Goal: Transaction & Acquisition: Purchase product/service

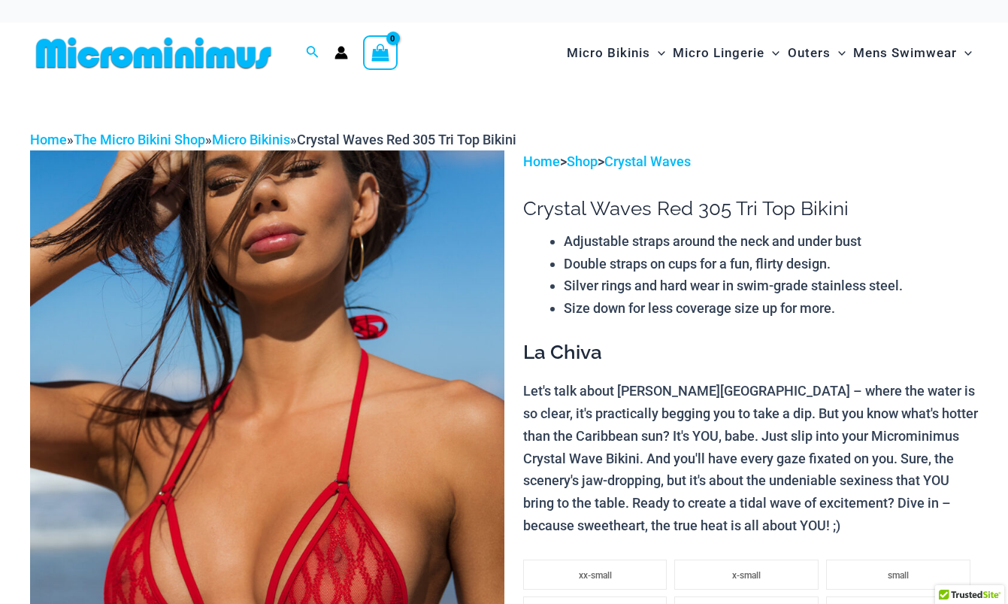
click at [374, 50] on icon "View Shopping Cart, empty" at bounding box center [380, 52] width 17 height 17
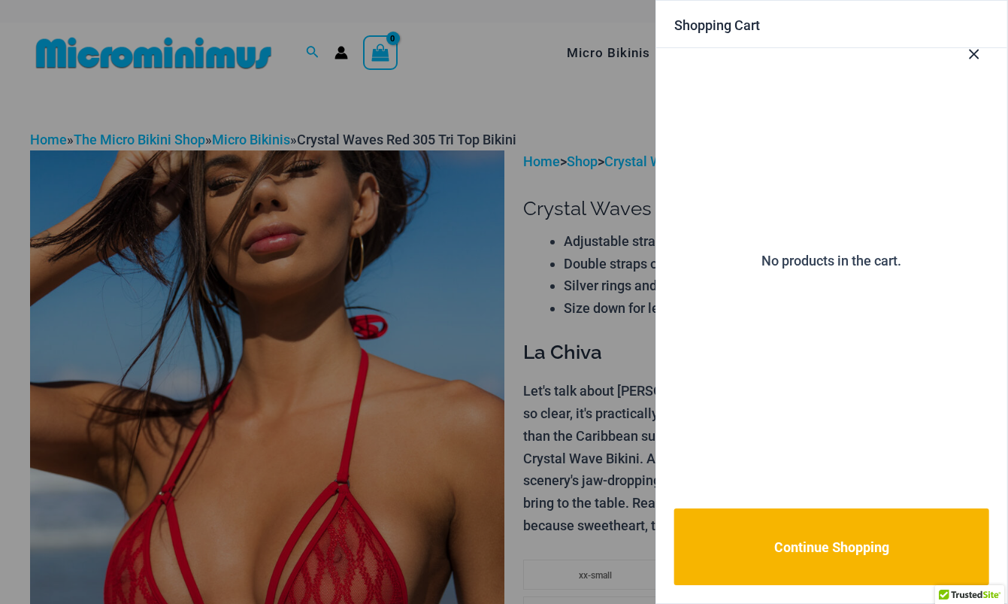
click at [979, 63] on button "Close Cart Drawer" at bounding box center [974, 51] width 66 height 74
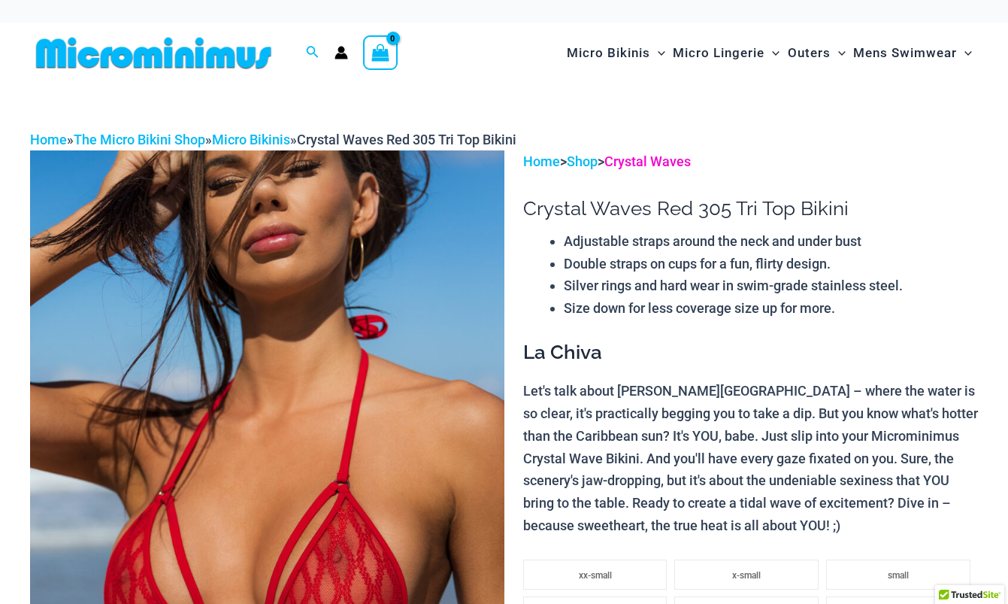
click at [645, 165] on link "Crystal Waves" at bounding box center [647, 161] width 86 height 16
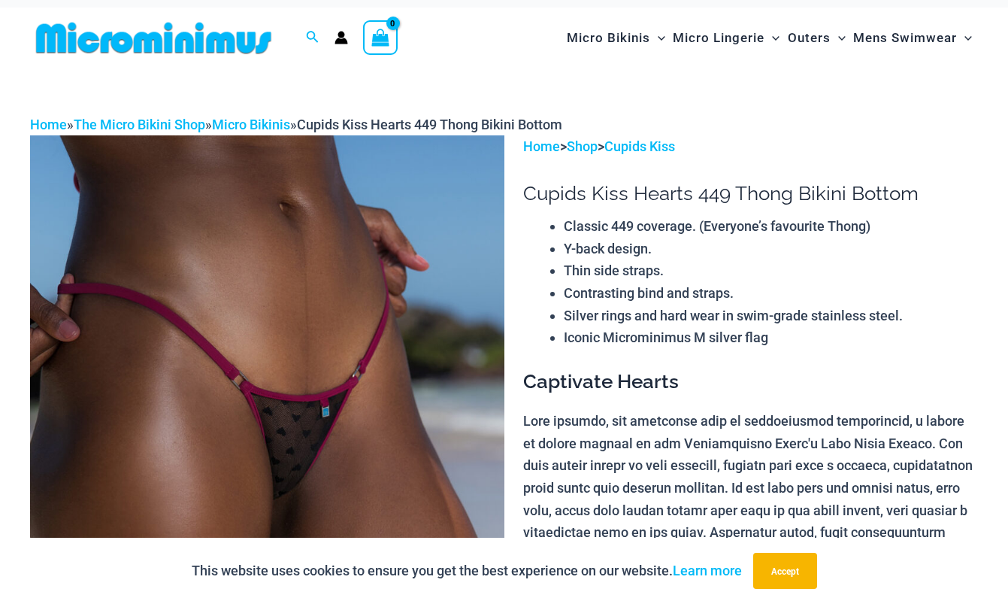
scroll to position [16, 0]
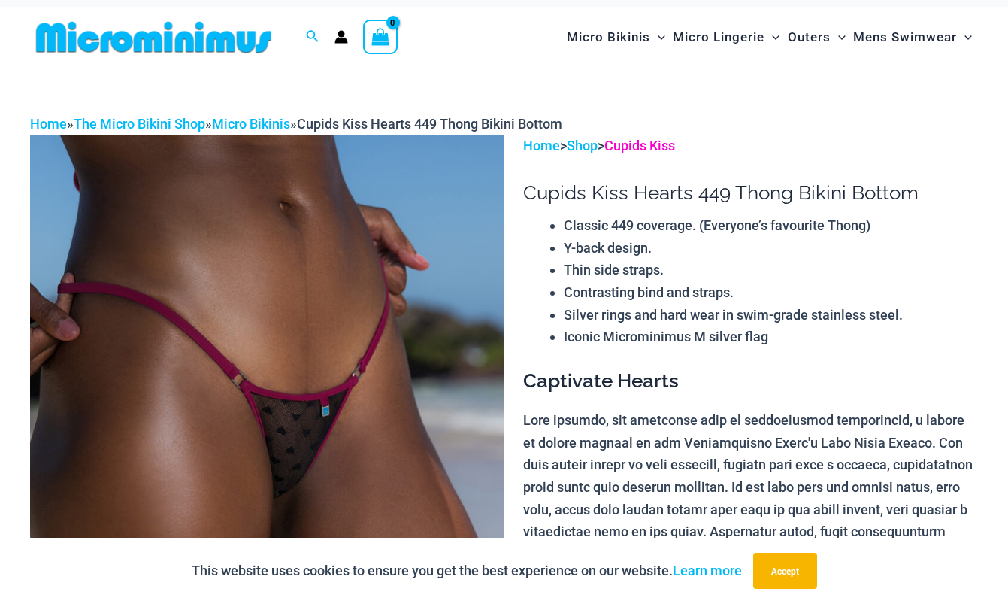
click at [671, 143] on link "Cupids Kiss" at bounding box center [639, 146] width 71 height 16
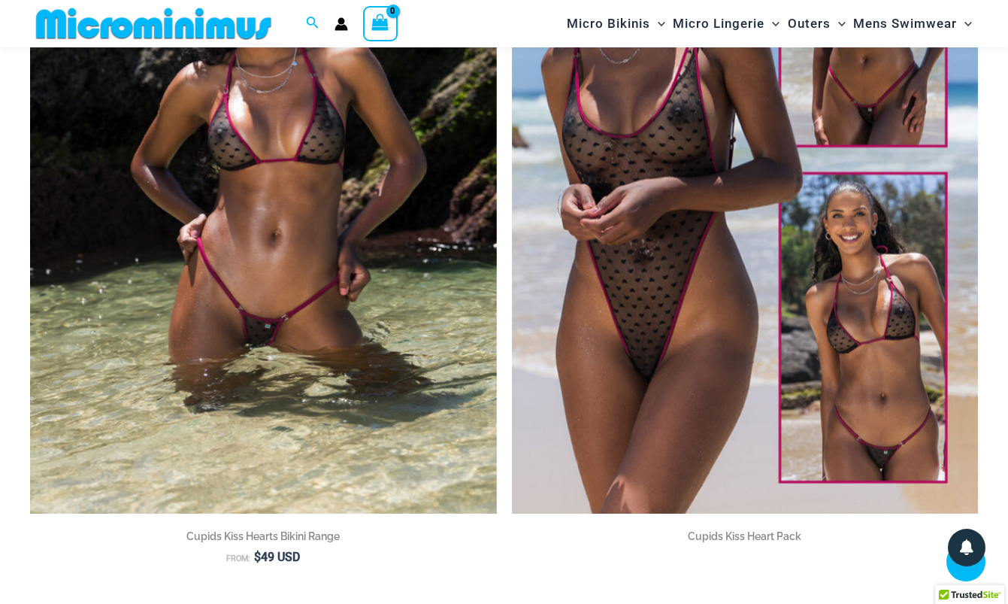
scroll to position [363, 0]
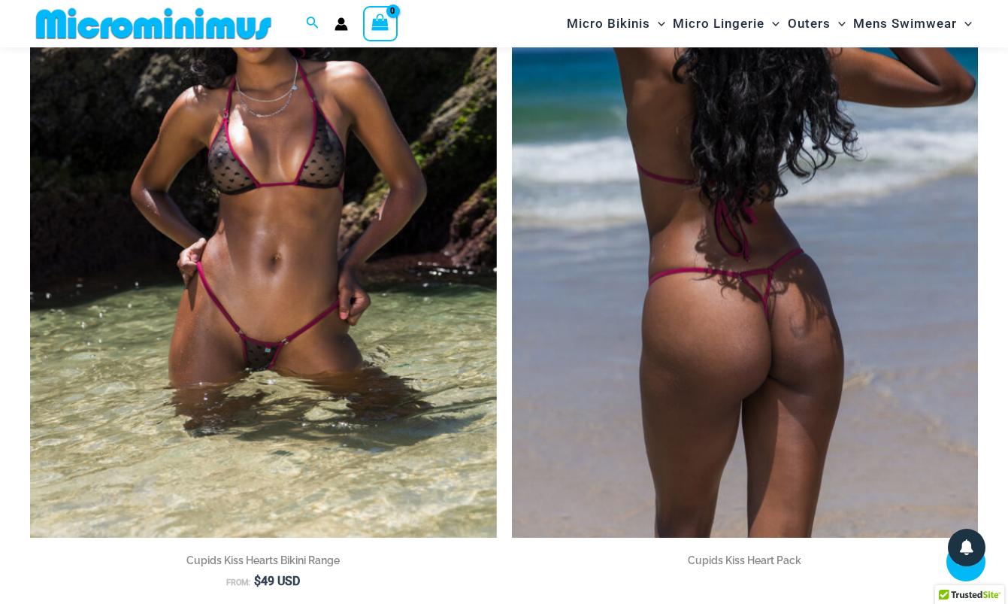
click at [604, 322] on img at bounding box center [745, 188] width 467 height 700
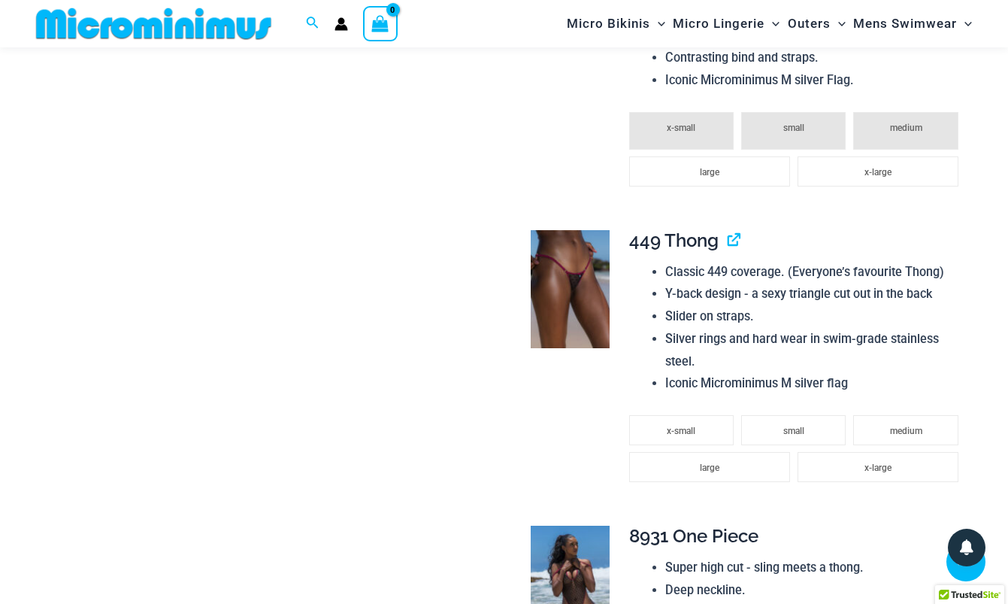
scroll to position [1519, 0]
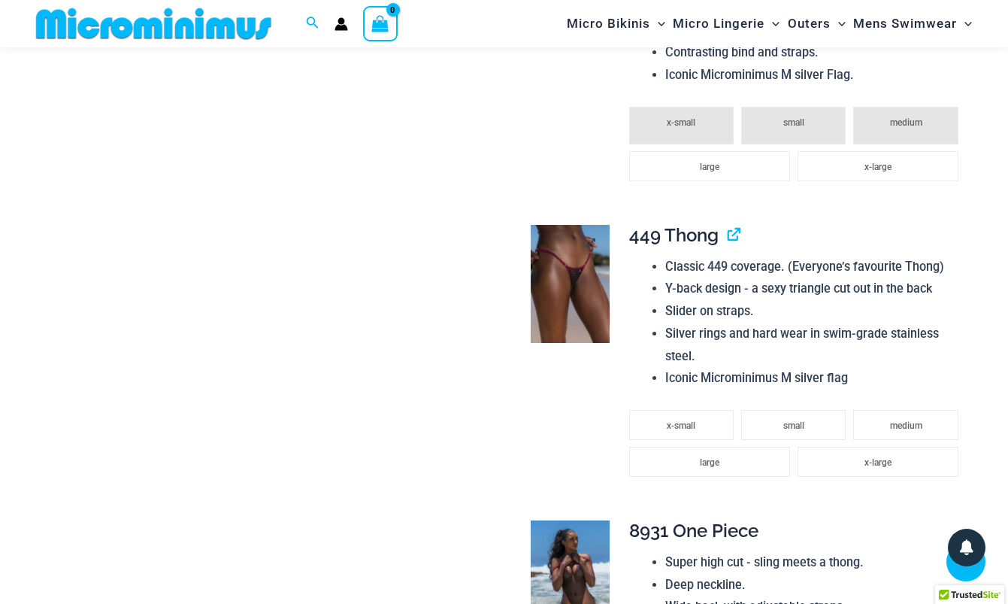
click at [578, 263] on img at bounding box center [570, 284] width 79 height 118
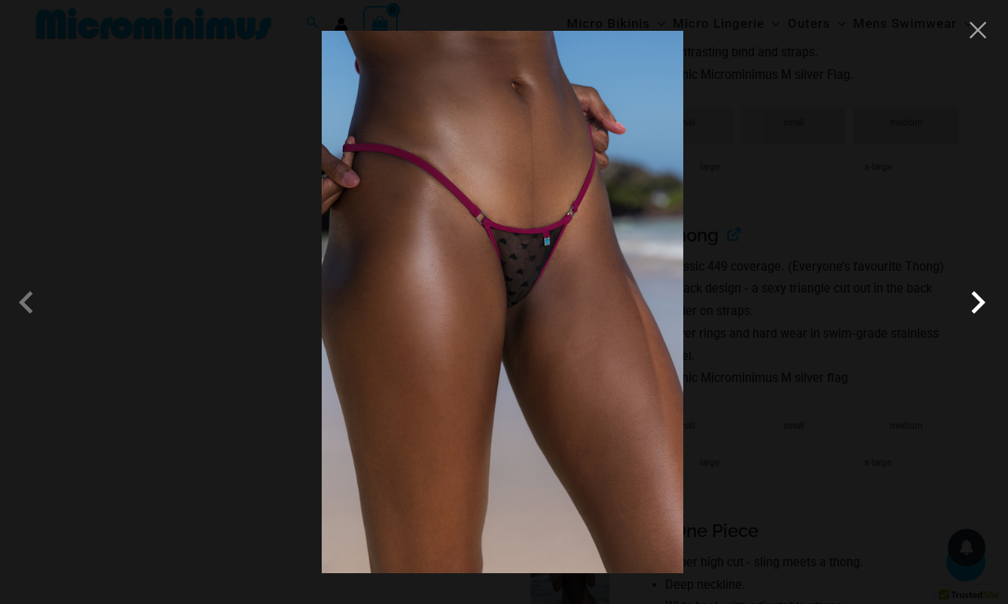
click at [977, 308] on span at bounding box center [978, 302] width 45 height 45
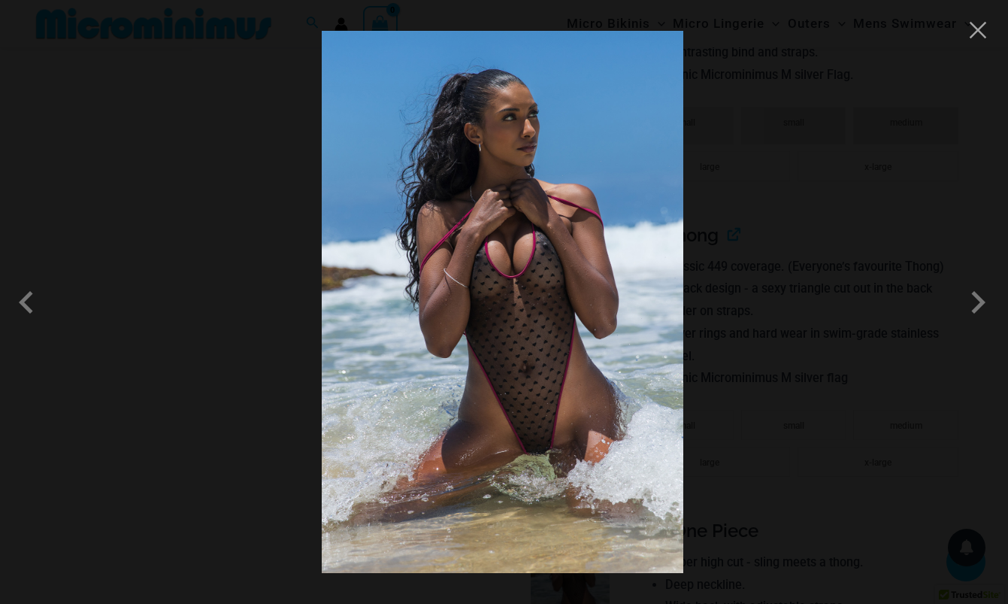
click at [857, 311] on div at bounding box center [504, 302] width 1008 height 604
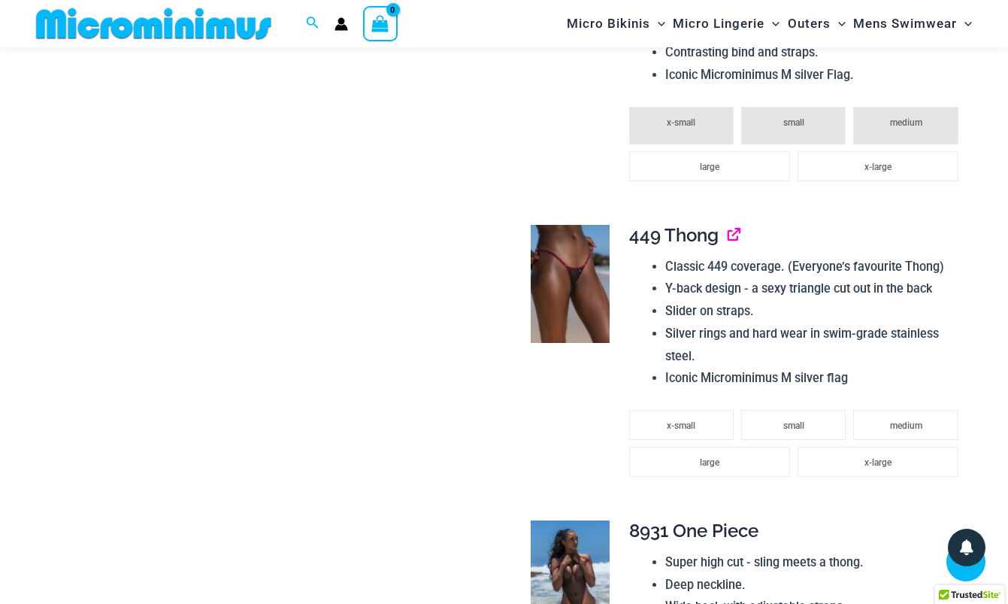
click at [728, 238] on link "View product" at bounding box center [728, 235] width 0 height 22
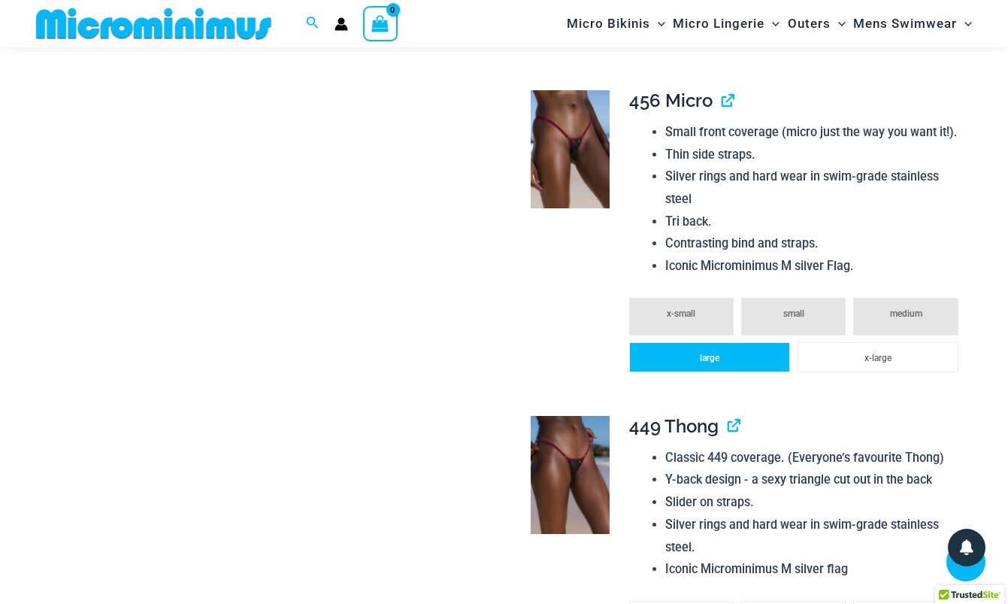
scroll to position [1326, 0]
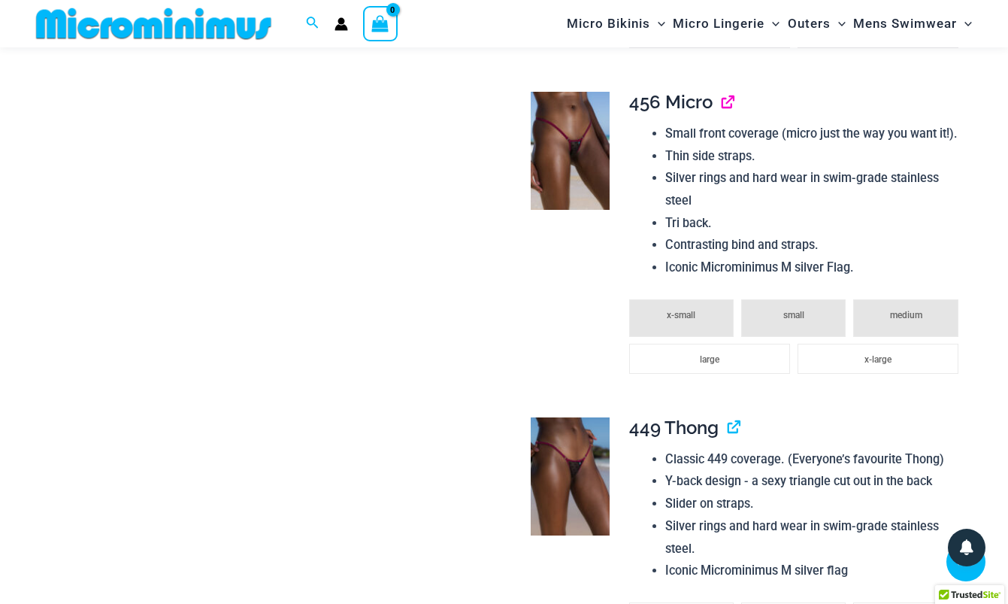
click at [722, 113] on link "View product" at bounding box center [722, 102] width 0 height 22
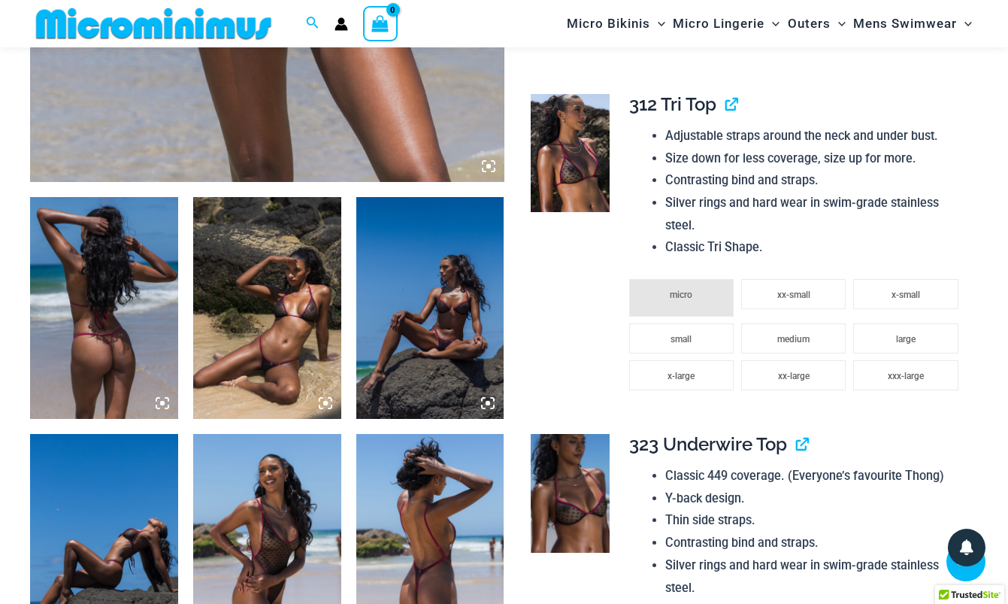
scroll to position [662, 0]
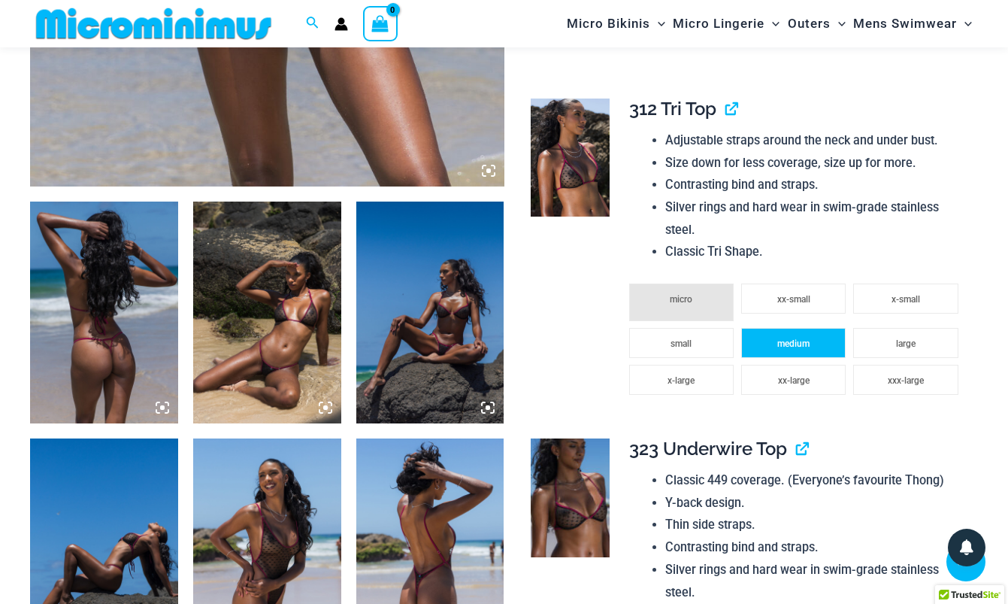
click at [812, 350] on li "medium" at bounding box center [793, 343] width 105 height 30
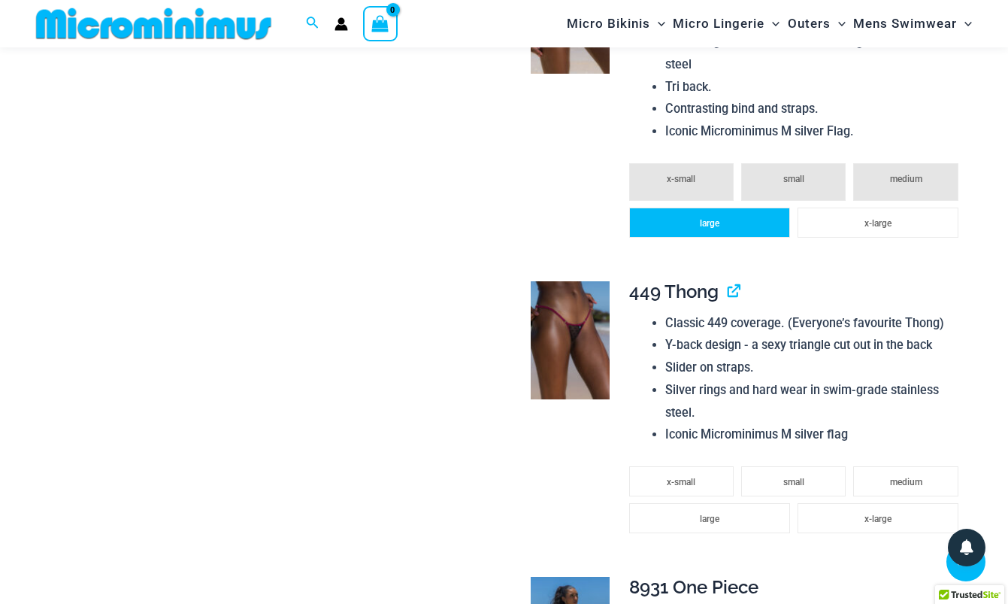
scroll to position [1515, 0]
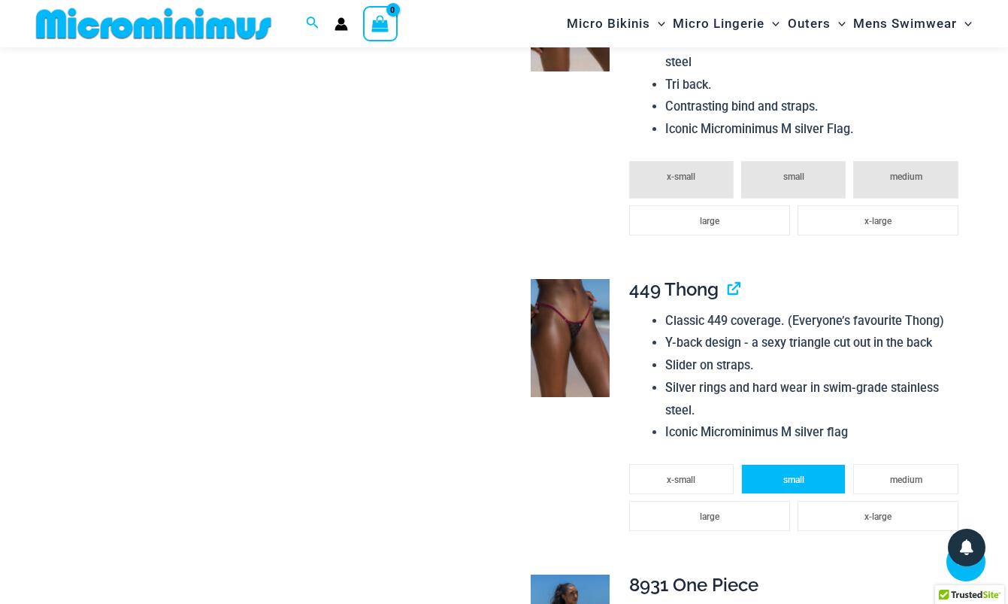
click at [809, 492] on li "small" at bounding box center [793, 479] width 105 height 30
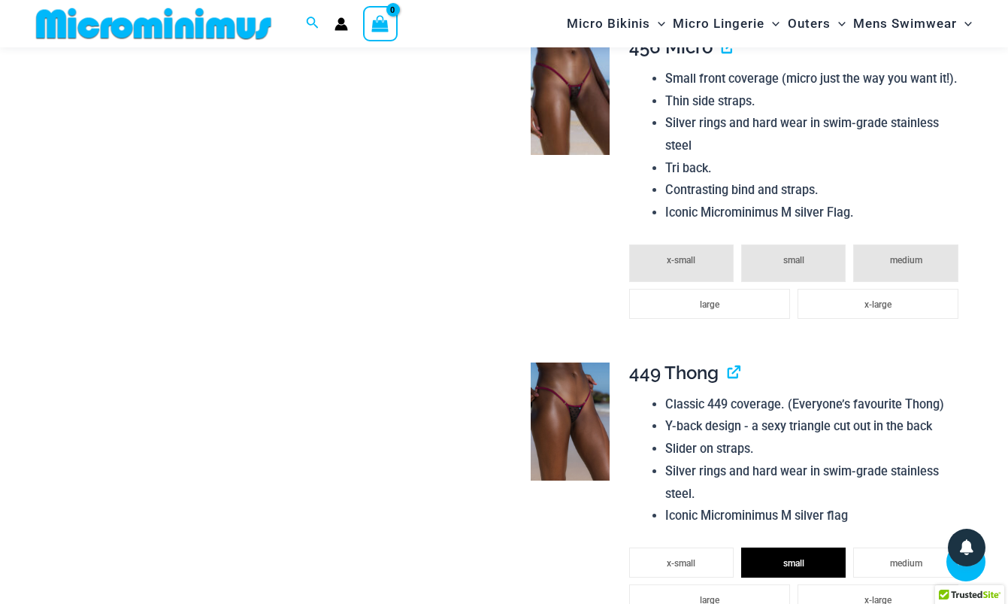
scroll to position [1426, 0]
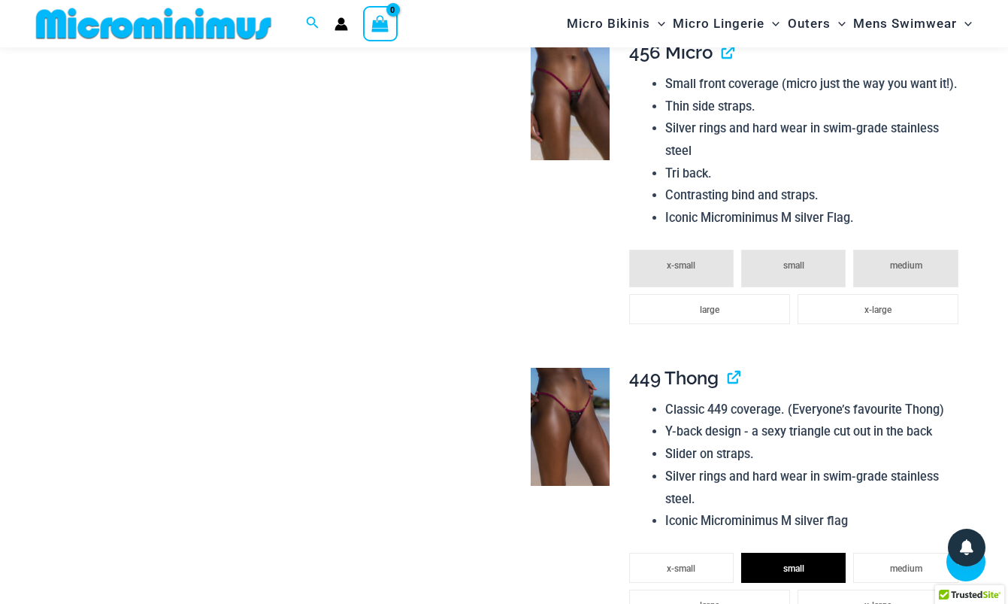
click at [817, 263] on li "small" at bounding box center [793, 269] width 105 height 38
click at [887, 272] on li "medium" at bounding box center [905, 269] width 105 height 38
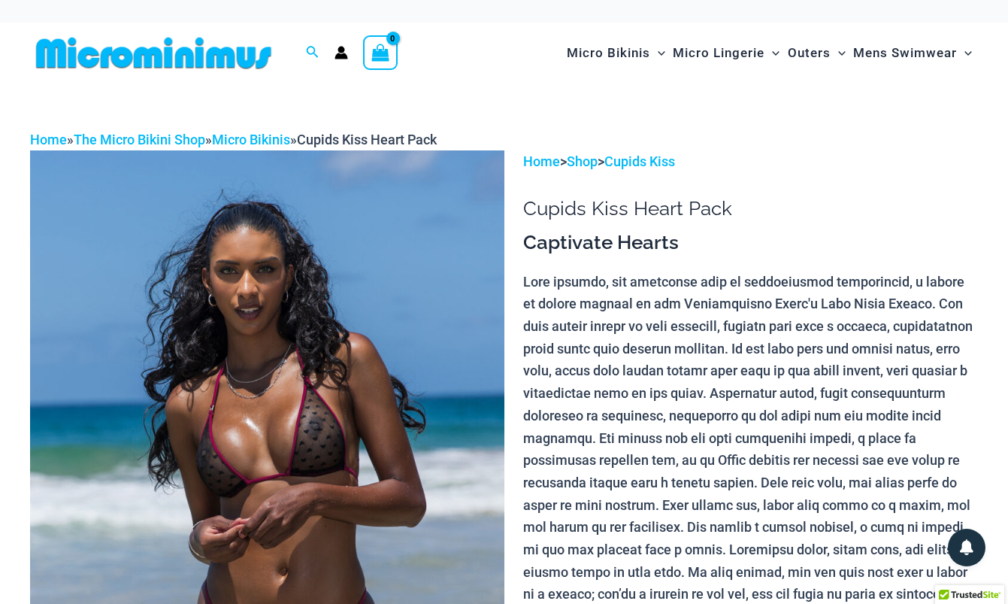
scroll to position [0, 0]
click at [656, 165] on link "Cupids Kiss" at bounding box center [639, 161] width 71 height 16
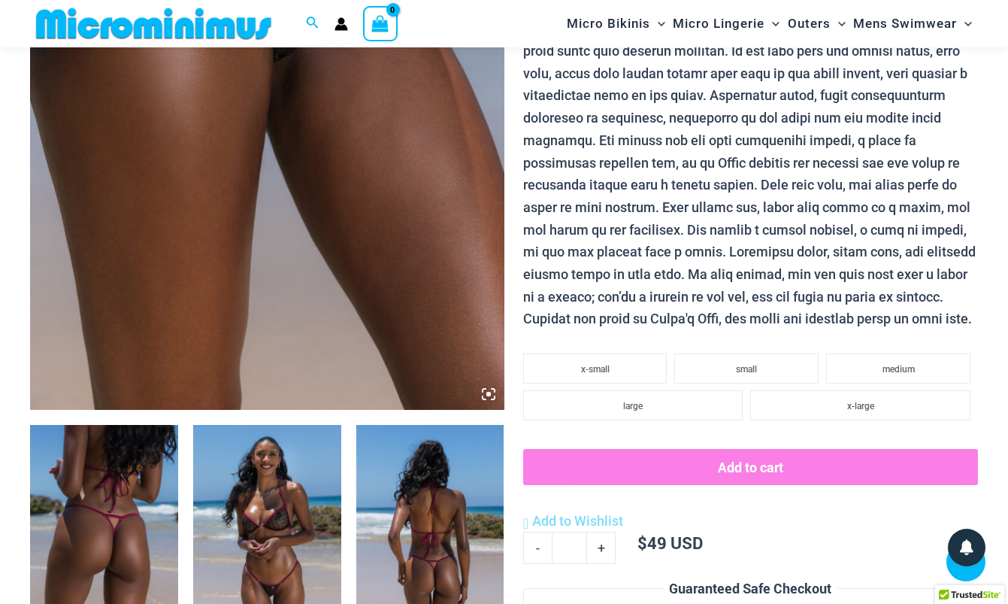
scroll to position [434, 0]
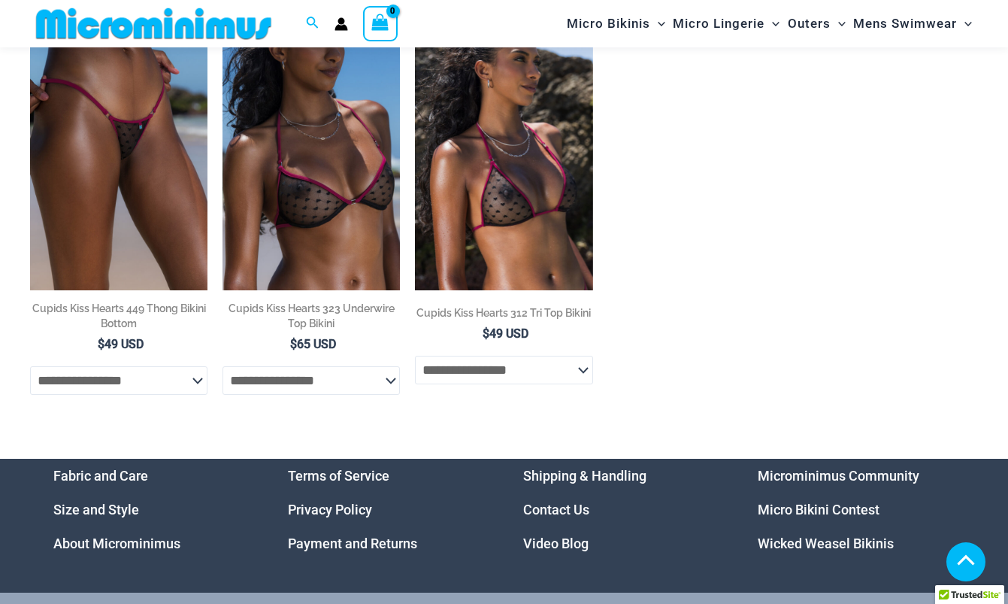
scroll to position [1053, 0]
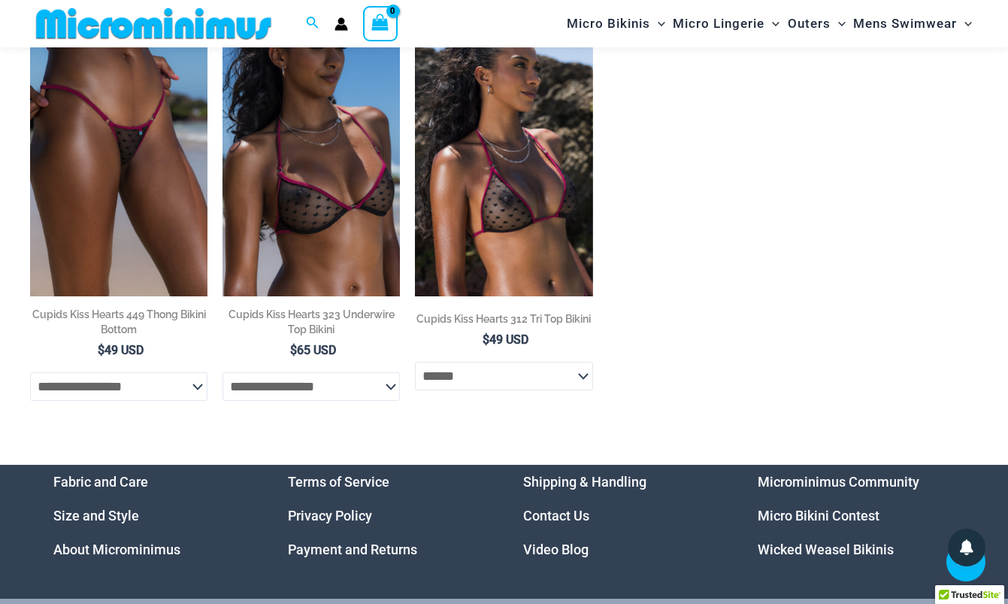
select select "******"
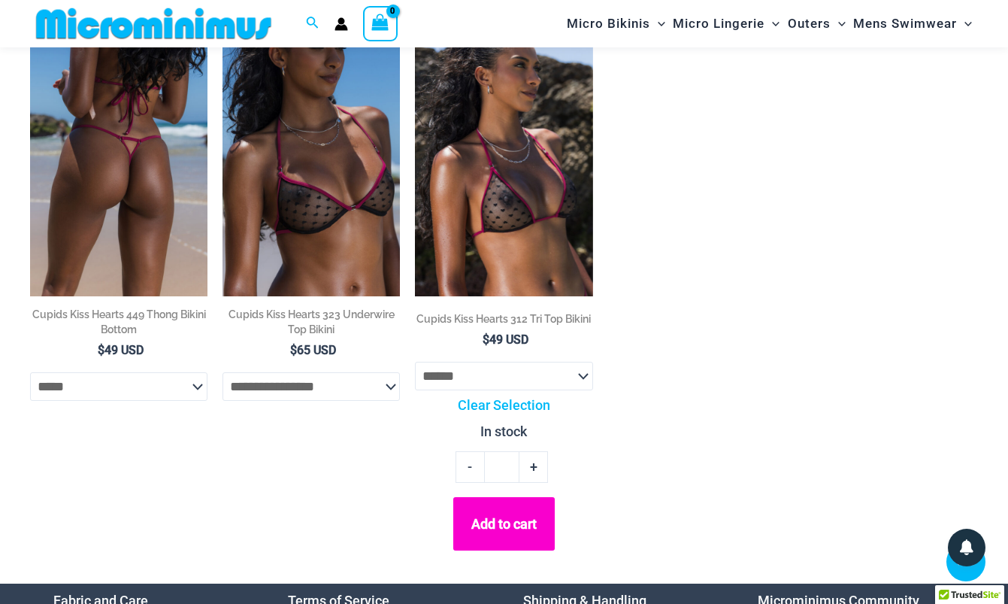
select select "*****"
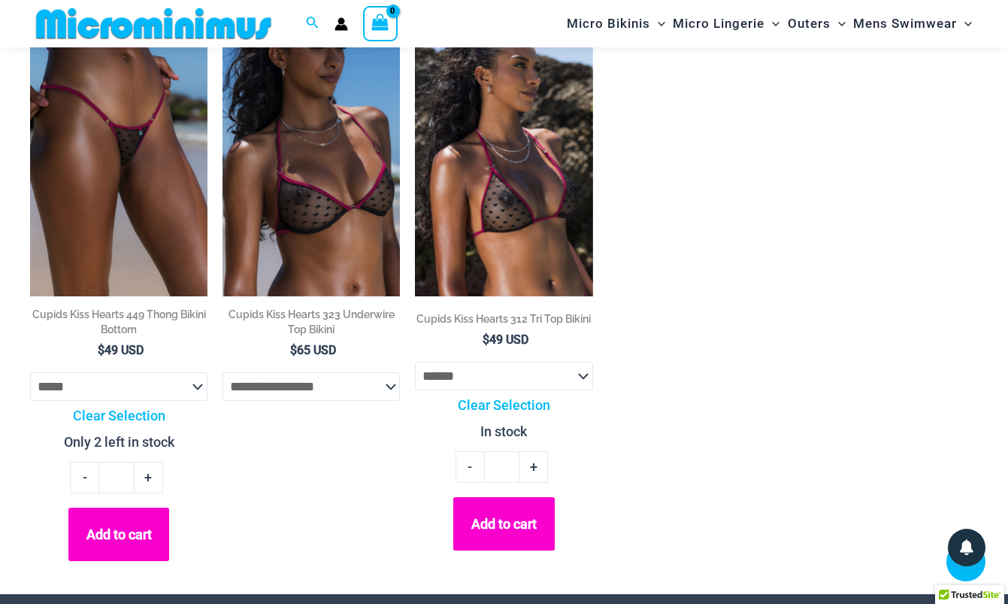
click at [109, 528] on button "Add to cart" at bounding box center [118, 533] width 101 height 53
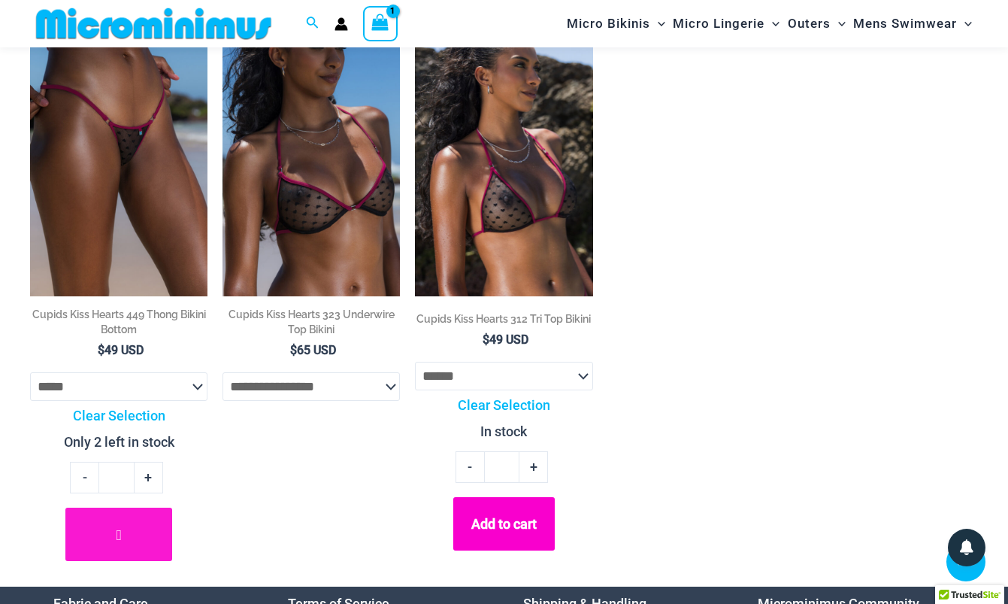
click at [501, 525] on button "Add to cart" at bounding box center [503, 523] width 101 height 53
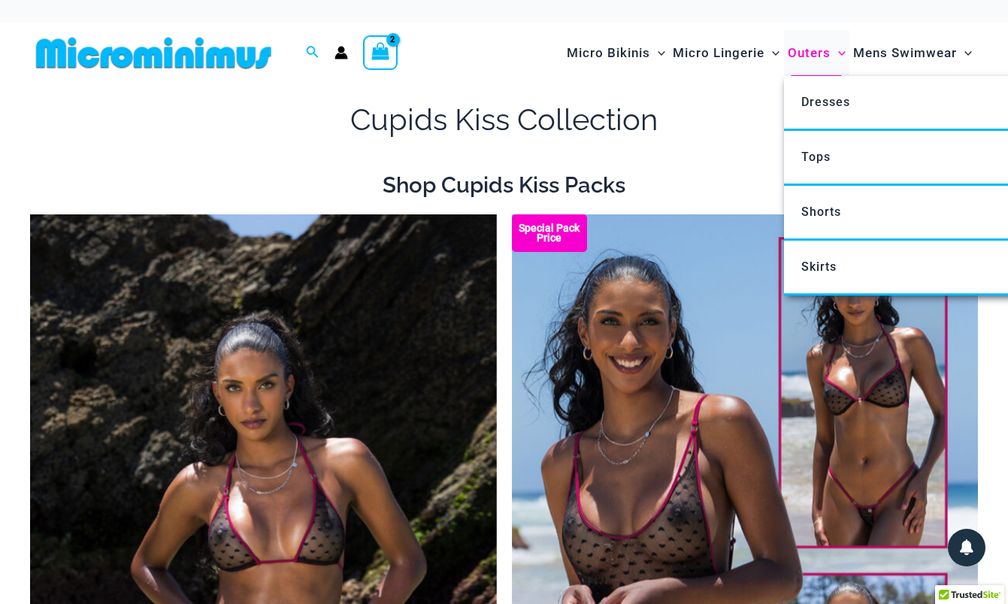
scroll to position [0, 0]
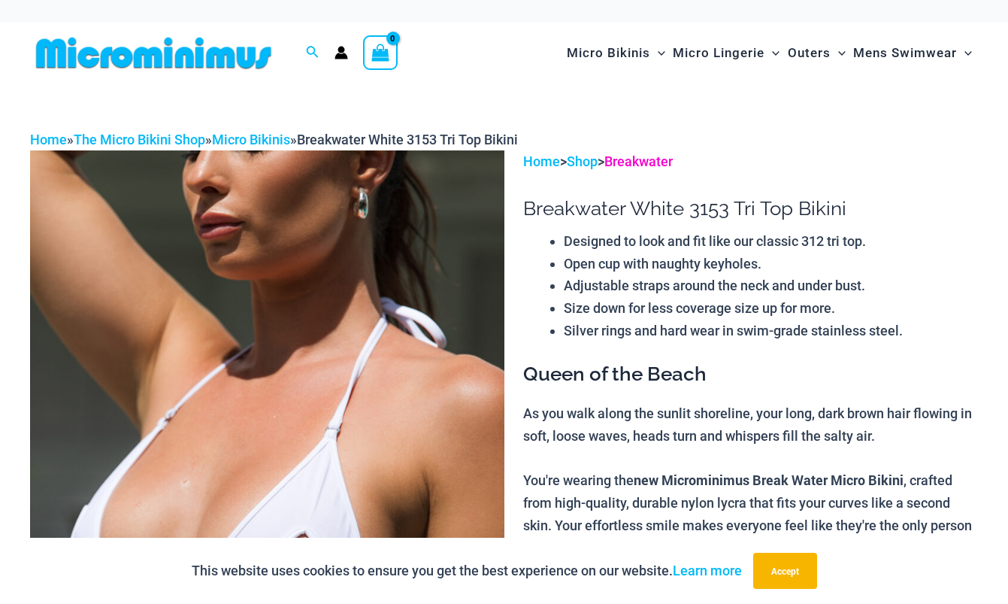
click at [658, 156] on link "Breakwater" at bounding box center [638, 161] width 68 height 16
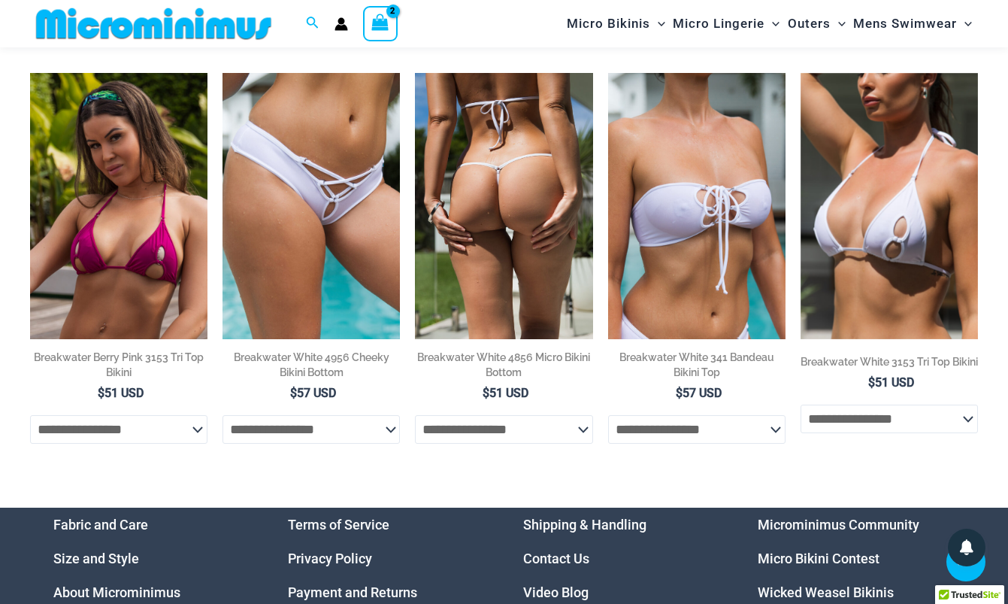
scroll to position [1010, 0]
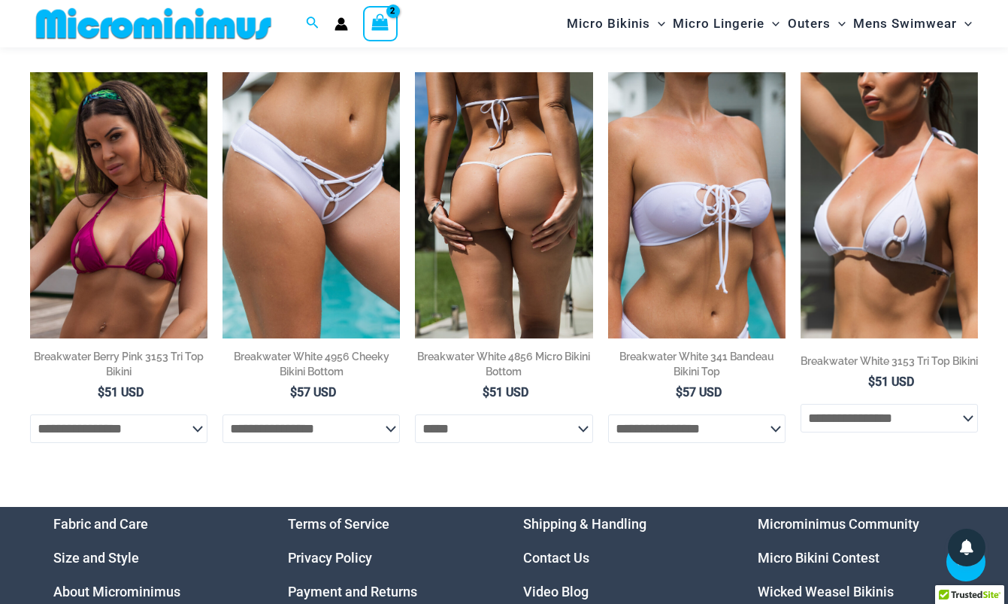
select select "*****"
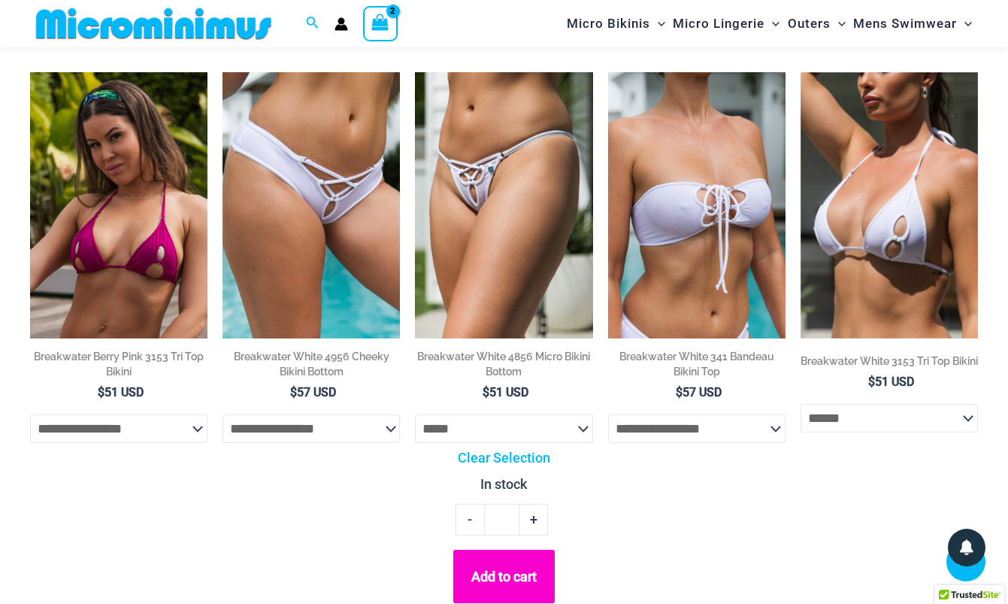
select select "******"
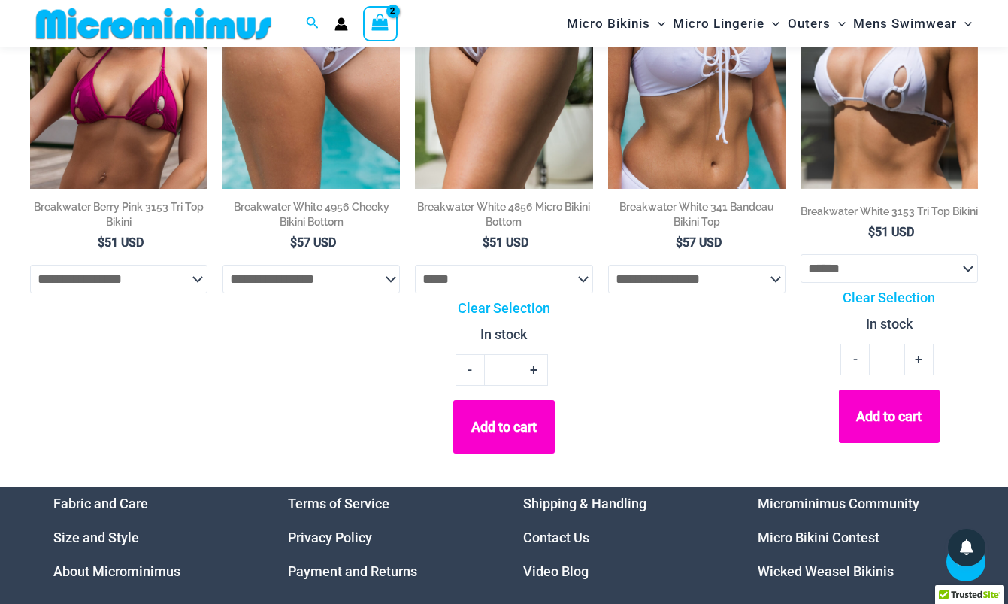
scroll to position [1158, 0]
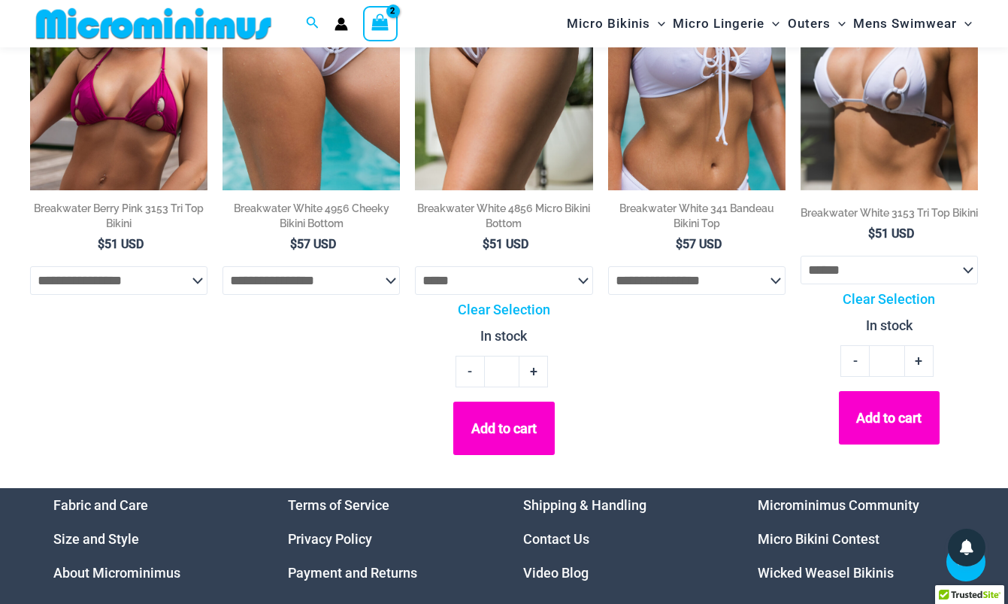
click at [540, 432] on button "Add to cart" at bounding box center [503, 427] width 101 height 53
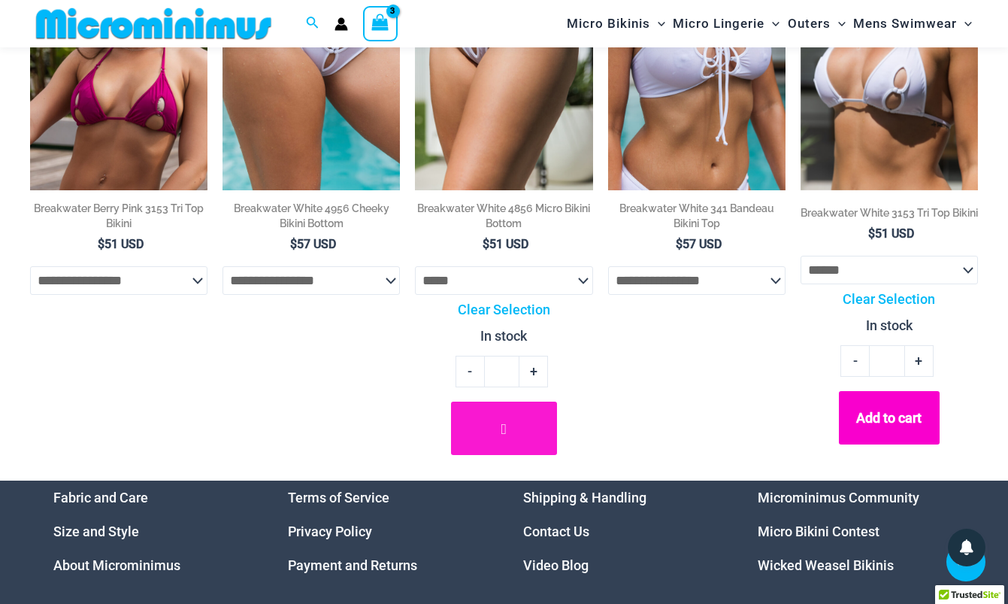
click at [888, 428] on button "Add to cart" at bounding box center [889, 417] width 101 height 53
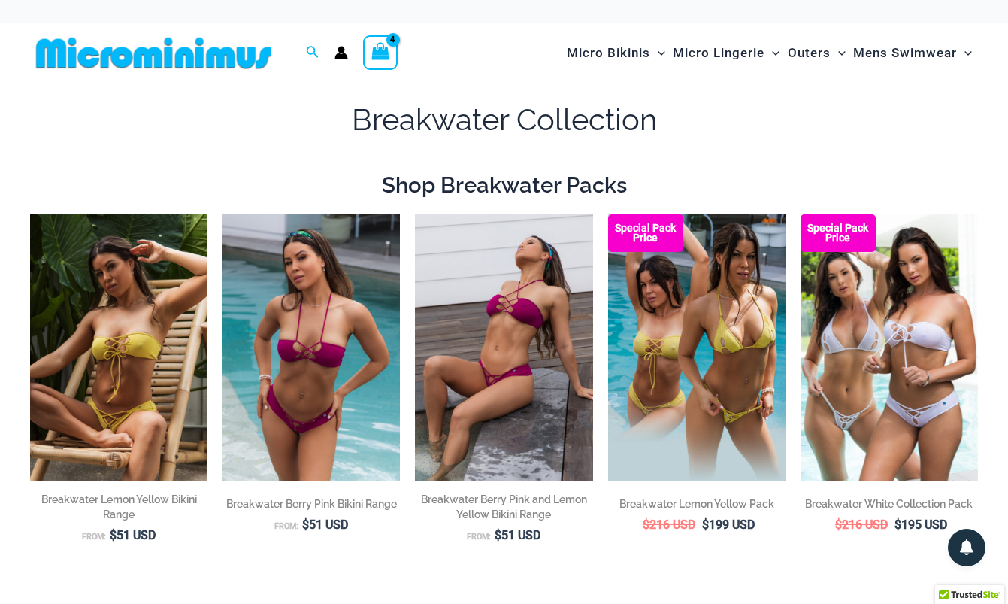
scroll to position [0, 0]
click at [406, 47] on div "Search for: Search Search Cupids Kiss Hearts 449 Thong Bikini Bottom - small Mi…" at bounding box center [251, 53] width 442 height 61
click at [363, 50] on div "View Shopping Cart, 4 items" at bounding box center [380, 52] width 35 height 35
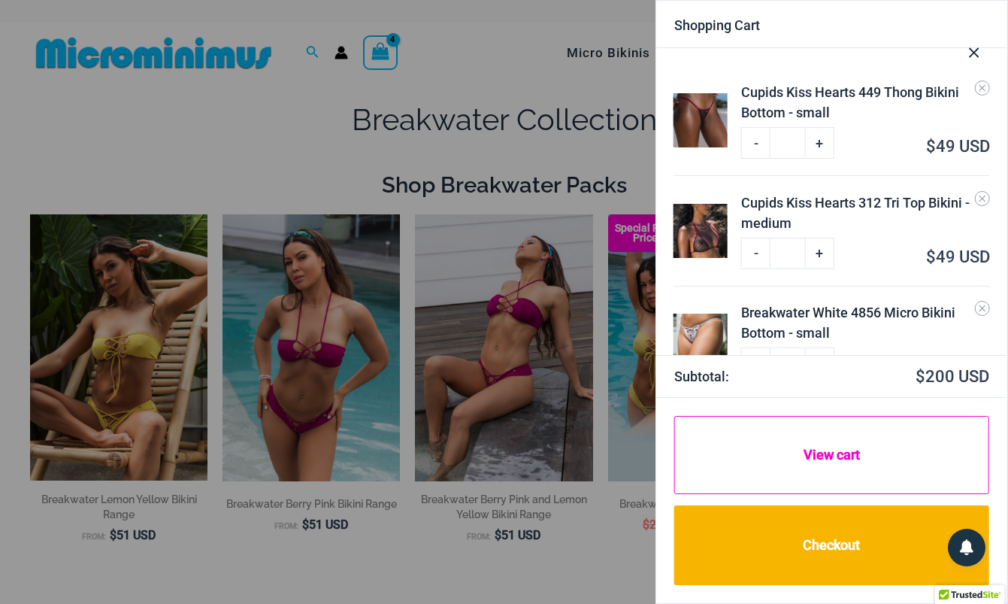
click at [850, 462] on link "View cart" at bounding box center [831, 455] width 315 height 78
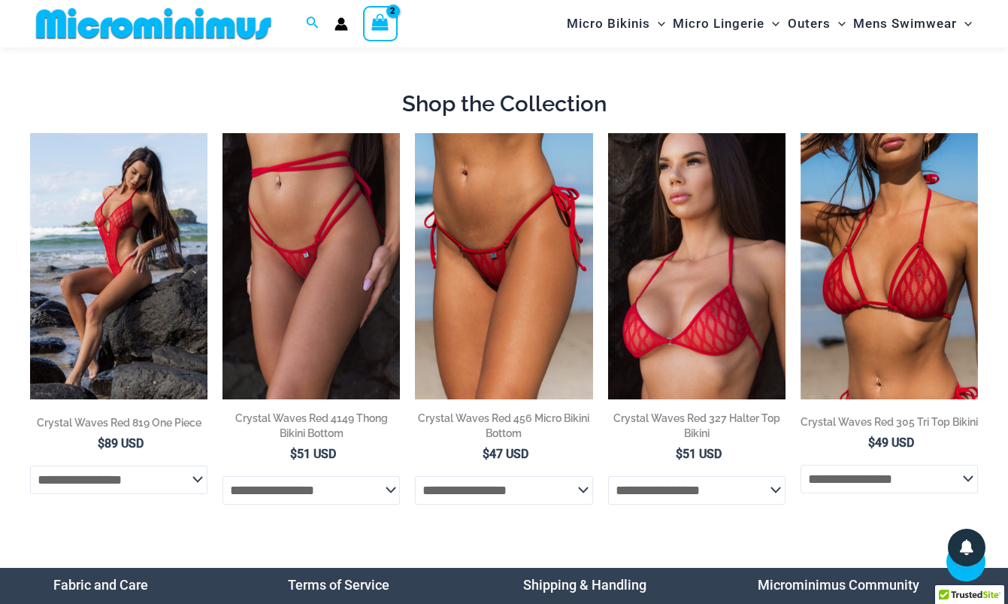
scroll to position [604, 0]
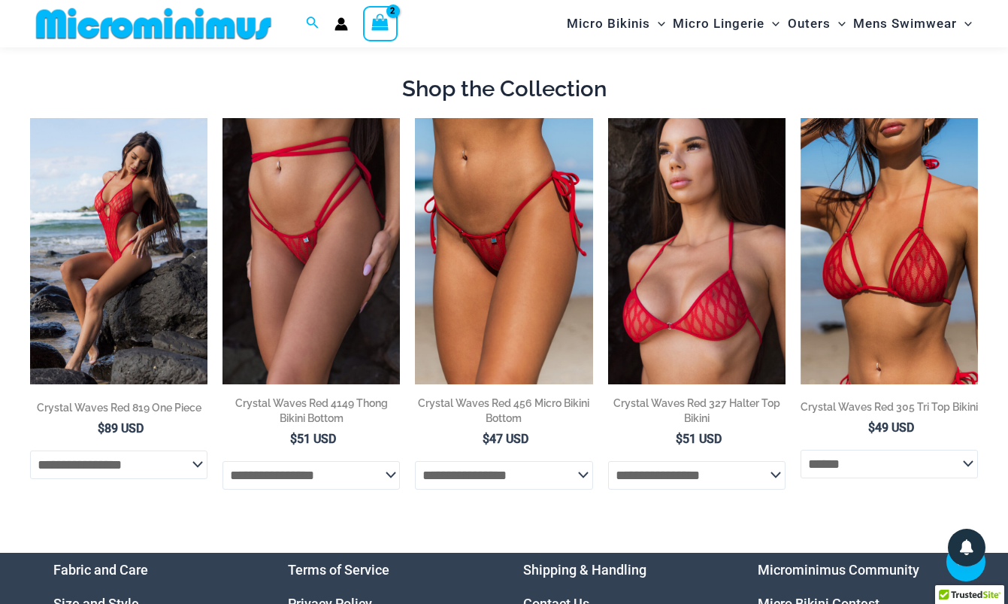
select select "******"
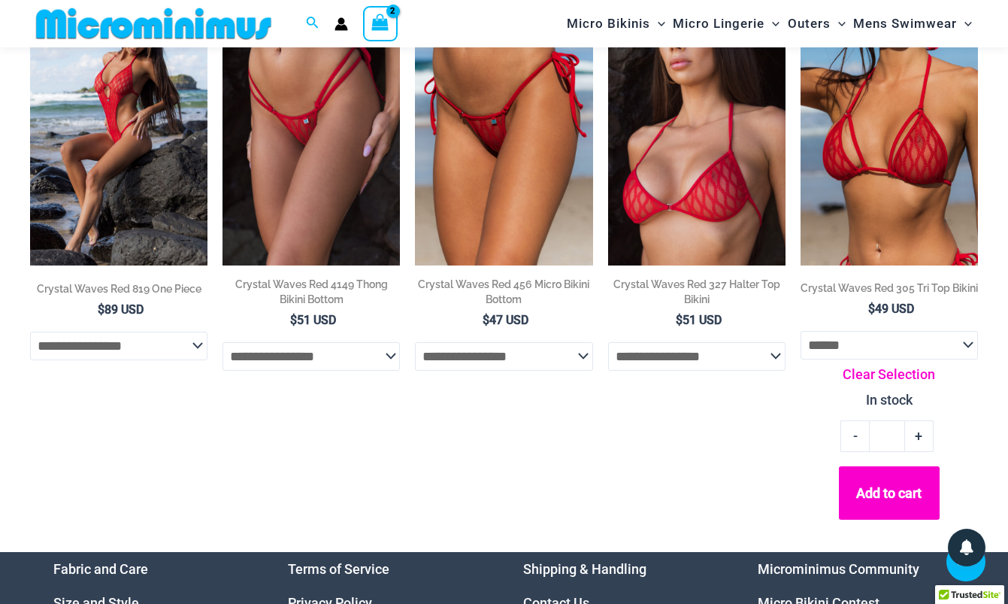
scroll to position [729, 0]
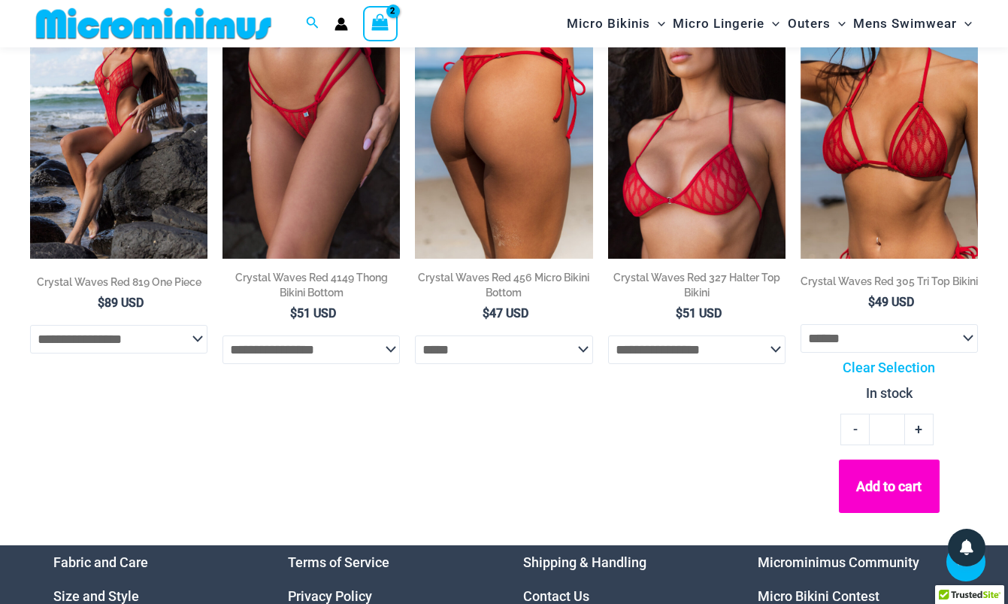
select select "*****"
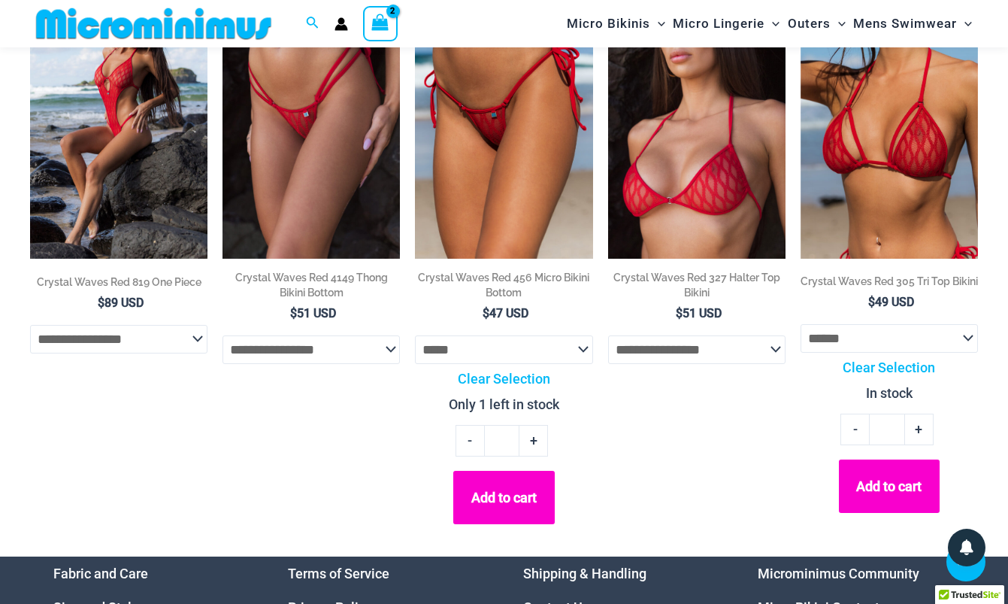
click at [522, 489] on button "Add to cart" at bounding box center [503, 497] width 101 height 53
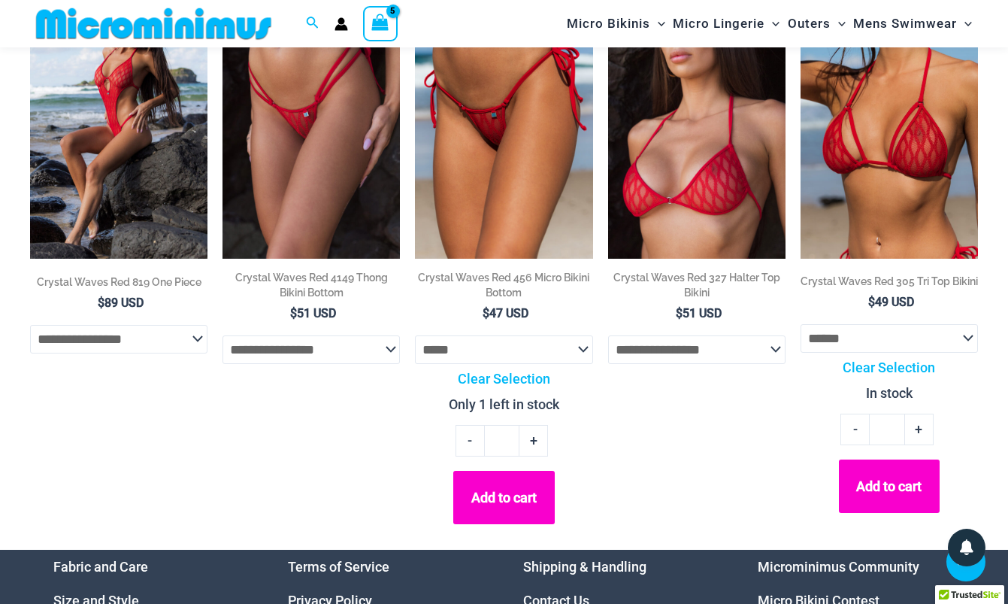
click at [904, 499] on button "Add to cart" at bounding box center [889, 485] width 101 height 53
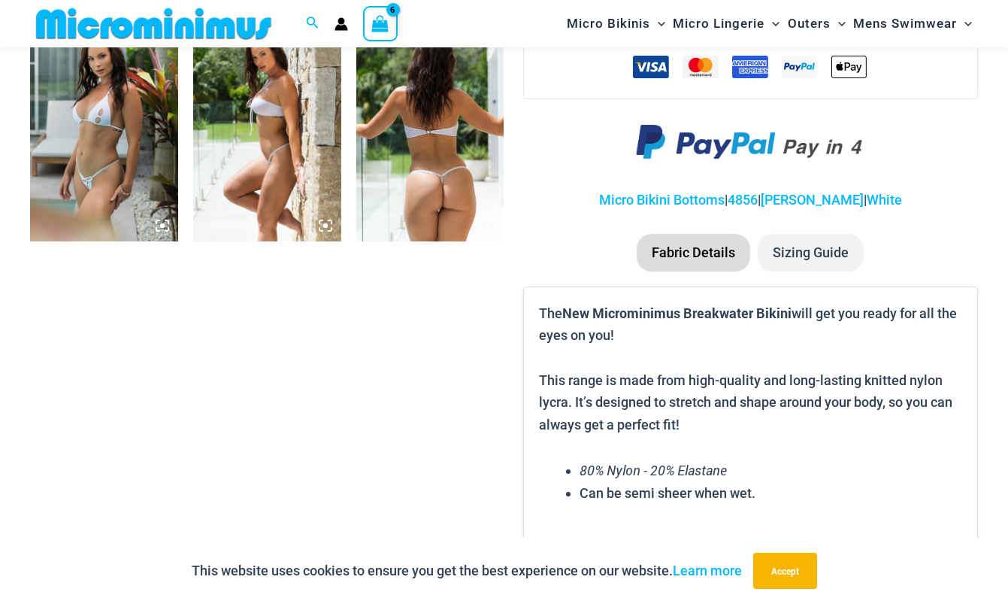
scroll to position [1095, 0]
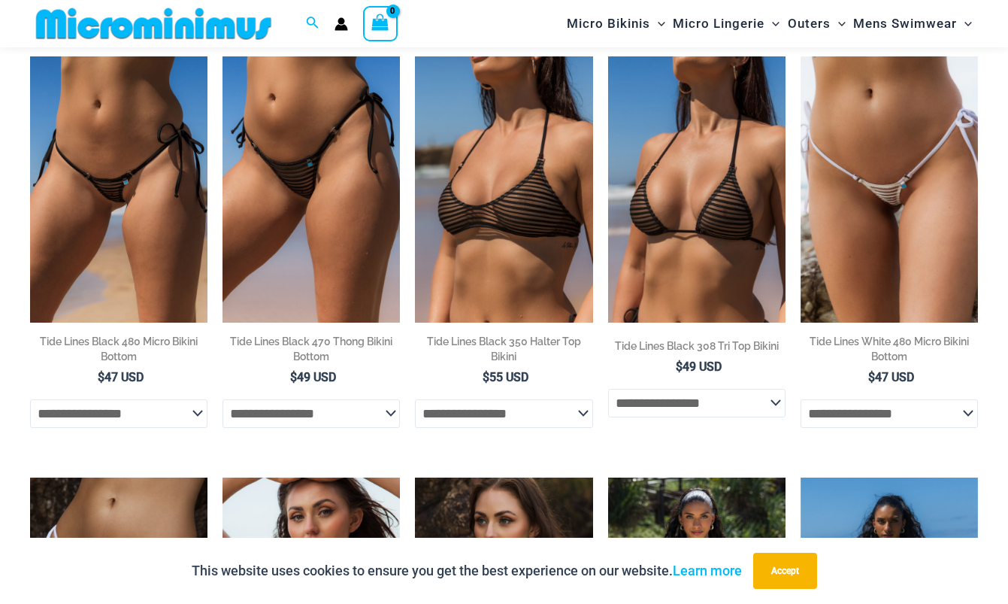
scroll to position [666, 0]
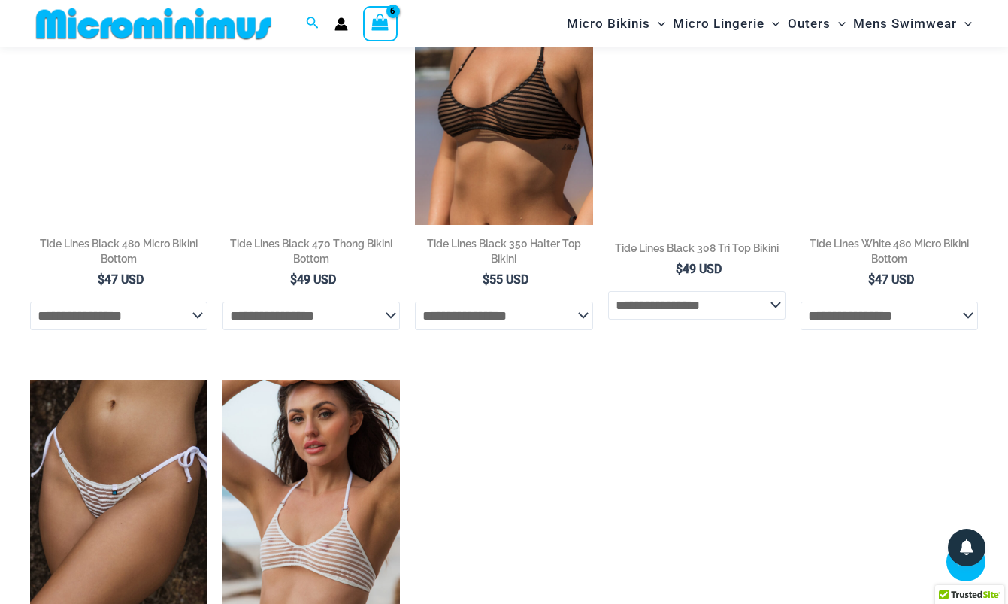
scroll to position [772, 0]
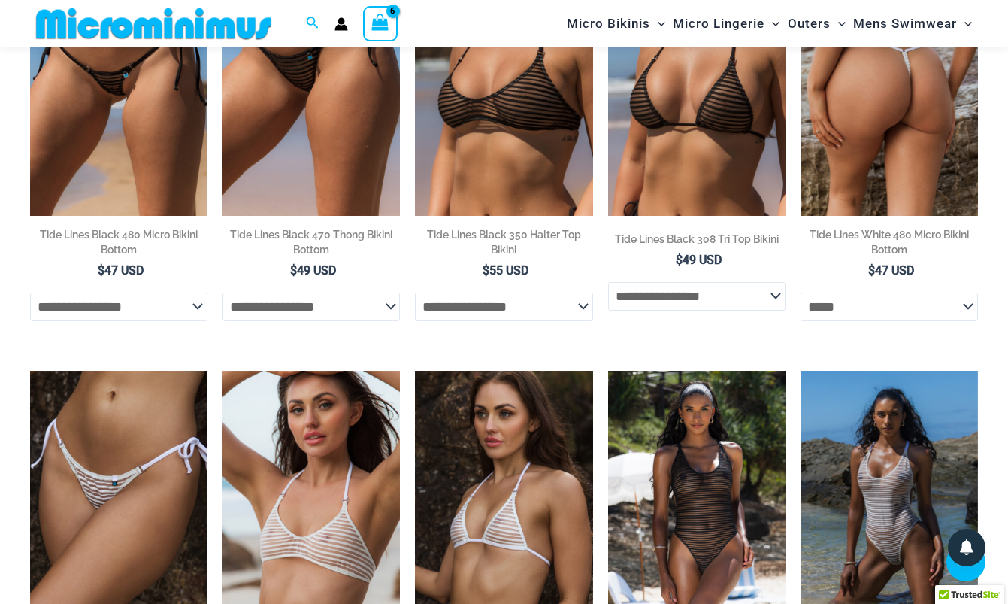
select select "*****"
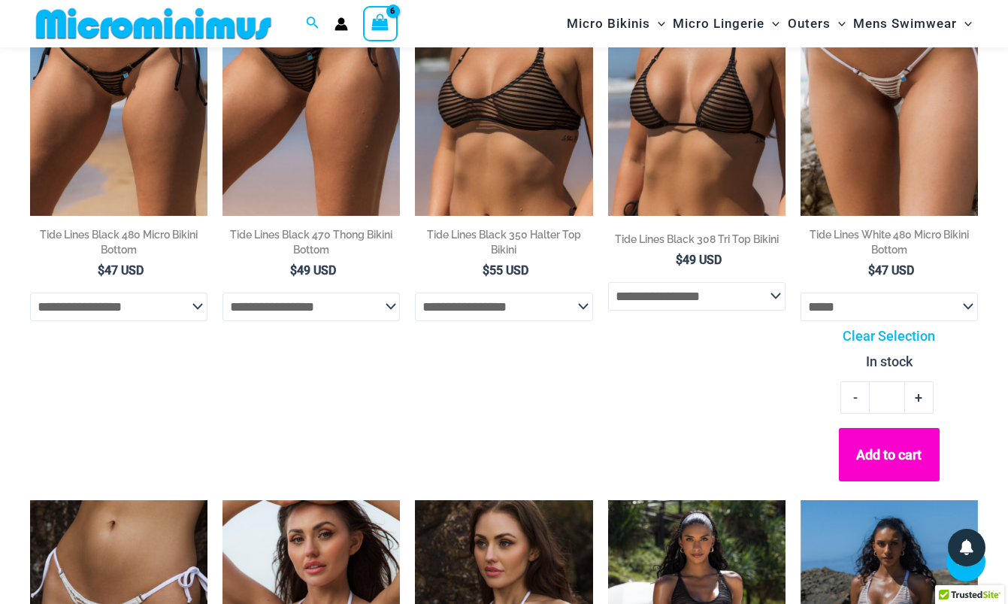
click at [889, 459] on button "Add to cart" at bounding box center [889, 454] width 101 height 53
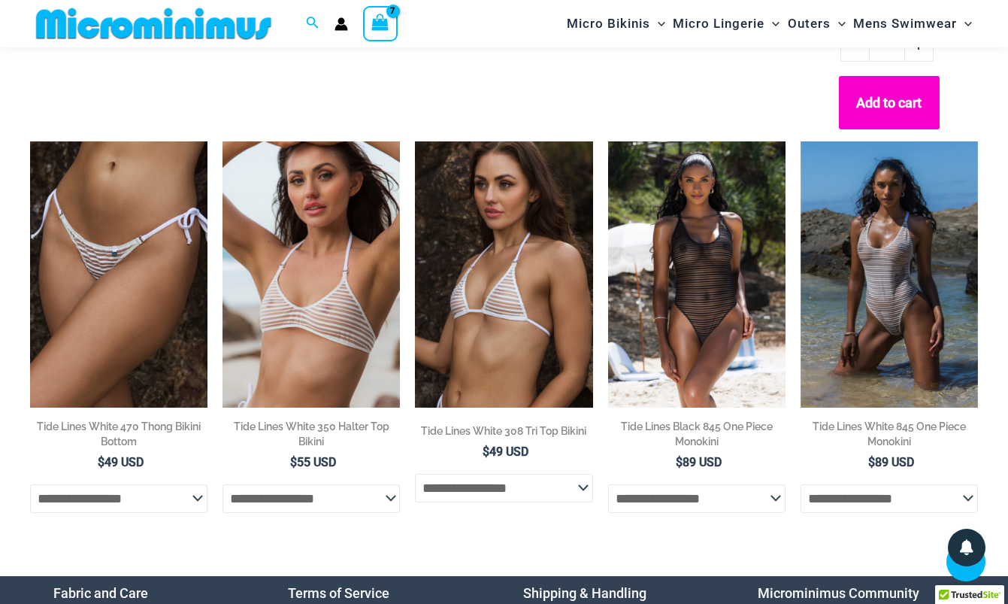
scroll to position [1120, 0]
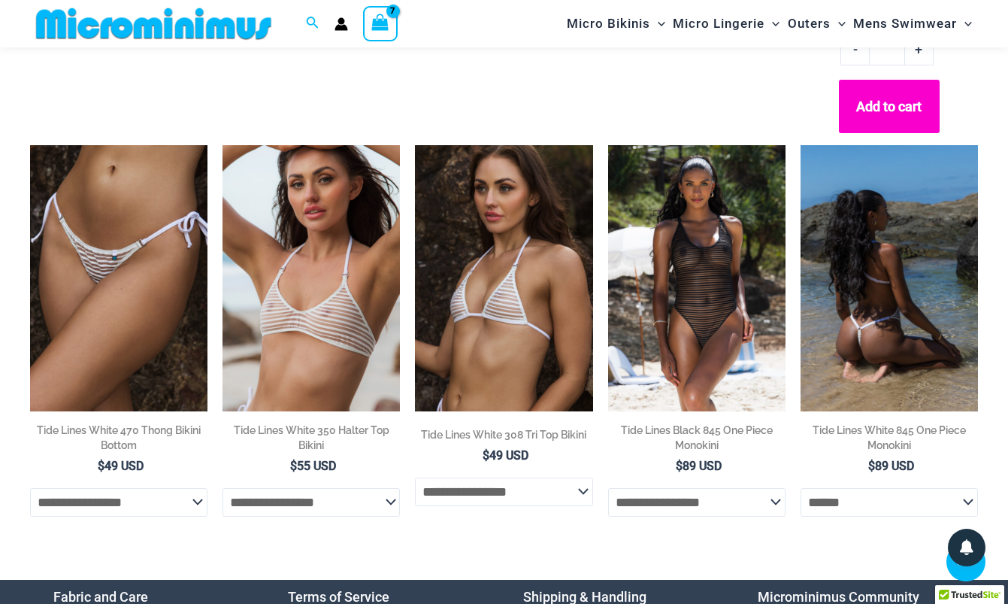
select select "******"
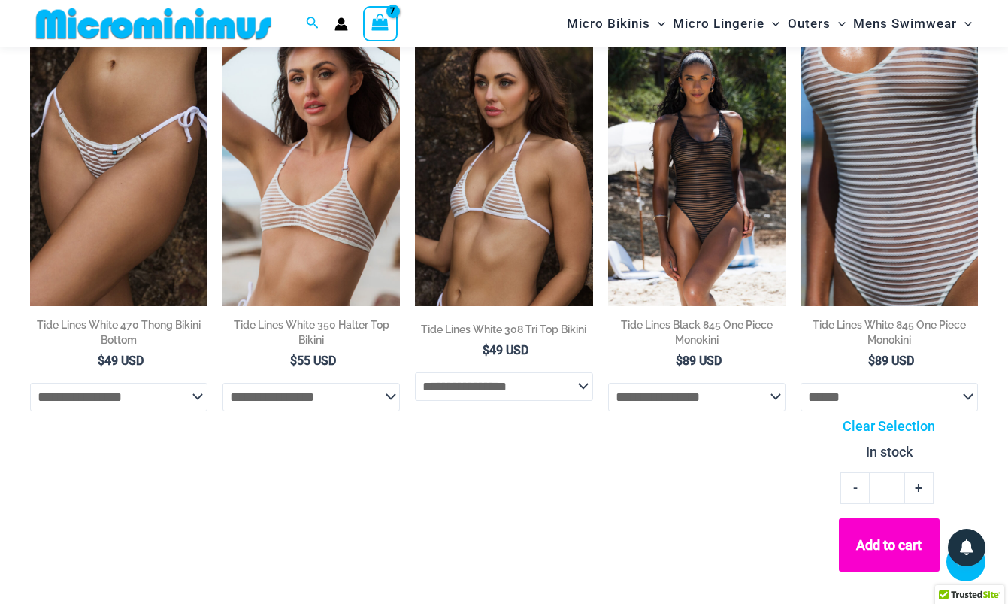
scroll to position [1226, 0]
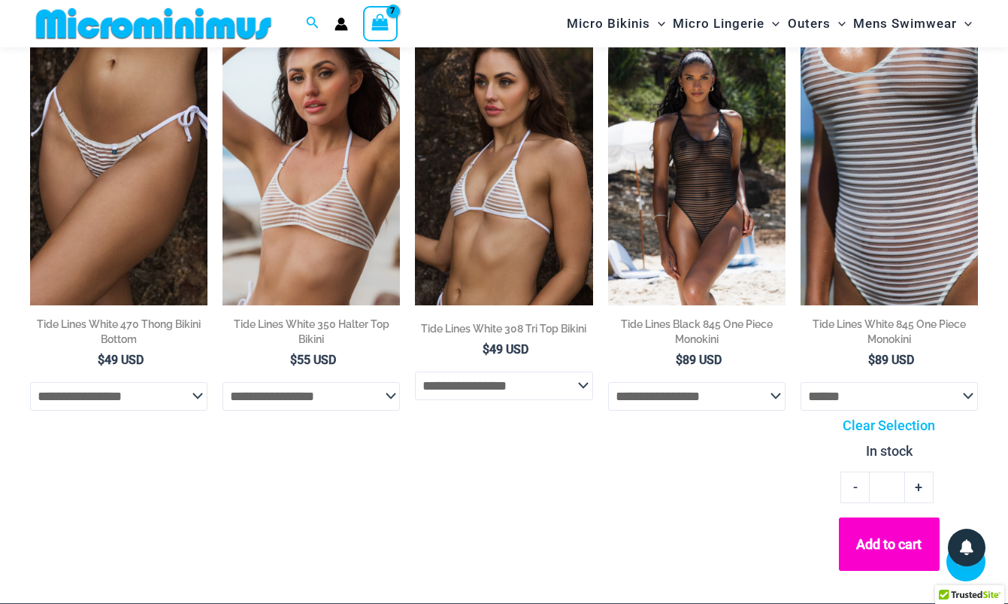
click at [880, 544] on button "Add to cart" at bounding box center [889, 543] width 101 height 53
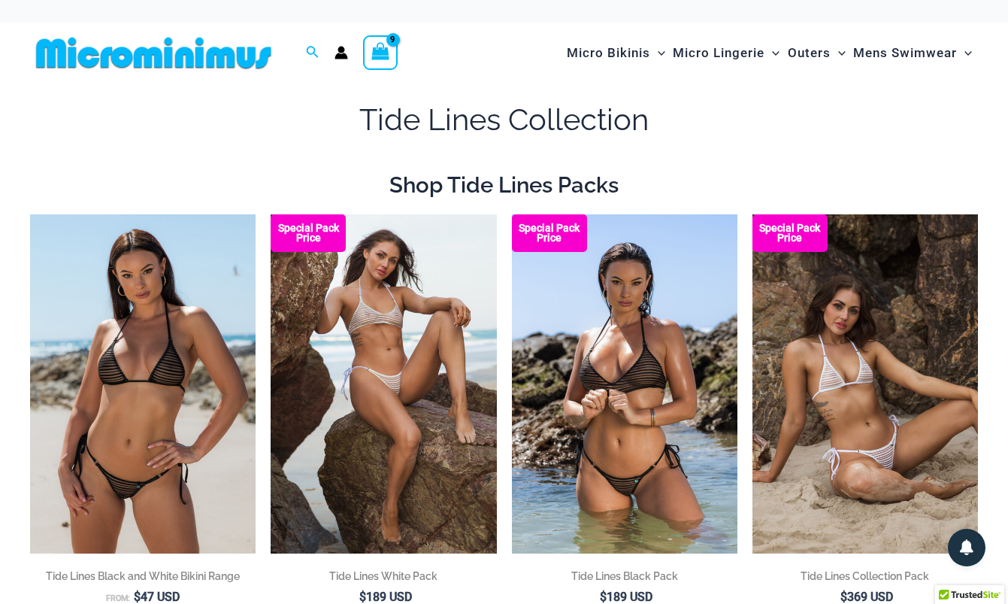
scroll to position [0, 0]
click at [383, 54] on icon "View Shopping Cart, 9 items" at bounding box center [380, 51] width 17 height 17
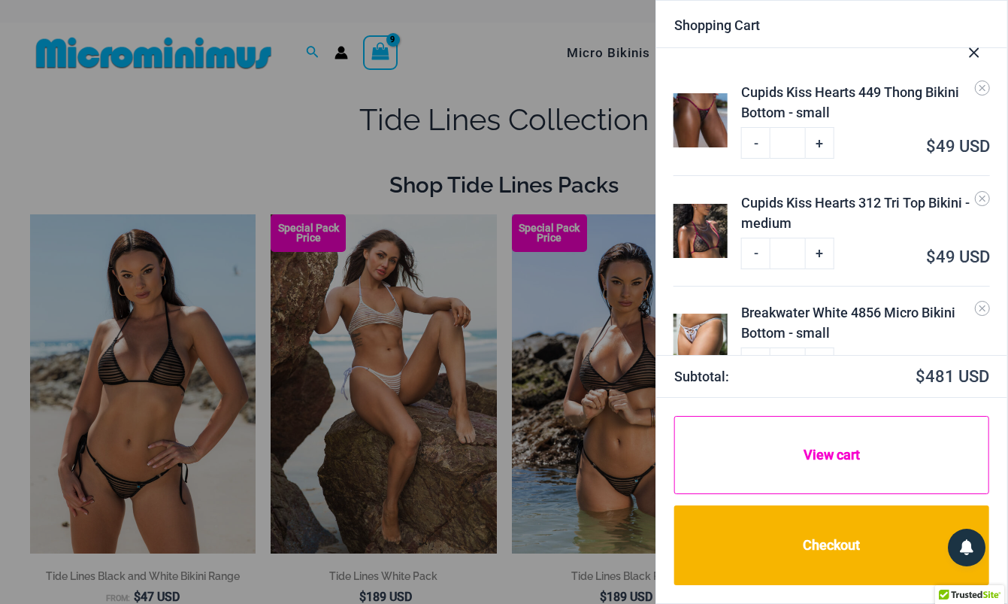
click at [850, 474] on link "View cart" at bounding box center [831, 455] width 315 height 78
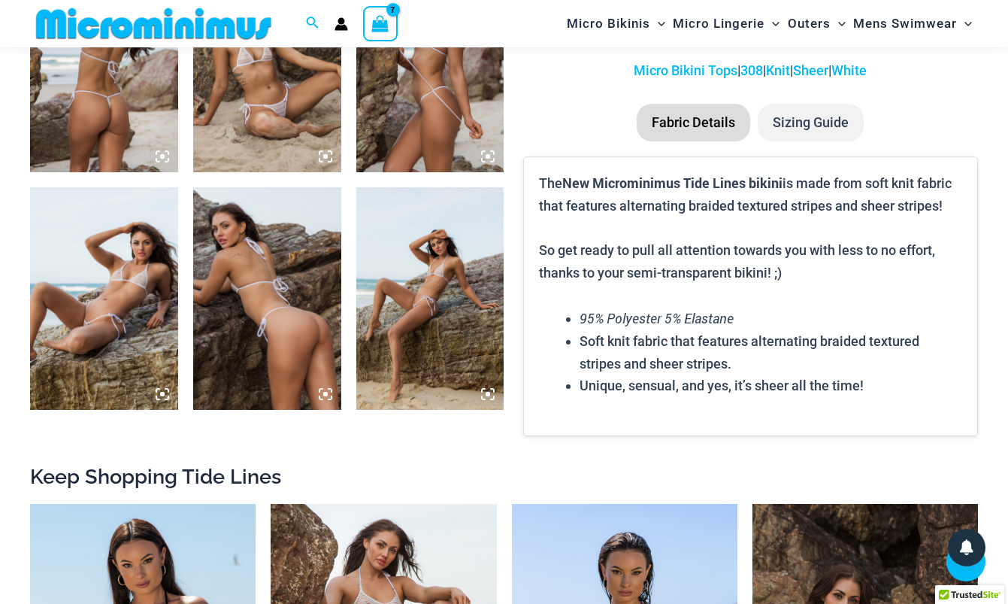
scroll to position [913, 0]
click at [787, 127] on li "Sizing Guide" at bounding box center [811, 122] width 106 height 38
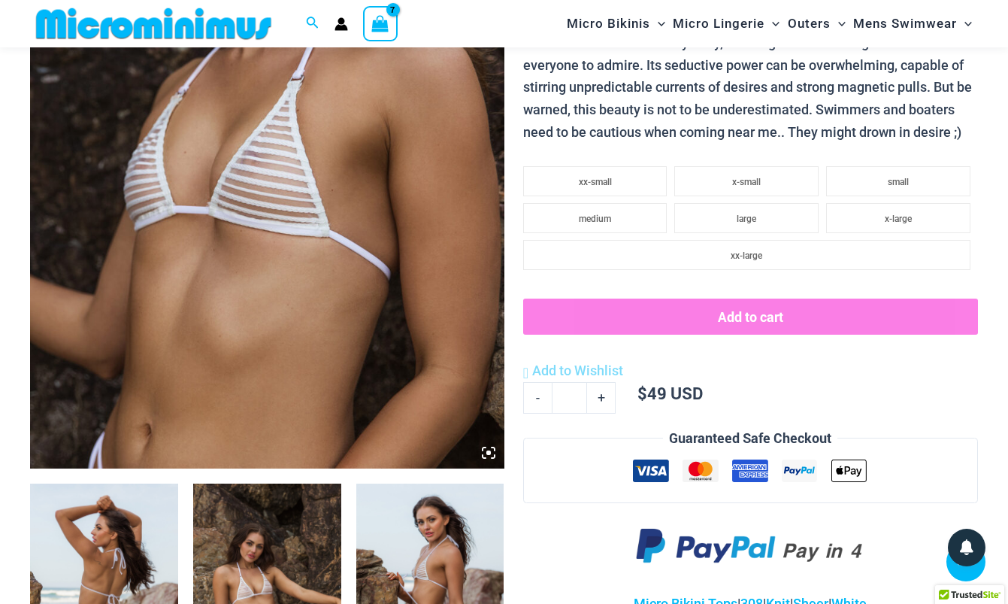
scroll to position [359, 0]
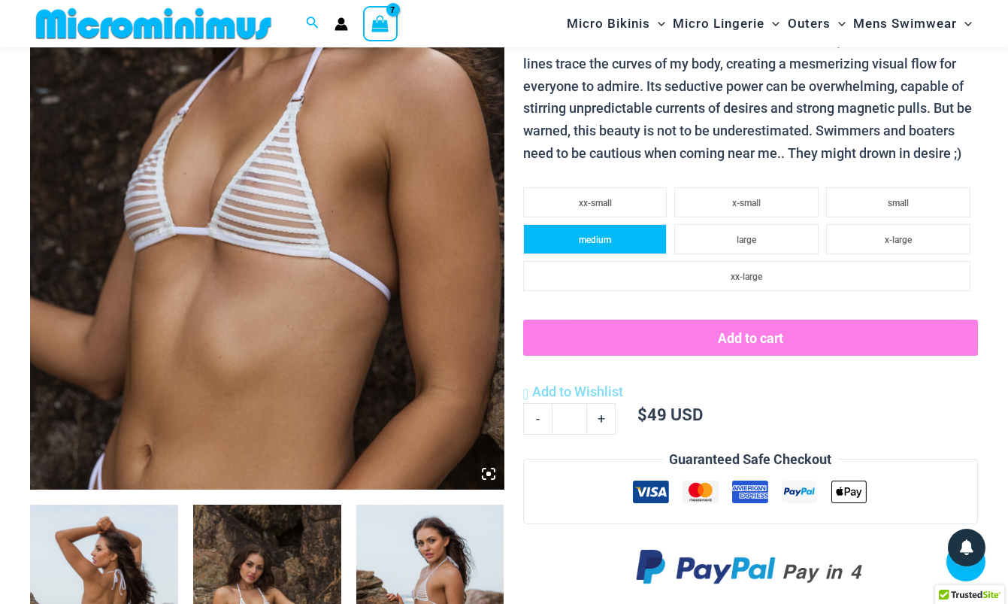
click at [623, 235] on li "medium" at bounding box center [595, 239] width 144 height 30
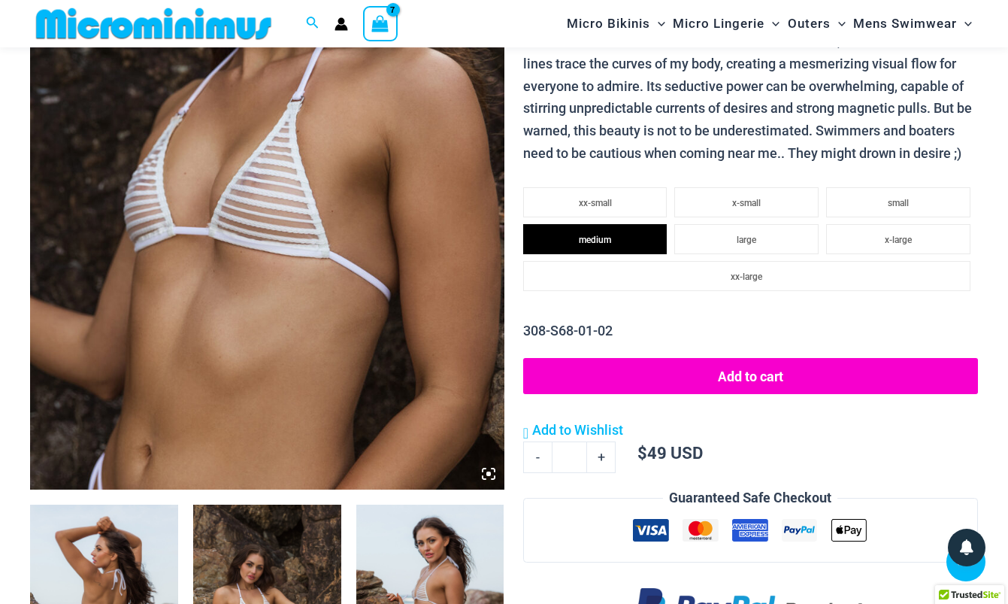
click at [734, 362] on button "Add to cart" at bounding box center [750, 376] width 455 height 36
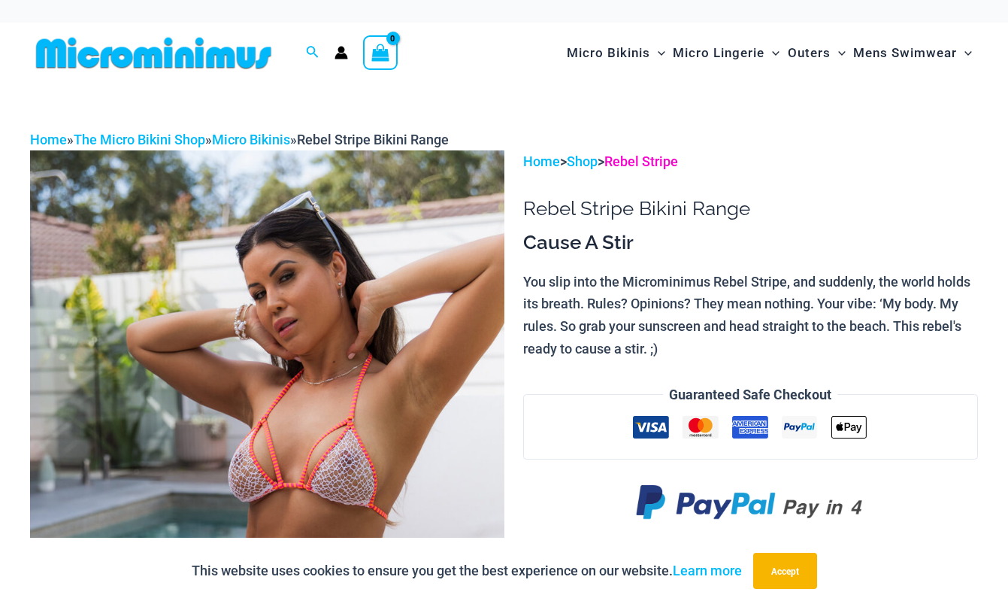
click at [658, 155] on link "Rebel Stripe" at bounding box center [641, 161] width 74 height 16
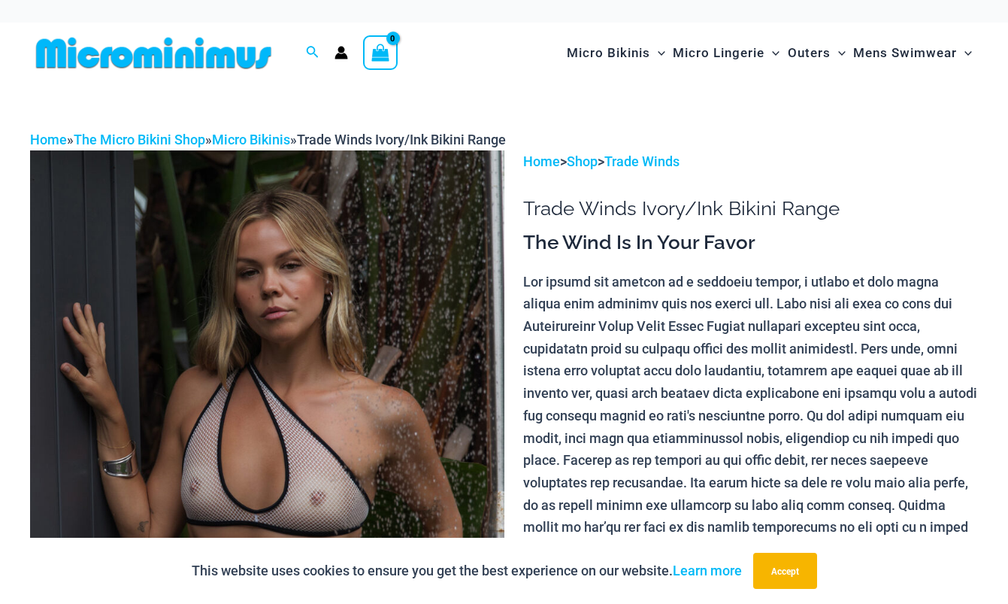
click at [635, 151] on p "Home > Shop > Trade Winds" at bounding box center [750, 161] width 455 height 23
click at [643, 168] on link "Trade Winds" at bounding box center [641, 161] width 75 height 16
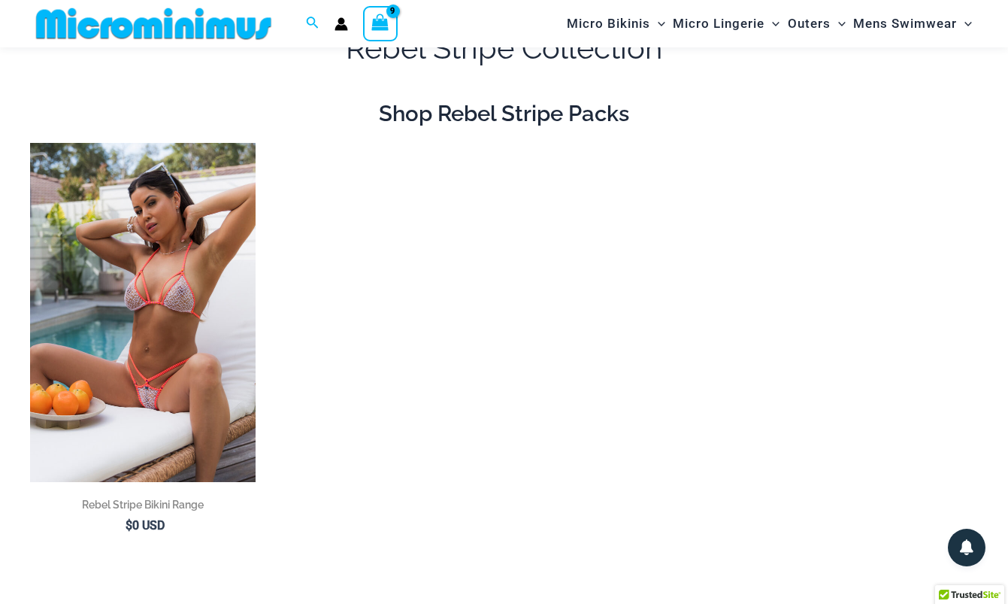
scroll to position [46, 0]
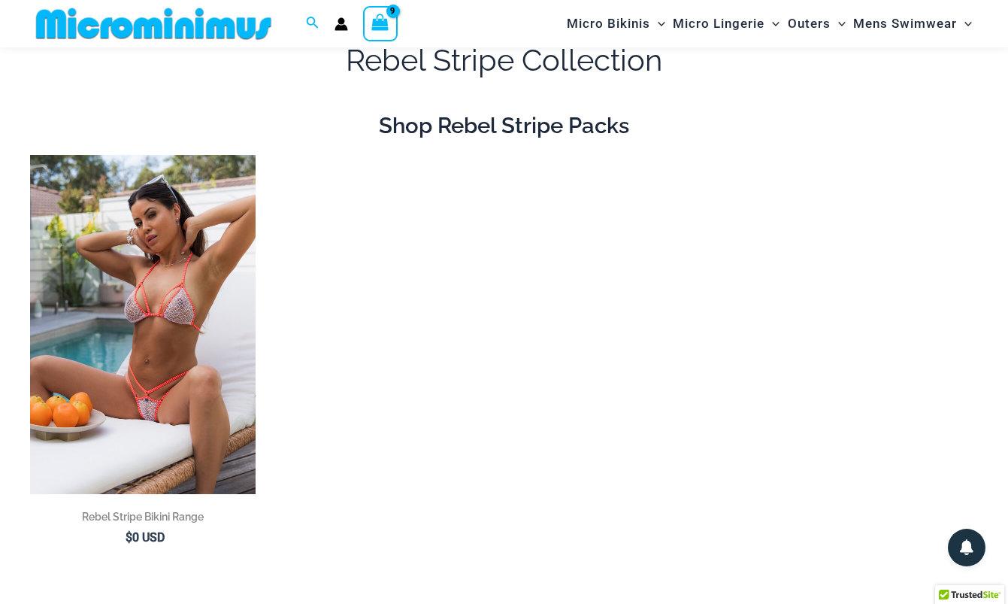
click at [387, 20] on icon "View Shopping Cart, 9 items" at bounding box center [380, 22] width 17 height 17
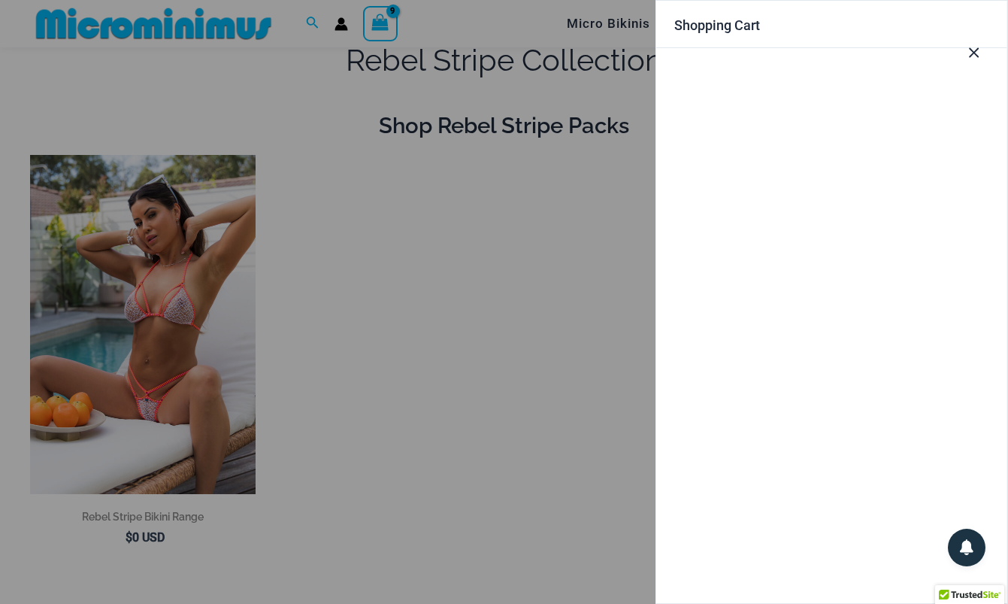
click at [527, 211] on div at bounding box center [504, 302] width 1008 height 604
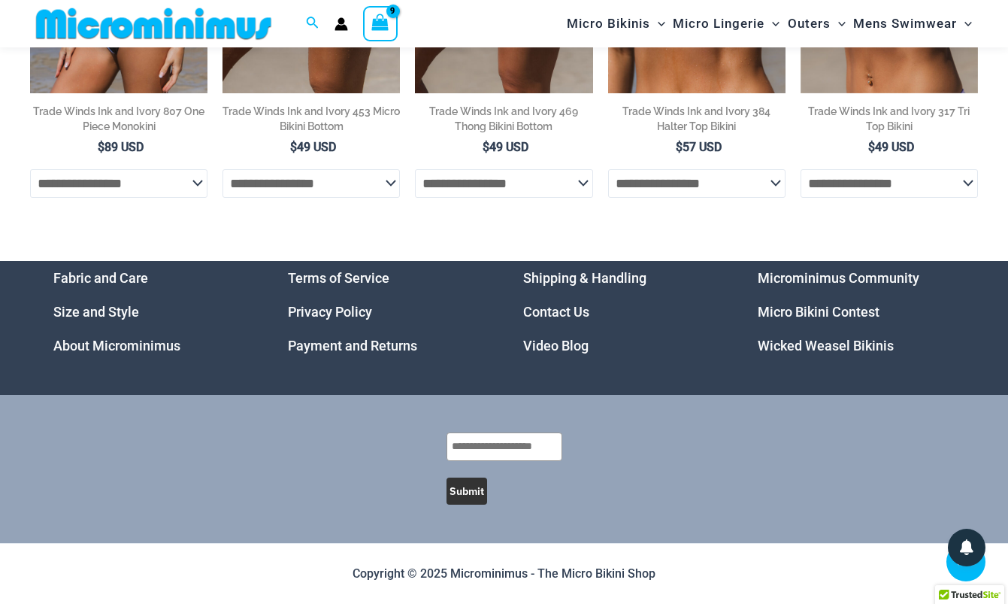
scroll to position [1631, 0]
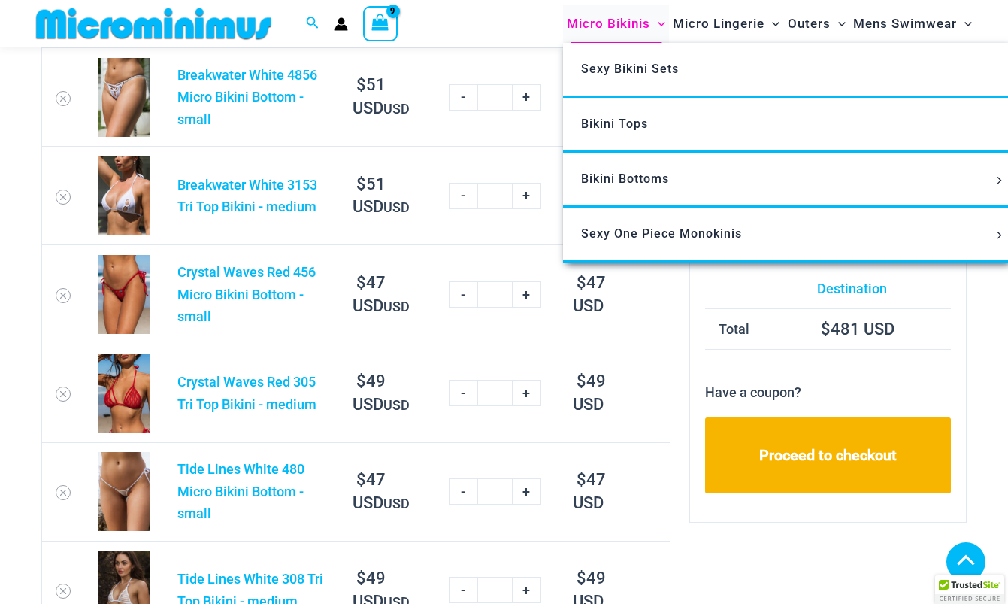
scroll to position [59, 0]
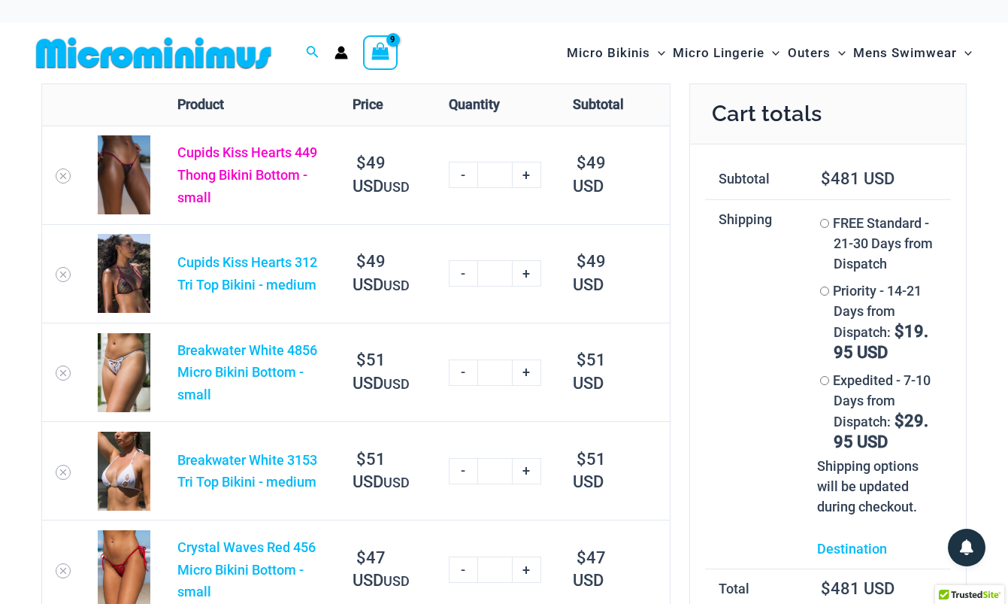
click at [230, 168] on link "Cupids Kiss Hearts 449 Thong Bikini Bottom - small" at bounding box center [247, 174] width 140 height 60
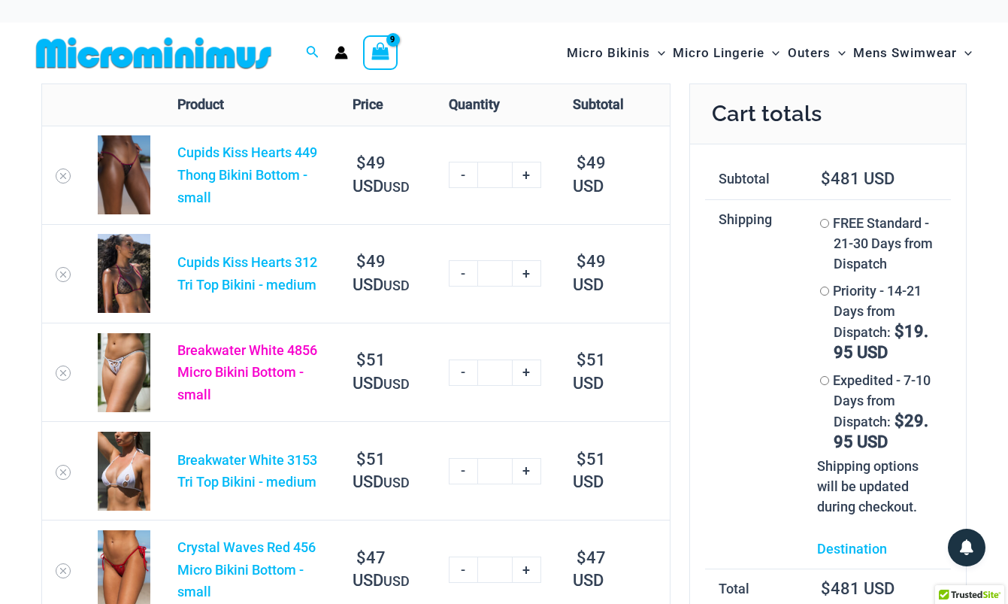
click at [229, 361] on link "Breakwater White 4856 Micro Bikini Bottom - small" at bounding box center [247, 372] width 140 height 60
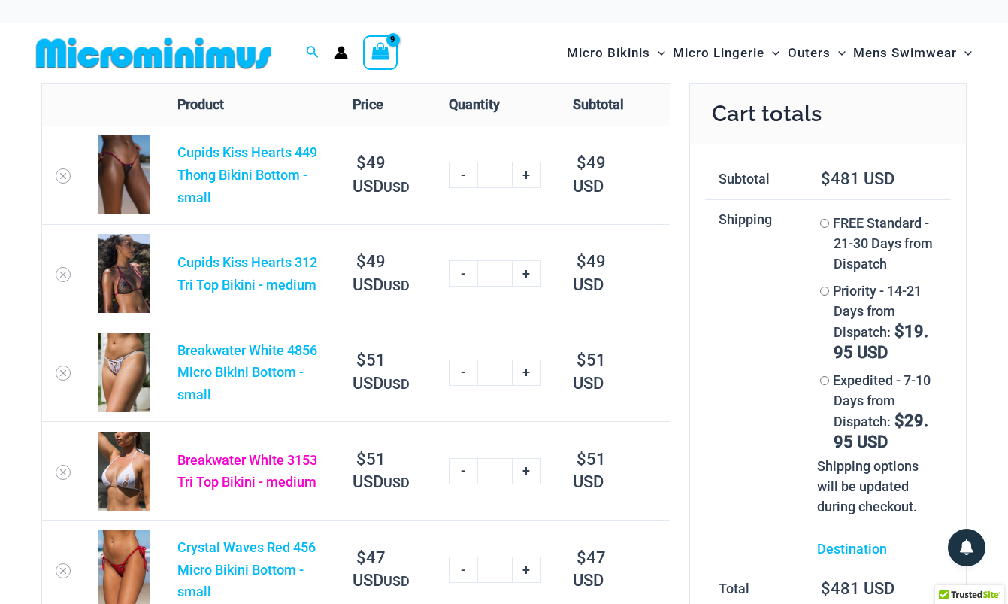
click at [247, 456] on link "Breakwater White 3153 Tri Top Bikini - medium" at bounding box center [247, 471] width 140 height 38
click at [466, 369] on link "-" at bounding box center [463, 372] width 29 height 26
type input "*"
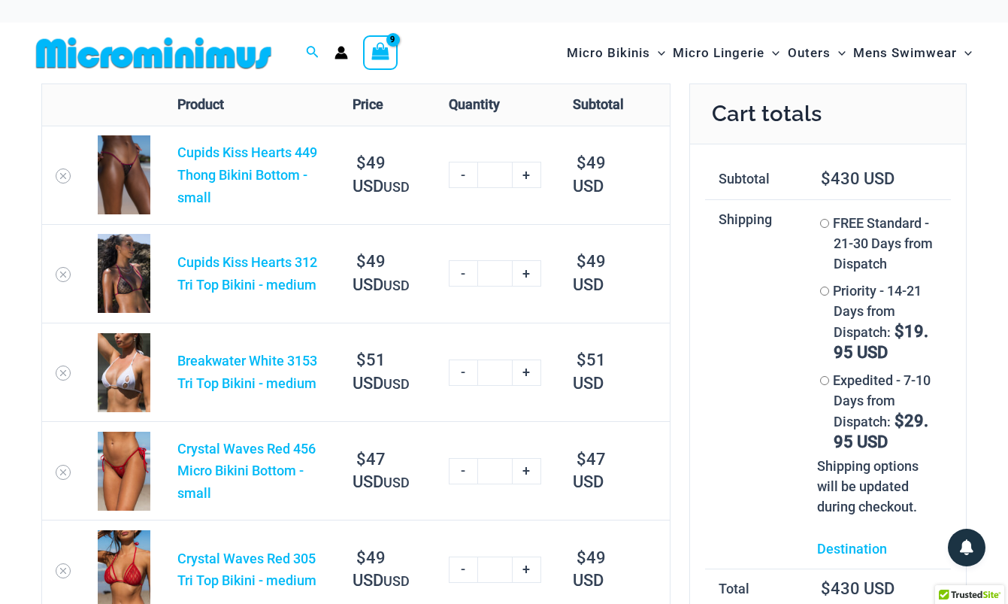
click at [466, 369] on link "-" at bounding box center [463, 372] width 29 height 26
type input "*"
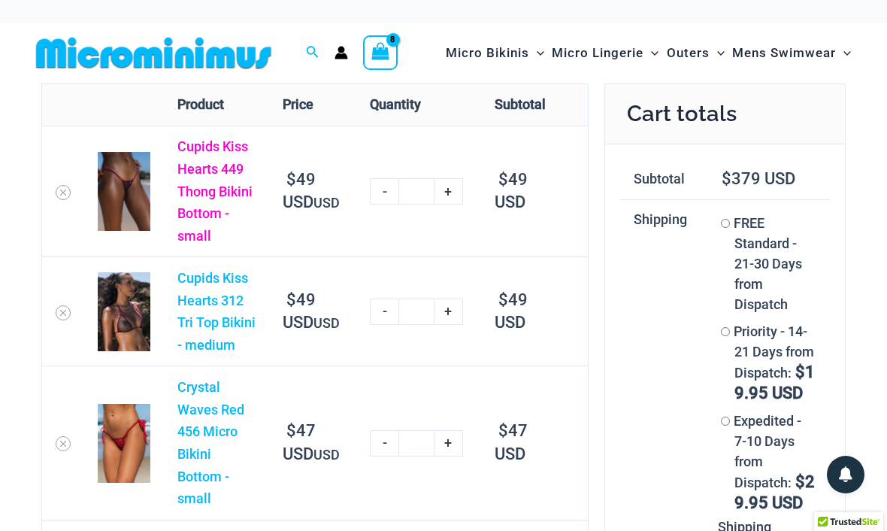
click at [224, 166] on link "Cupids Kiss Hearts 449 Thong Bikini Bottom - small" at bounding box center [214, 190] width 75 height 105
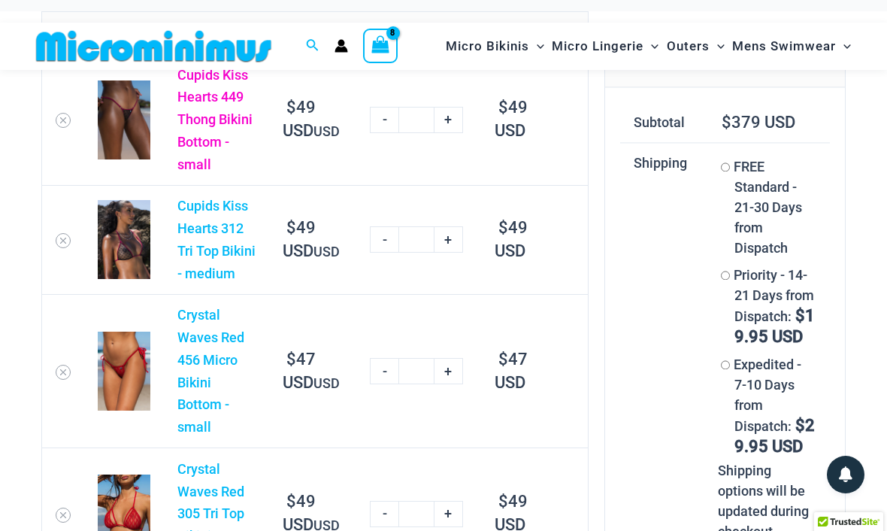
scroll to position [92, 0]
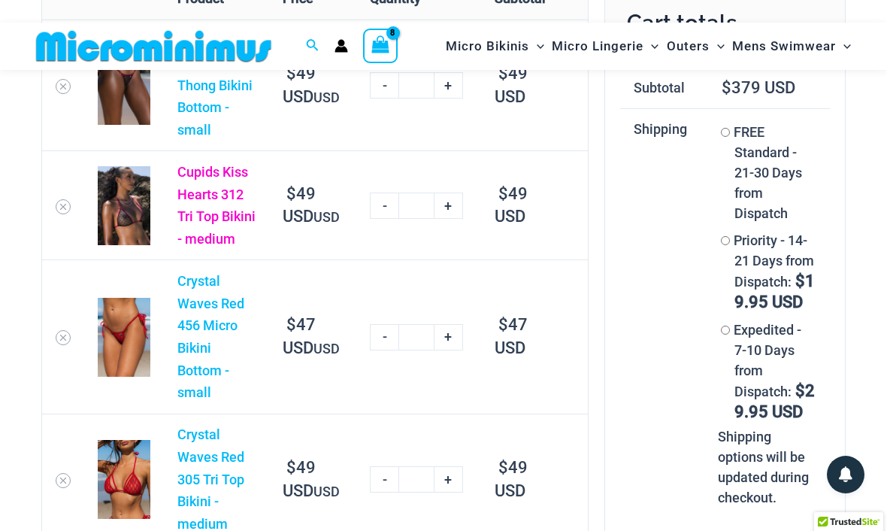
click at [216, 169] on link "Cupids Kiss Hearts 312 Tri Top Bikini - medium" at bounding box center [216, 205] width 78 height 83
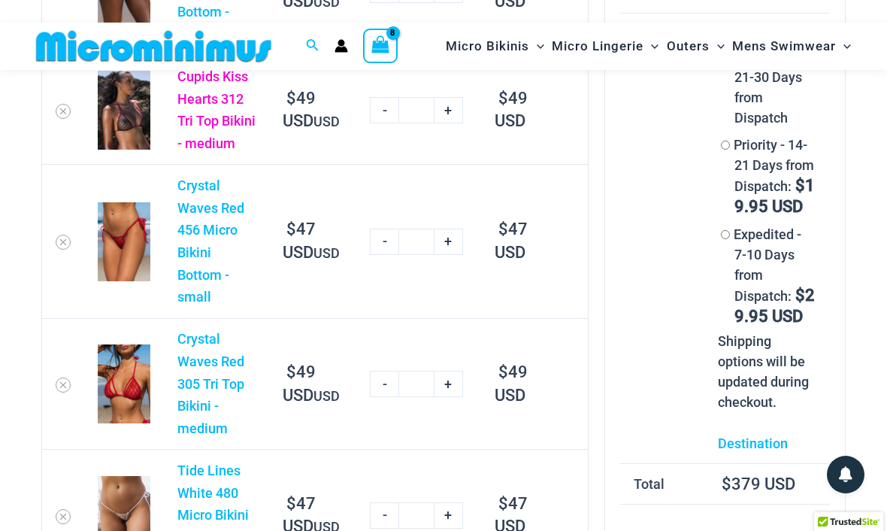
scroll to position [189, 0]
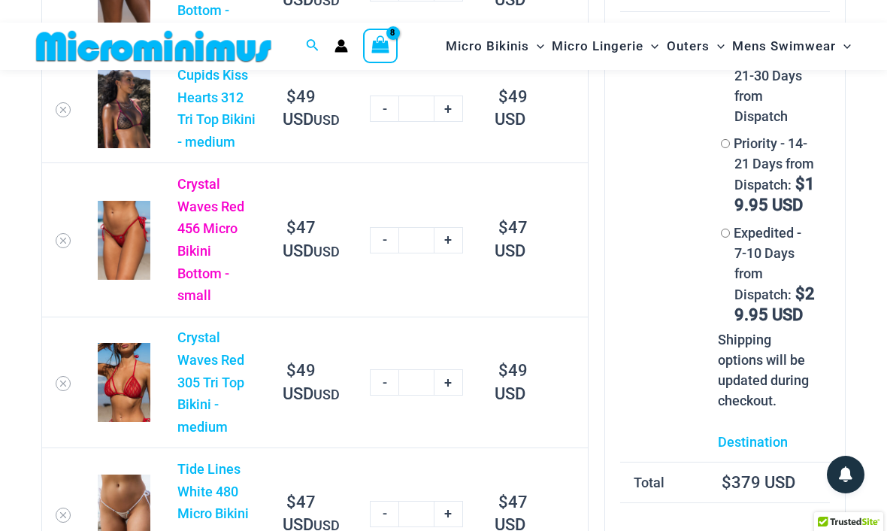
click at [214, 180] on link "Crystal Waves Red 456 Micro Bikini Bottom - small" at bounding box center [210, 240] width 67 height 128
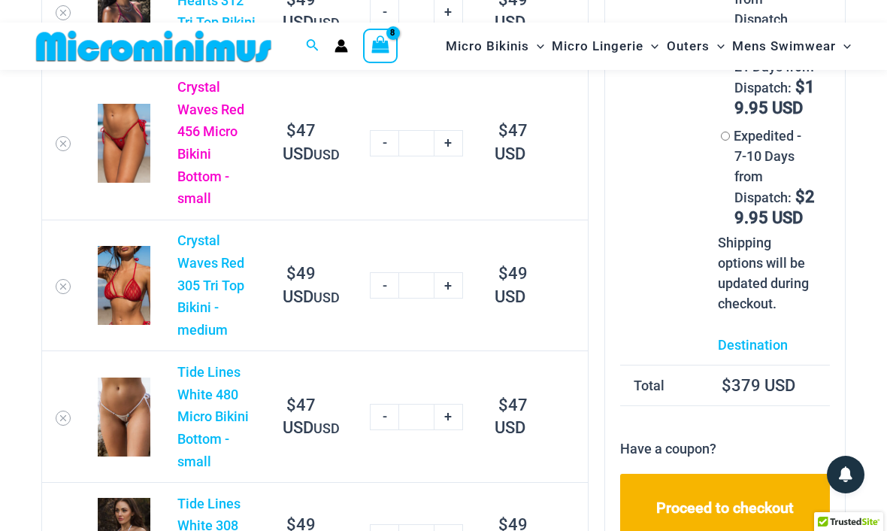
scroll to position [293, 0]
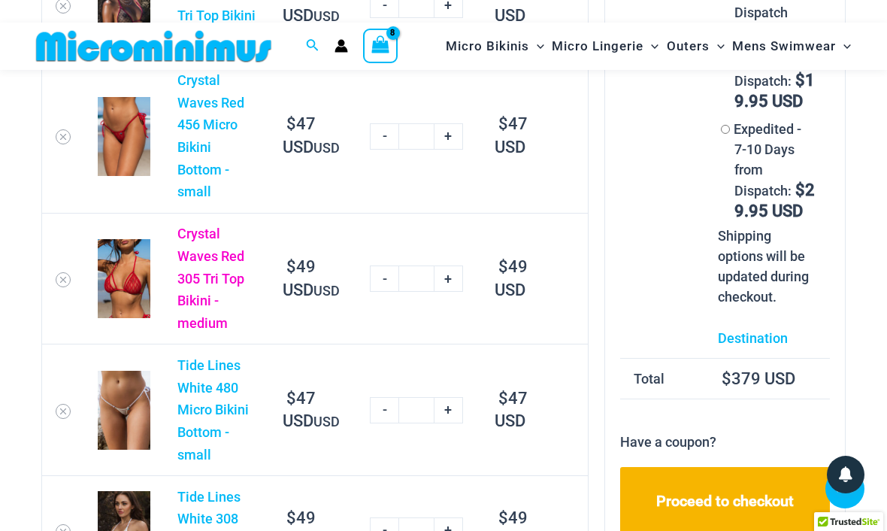
click at [218, 226] on link "Crystal Waves Red 305 Tri Top Bikini - medium" at bounding box center [210, 278] width 67 height 105
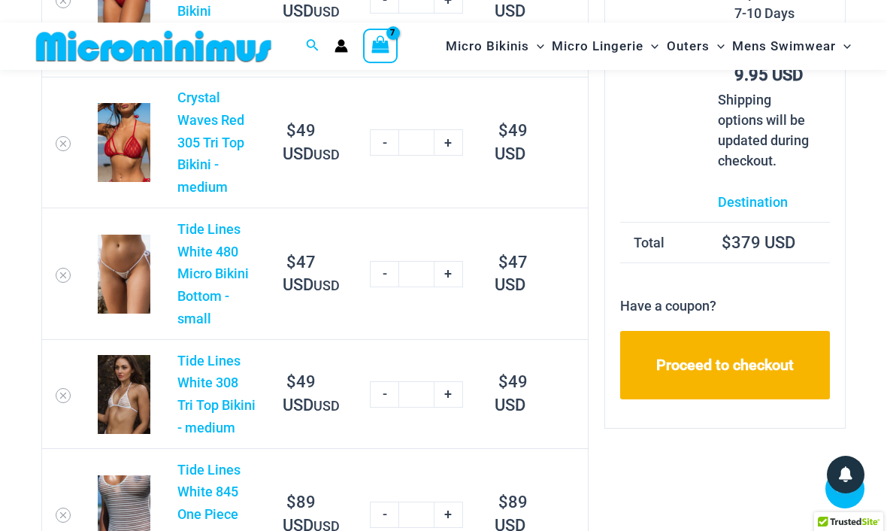
scroll to position [435, 0]
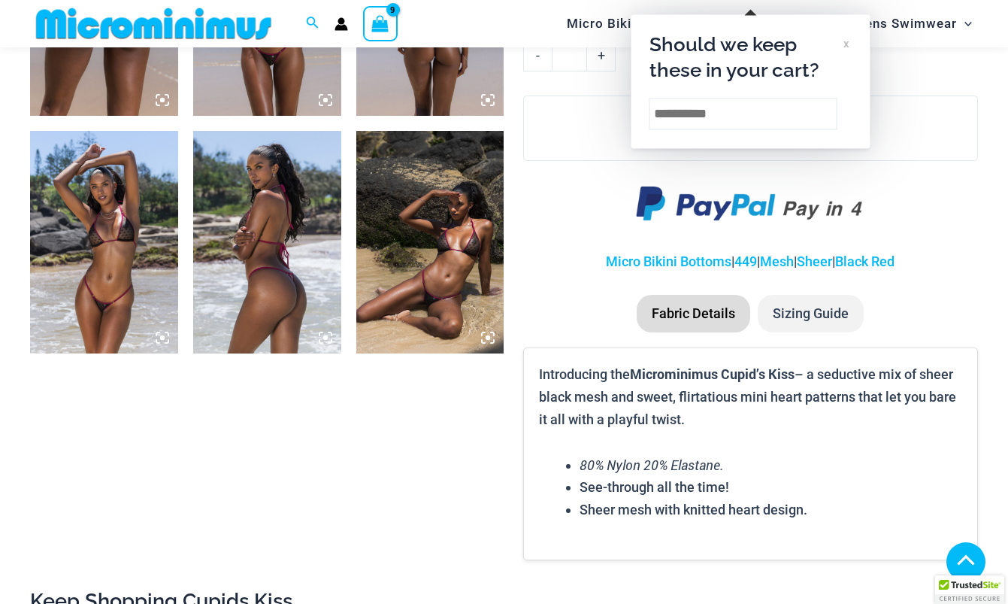
scroll to position [995, 0]
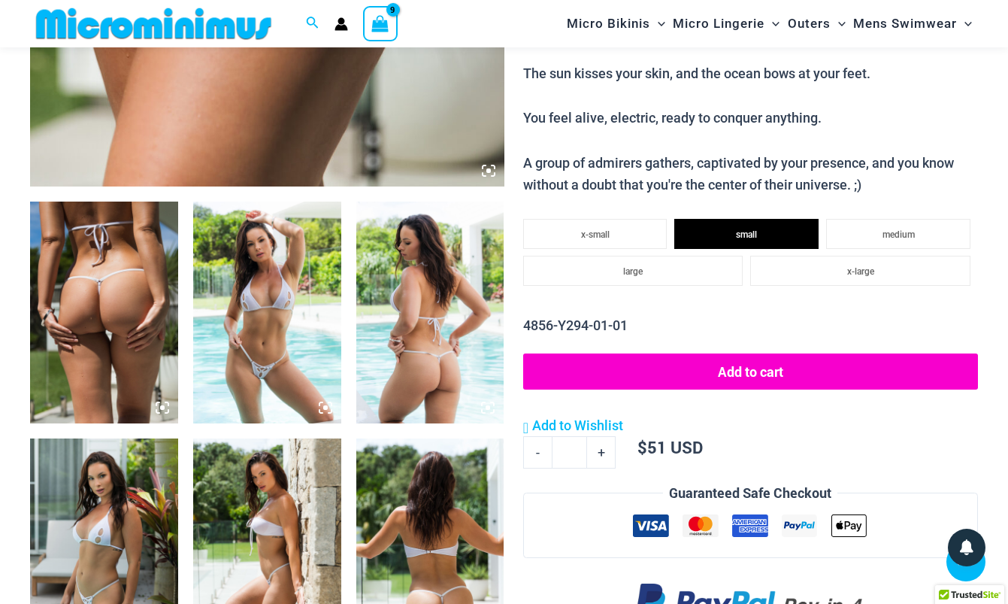
scroll to position [663, 0]
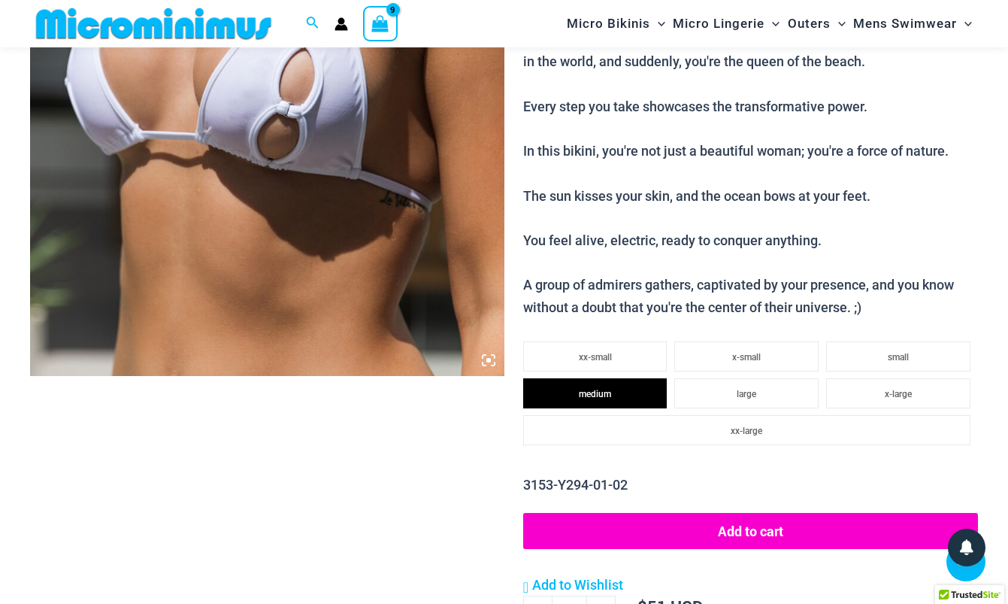
scroll to position [477, 0]
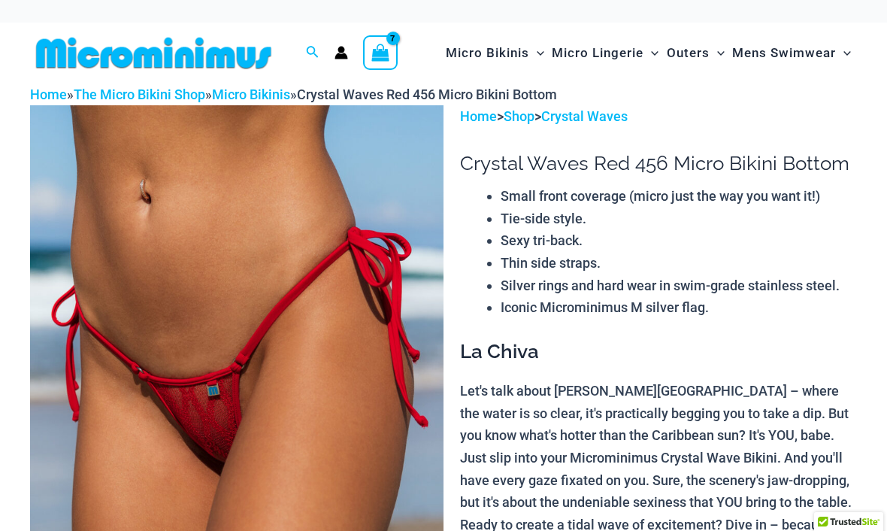
select select
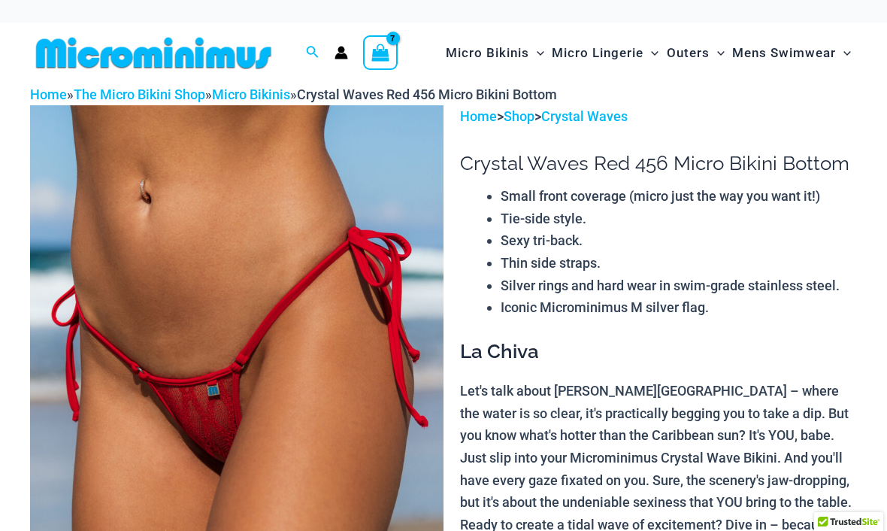
select select
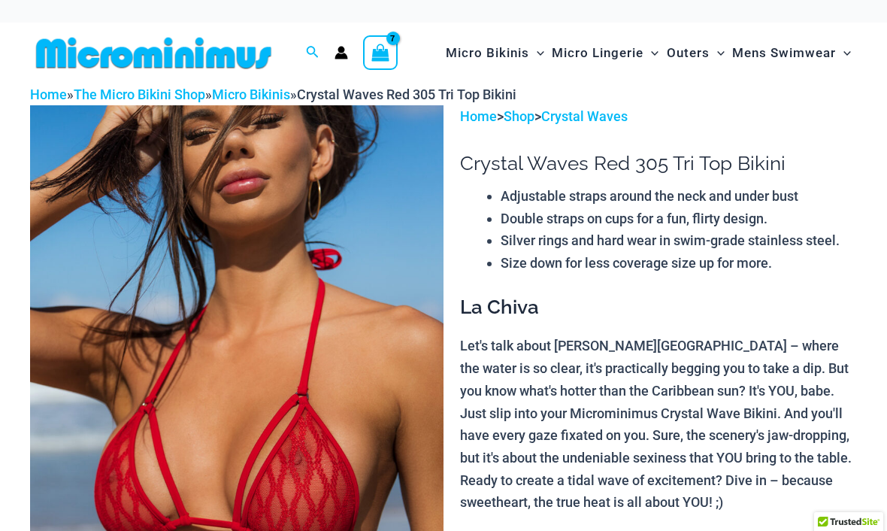
select select
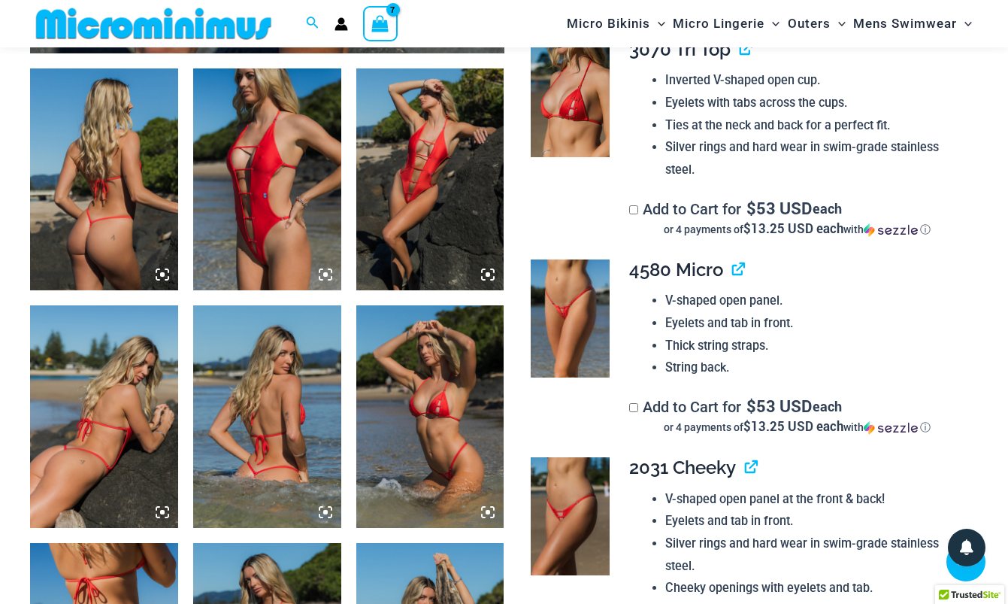
scroll to position [795, 0]
click at [335, 175] on img at bounding box center [267, 179] width 148 height 222
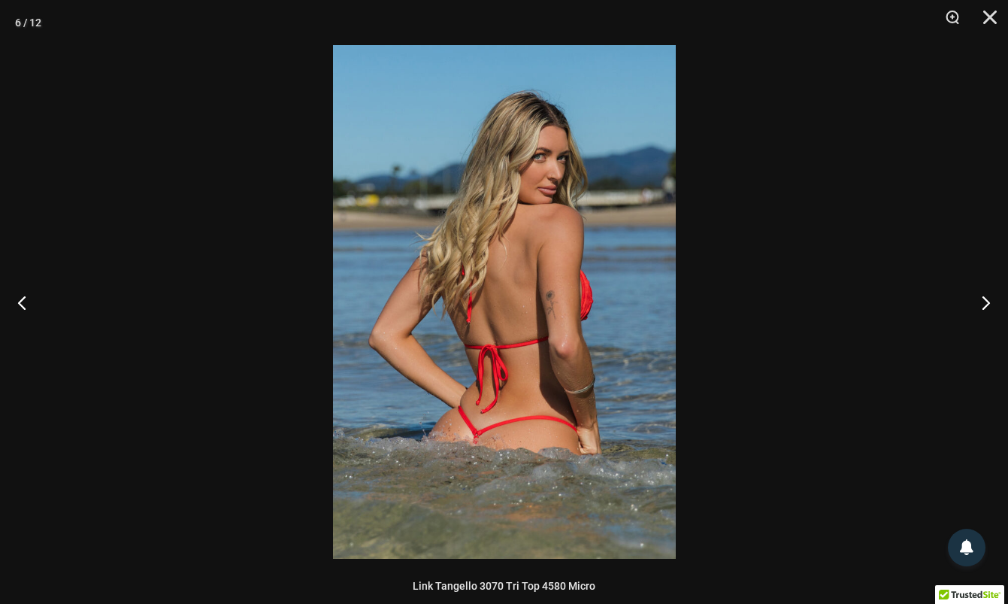
click at [714, 121] on div at bounding box center [504, 302] width 1008 height 604
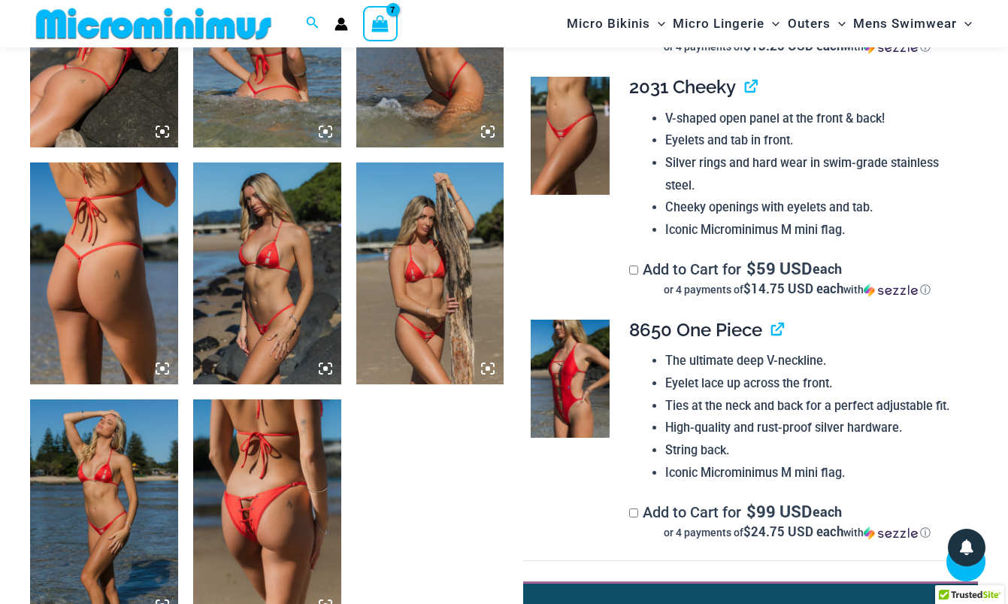
scroll to position [1179, 0]
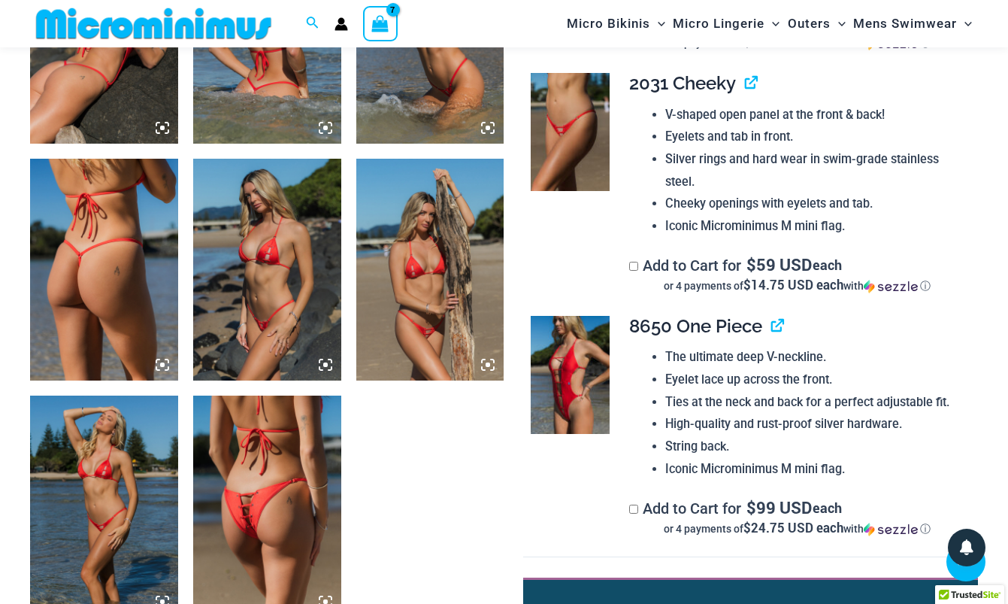
click at [298, 444] on img at bounding box center [267, 506] width 148 height 222
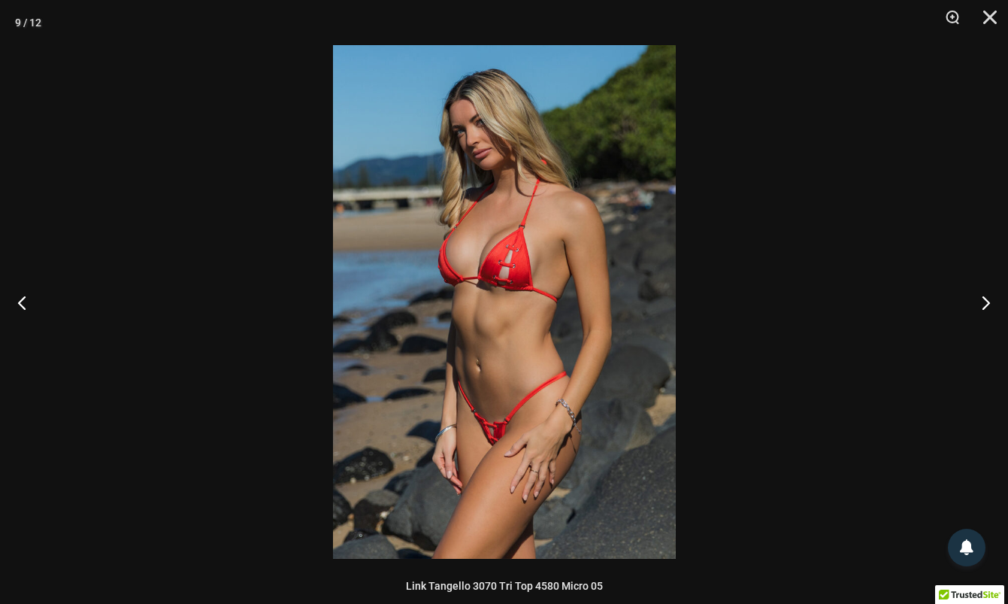
click at [683, 368] on div at bounding box center [504, 302] width 1008 height 604
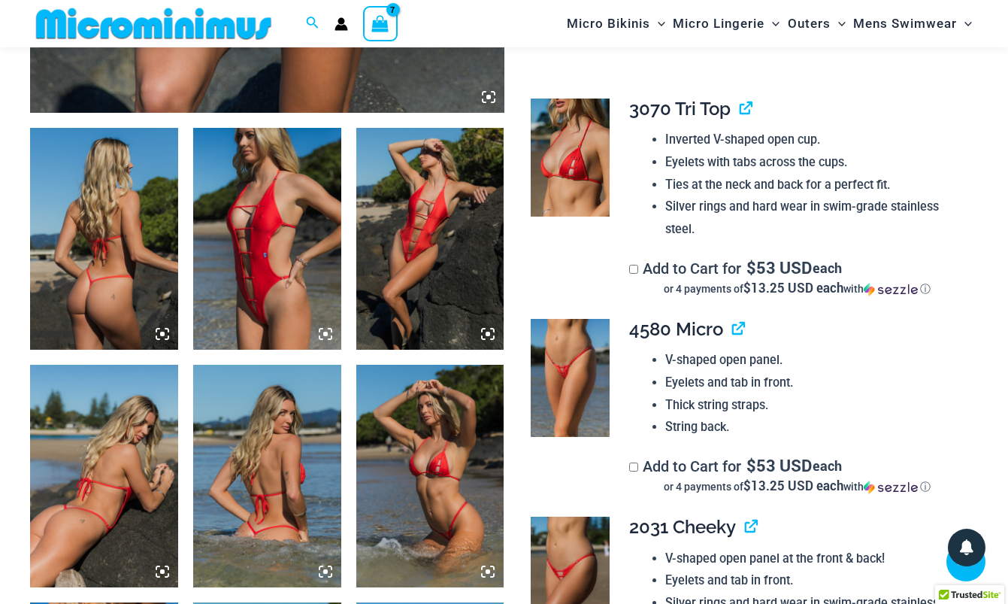
scroll to position [734, 0]
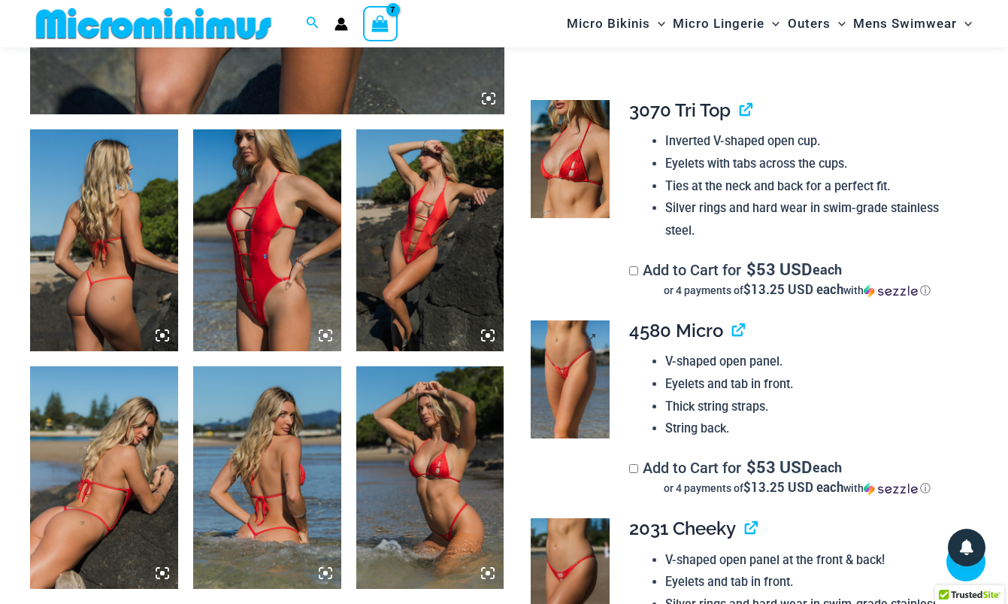
click at [582, 365] on img at bounding box center [570, 379] width 79 height 118
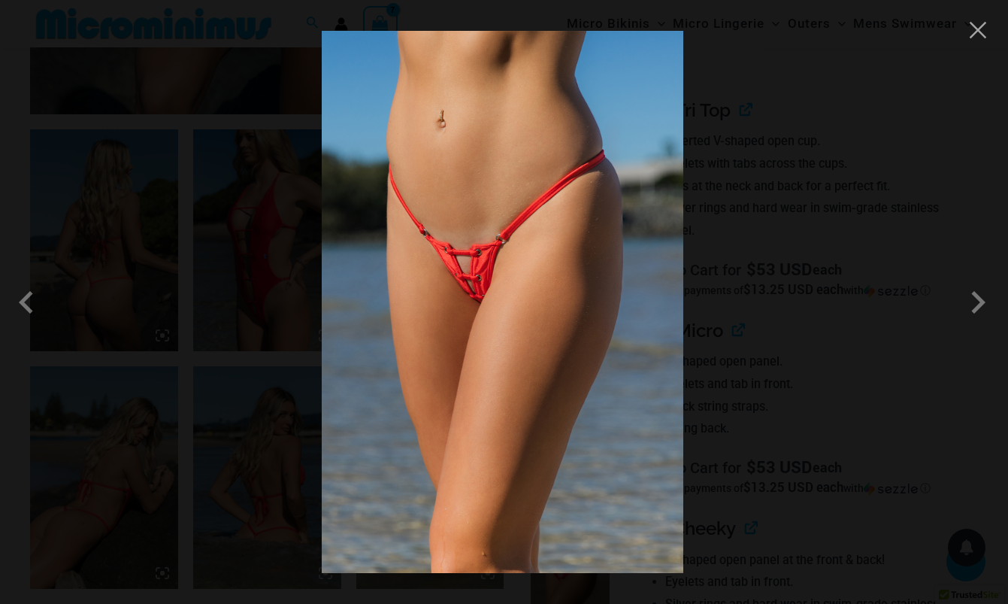
click at [829, 301] on div at bounding box center [504, 302] width 1008 height 604
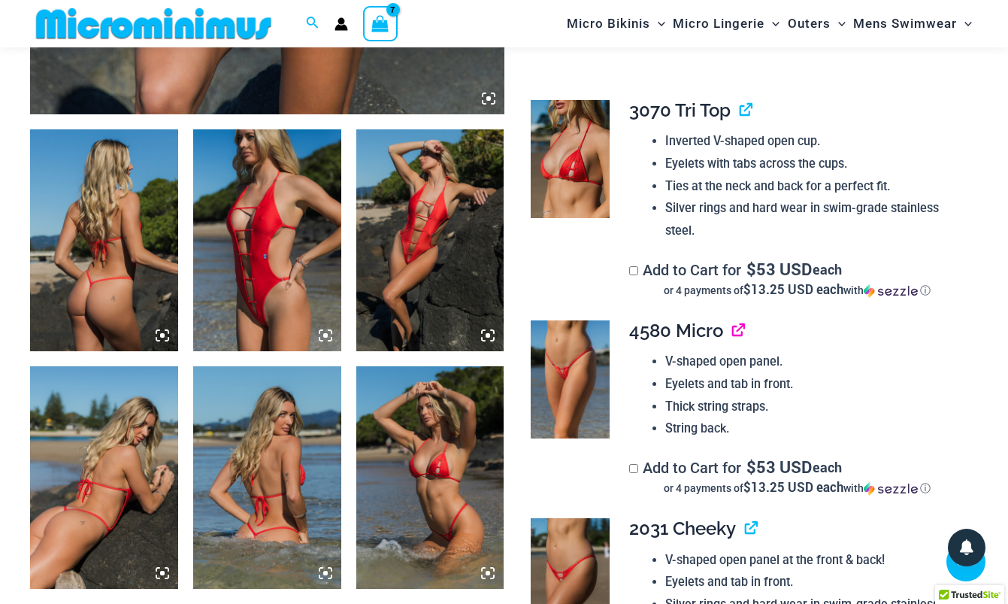
click at [732, 320] on link "View product" at bounding box center [732, 331] width 0 height 22
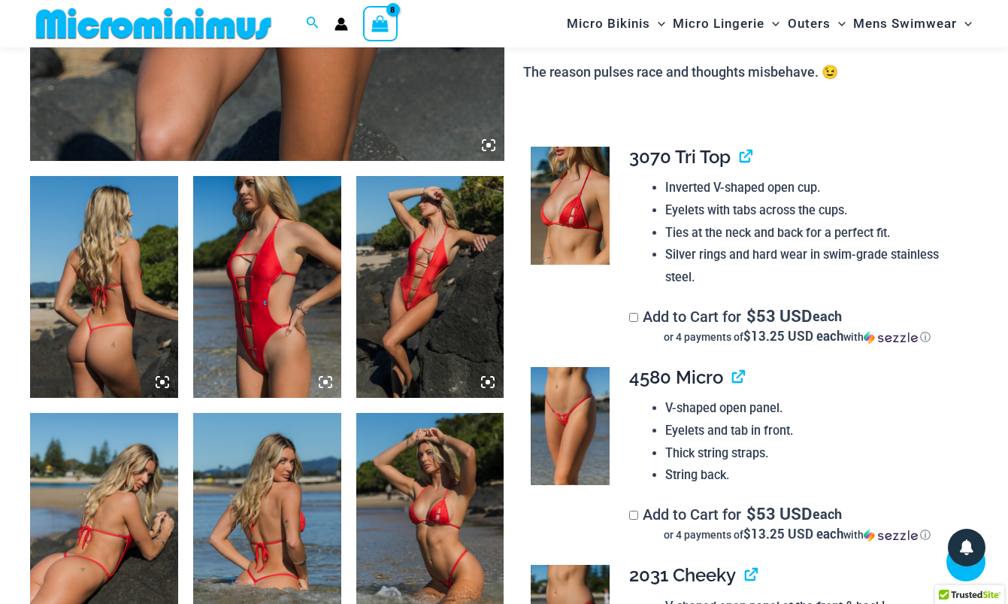
scroll to position [679, 0]
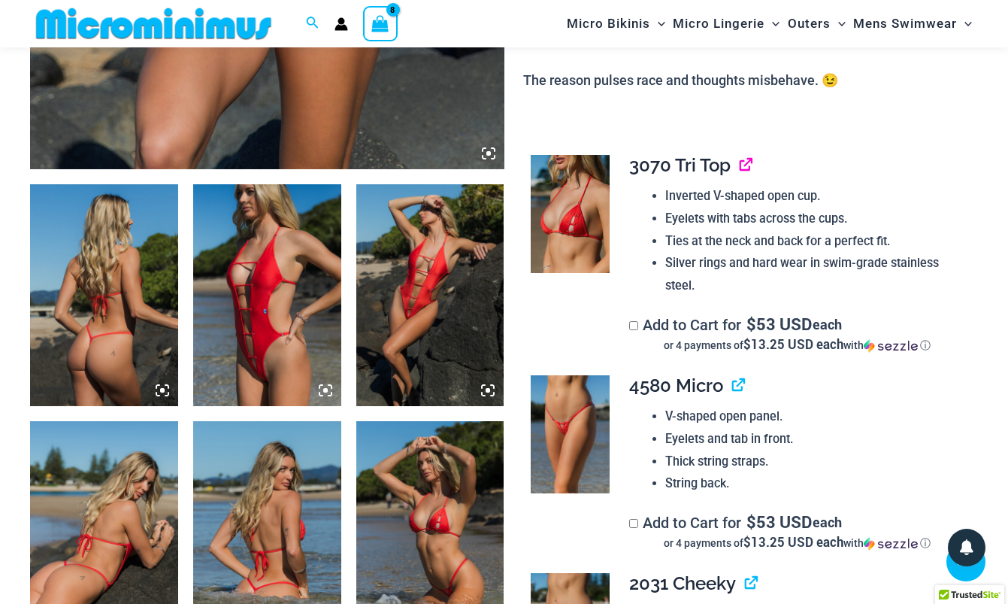
click at [740, 154] on link "View product" at bounding box center [740, 165] width 0 height 22
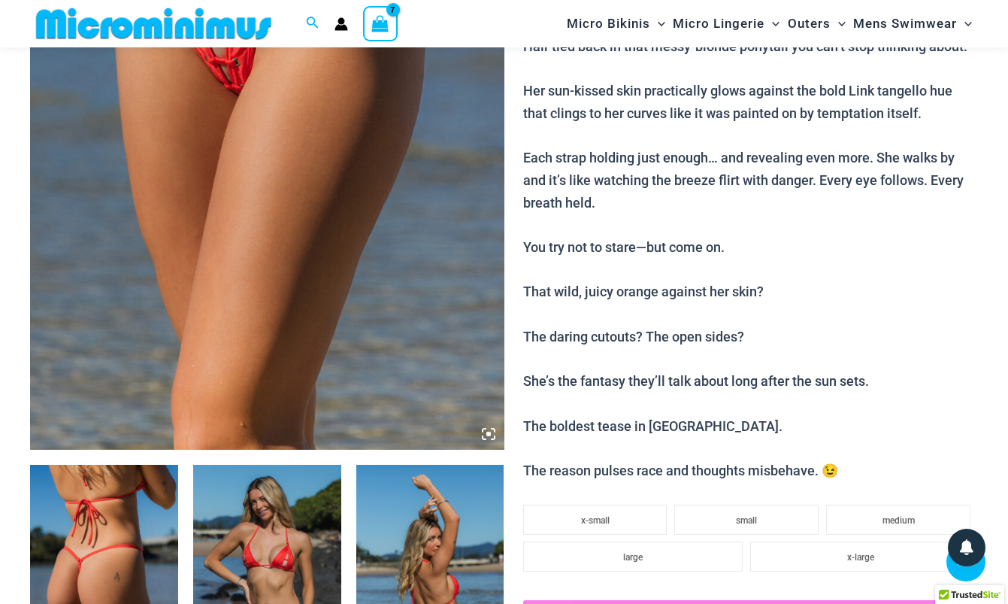
scroll to position [495, 0]
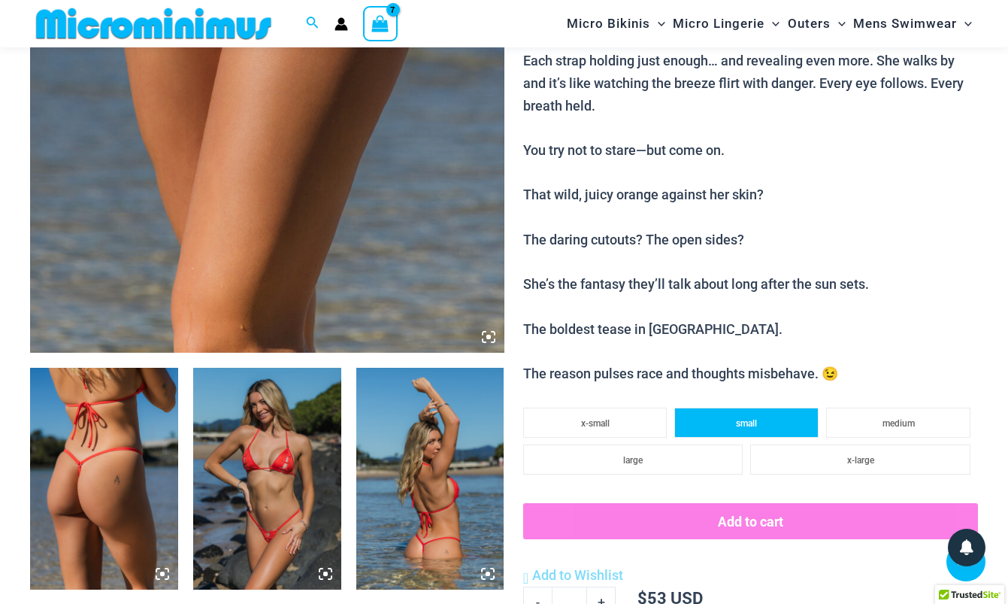
click at [756, 418] on span "small" at bounding box center [746, 423] width 21 height 11
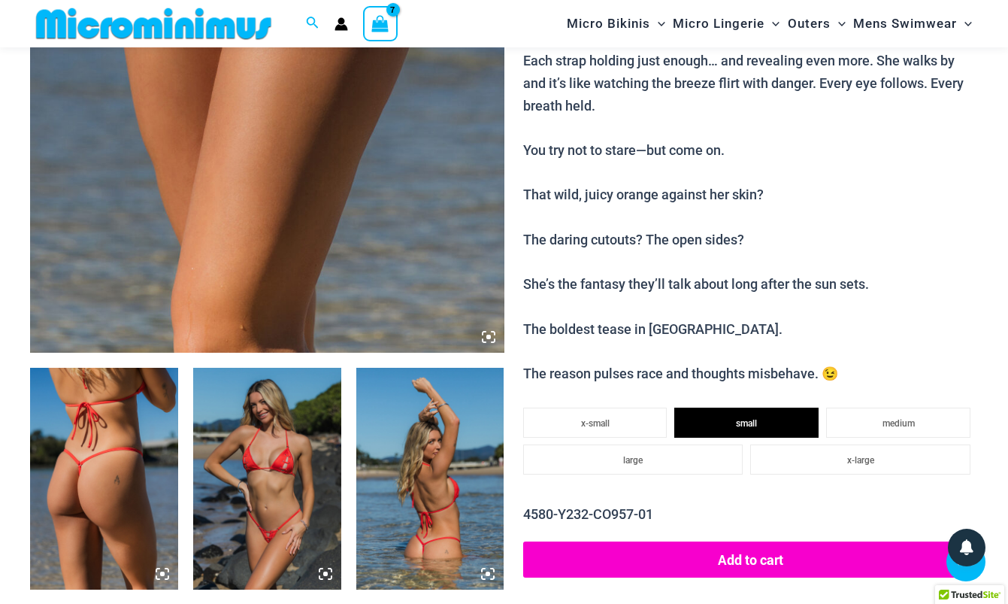
click at [729, 541] on button "Add to cart" at bounding box center [750, 559] width 455 height 36
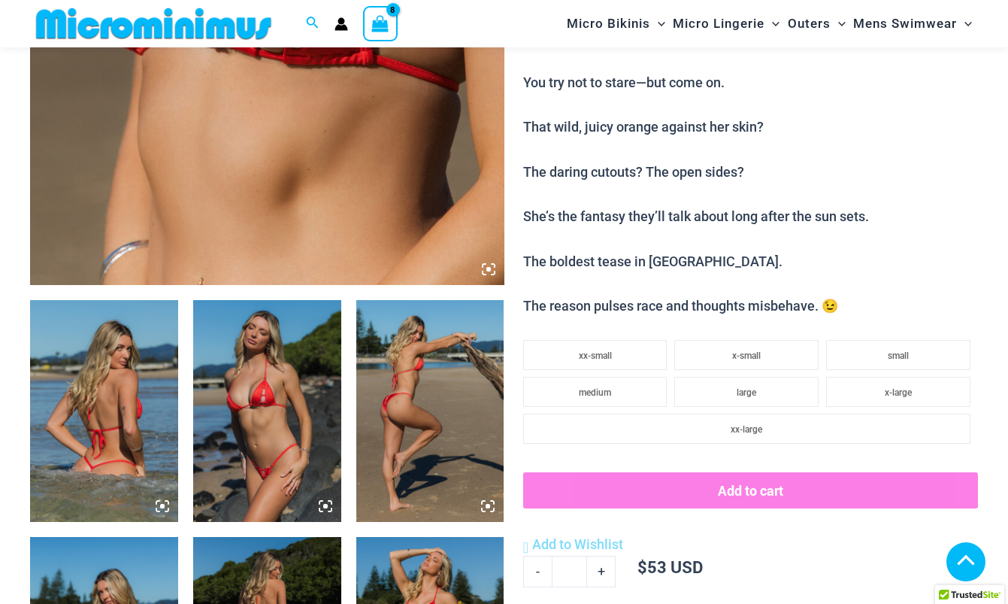
scroll to position [613, 0]
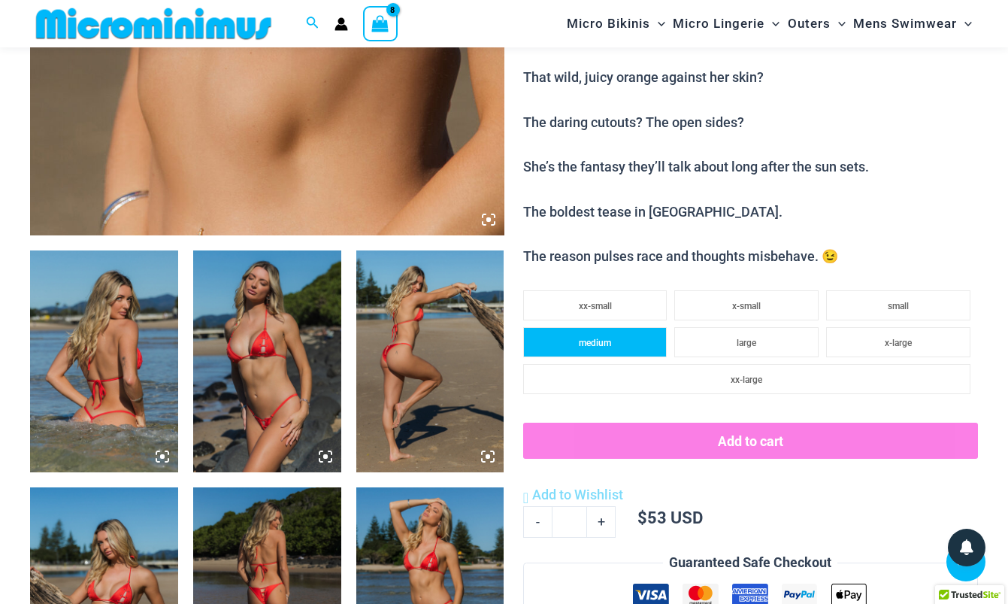
click at [622, 329] on li "medium" at bounding box center [595, 342] width 144 height 30
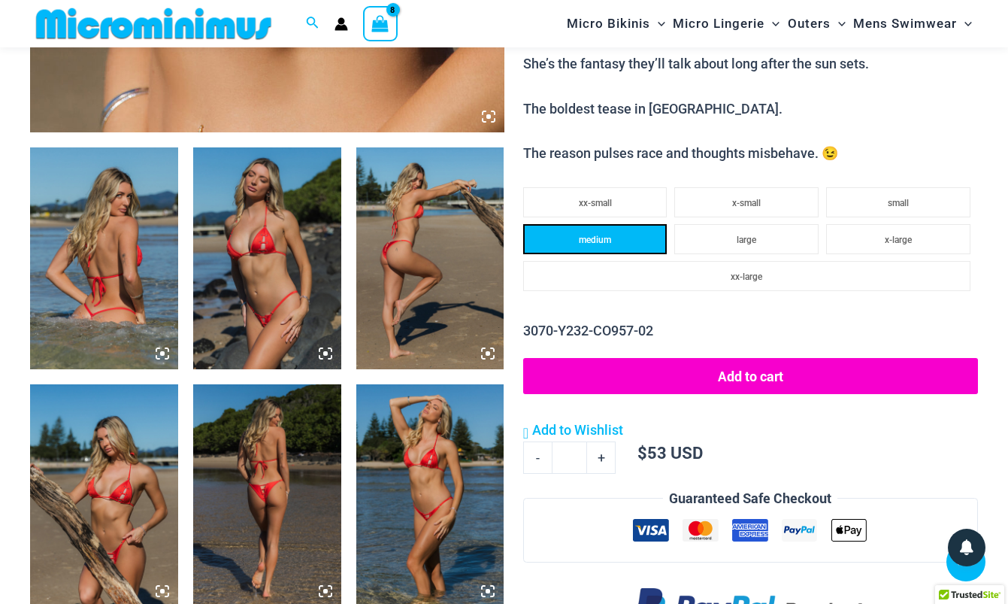
scroll to position [798, 0]
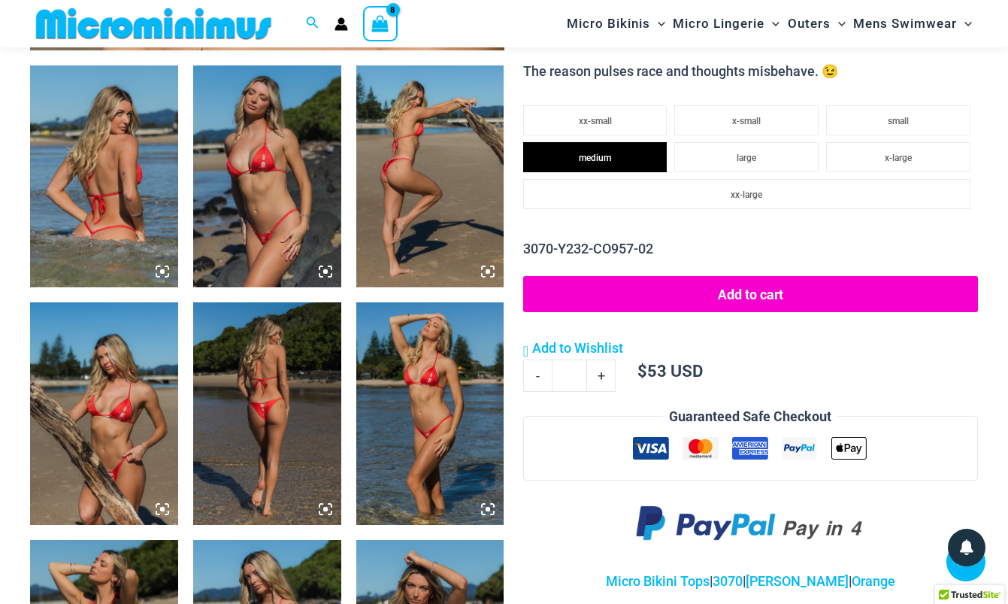
click at [763, 276] on button "Add to cart" at bounding box center [750, 294] width 455 height 36
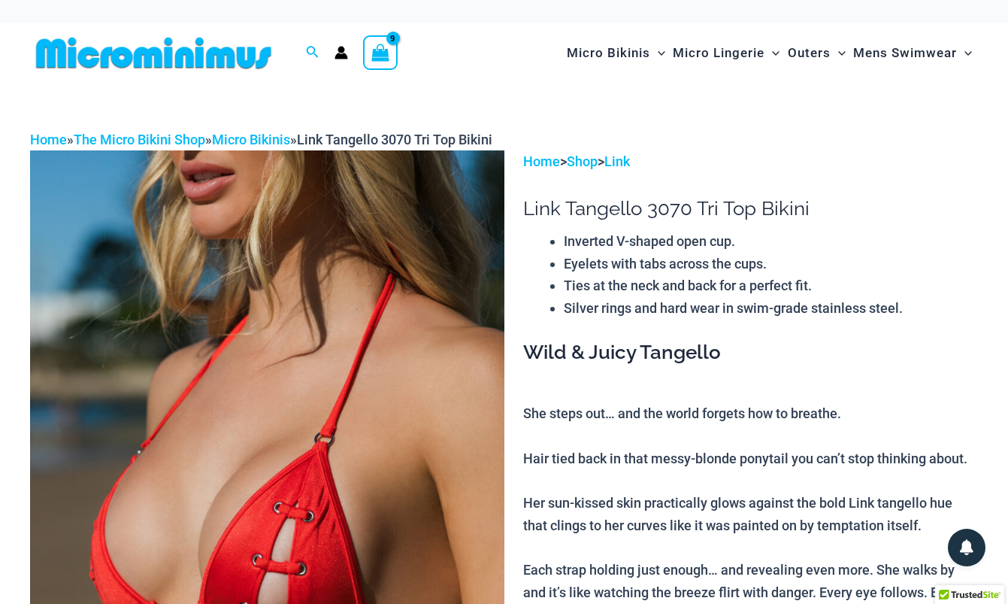
scroll to position [0, 0]
click at [195, 53] on img at bounding box center [153, 53] width 247 height 34
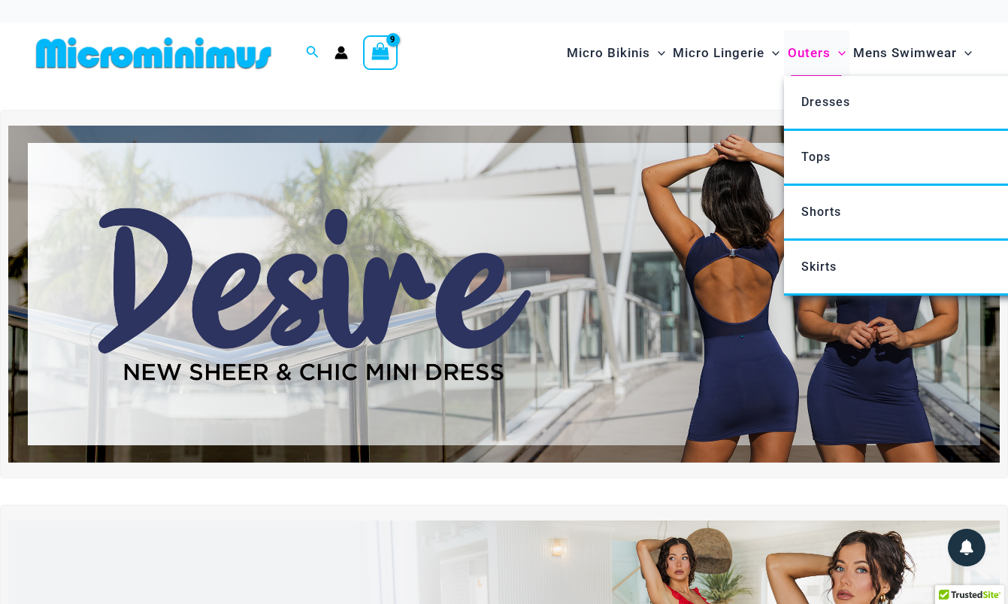
click at [821, 50] on span "Outers" at bounding box center [809, 53] width 43 height 38
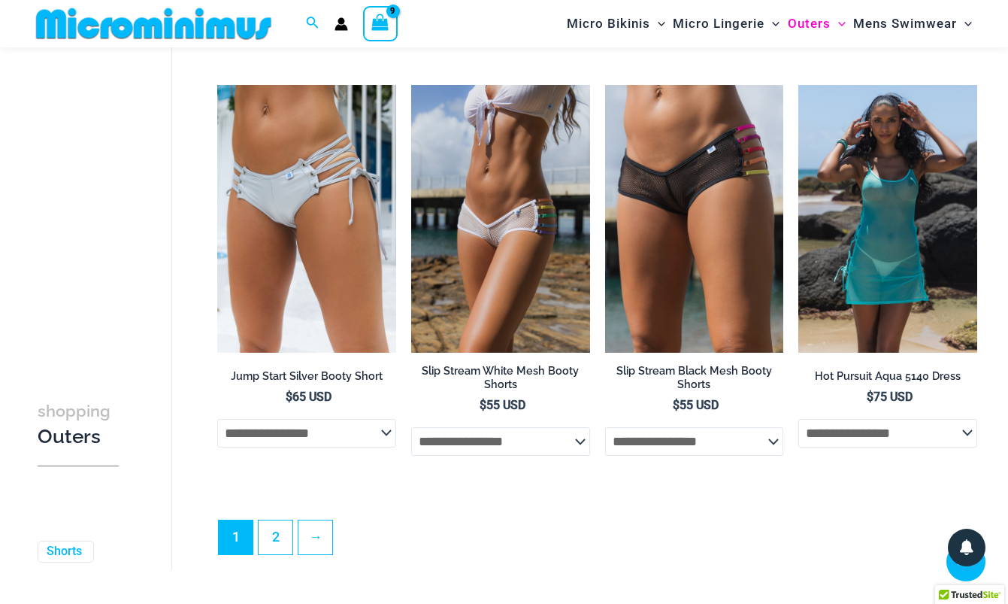
scroll to position [3137, 0]
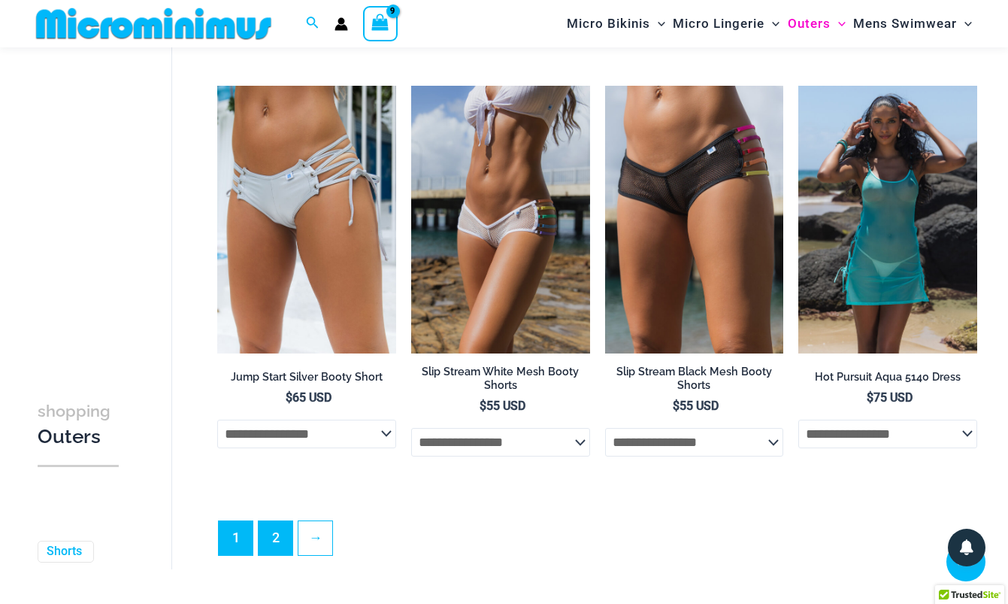
click at [271, 521] on link "2" at bounding box center [276, 538] width 34 height 34
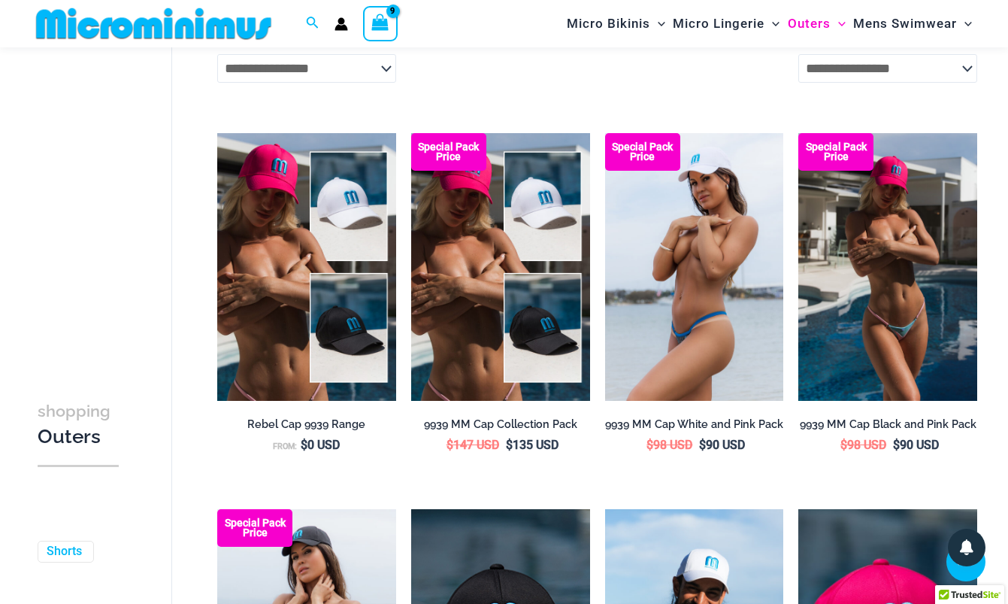
scroll to position [304, 0]
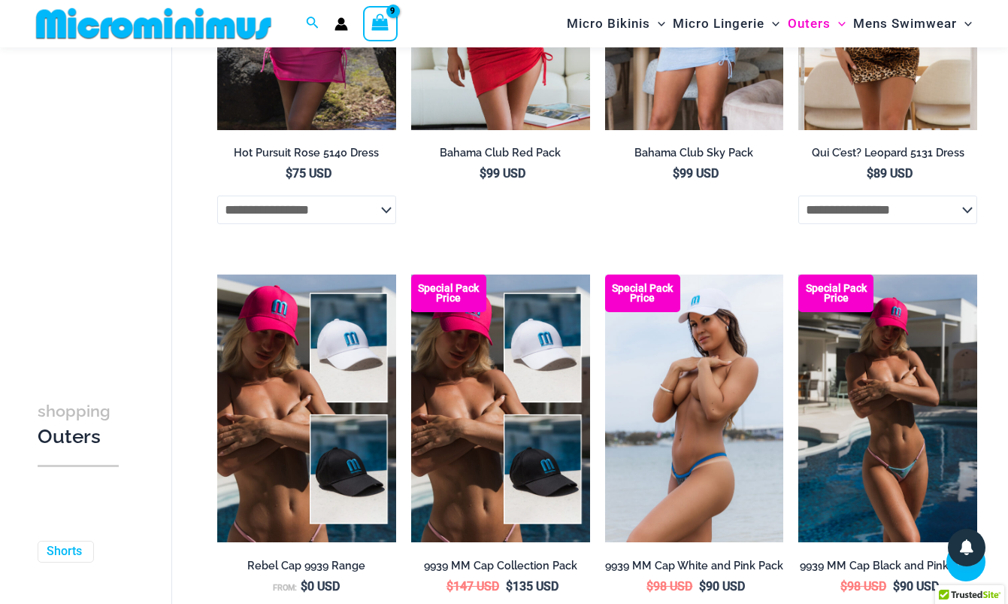
click at [371, 24] on icon "View Shopping Cart, 9 items" at bounding box center [380, 22] width 20 height 21
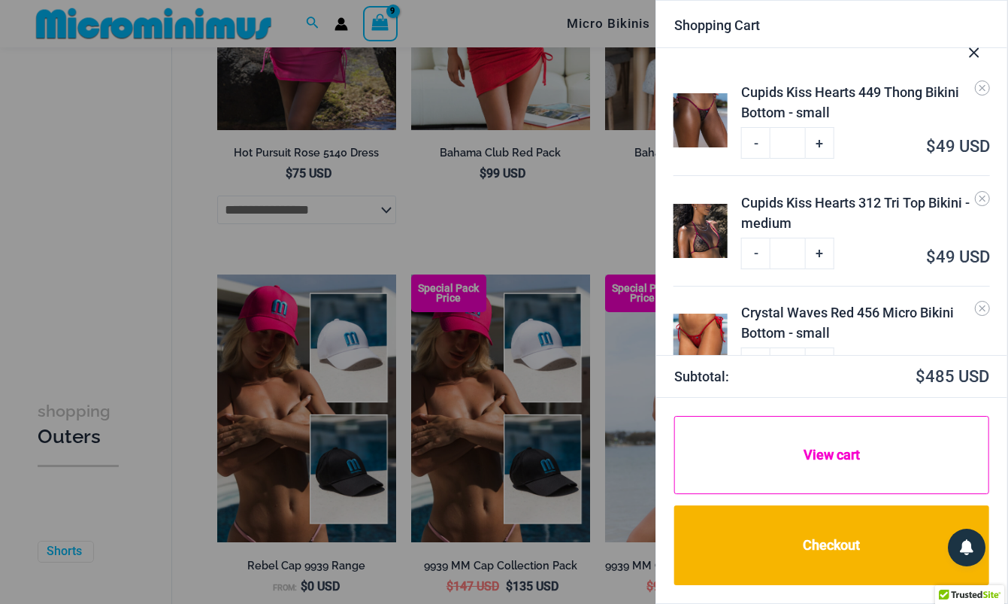
click at [838, 474] on link "View cart" at bounding box center [831, 455] width 315 height 78
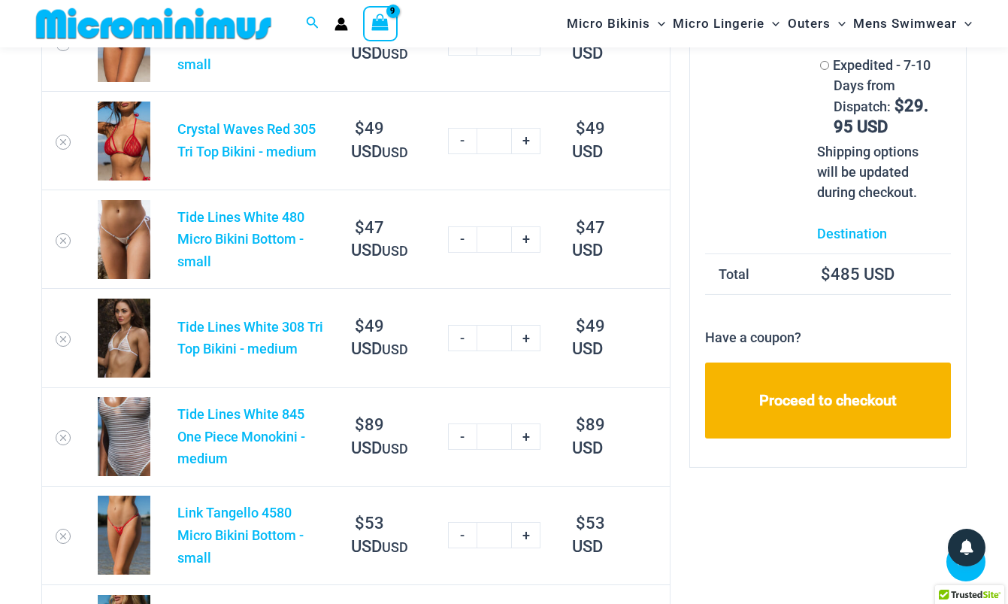
scroll to position [317, 0]
click at [462, 436] on link "-" at bounding box center [462, 436] width 29 height 26
type input "*"
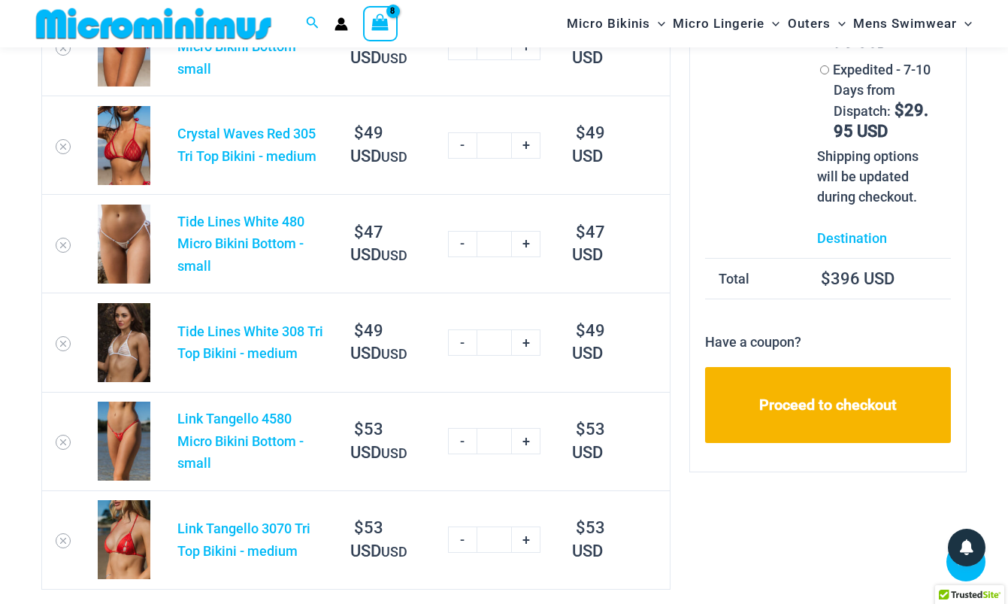
scroll to position [310, 0]
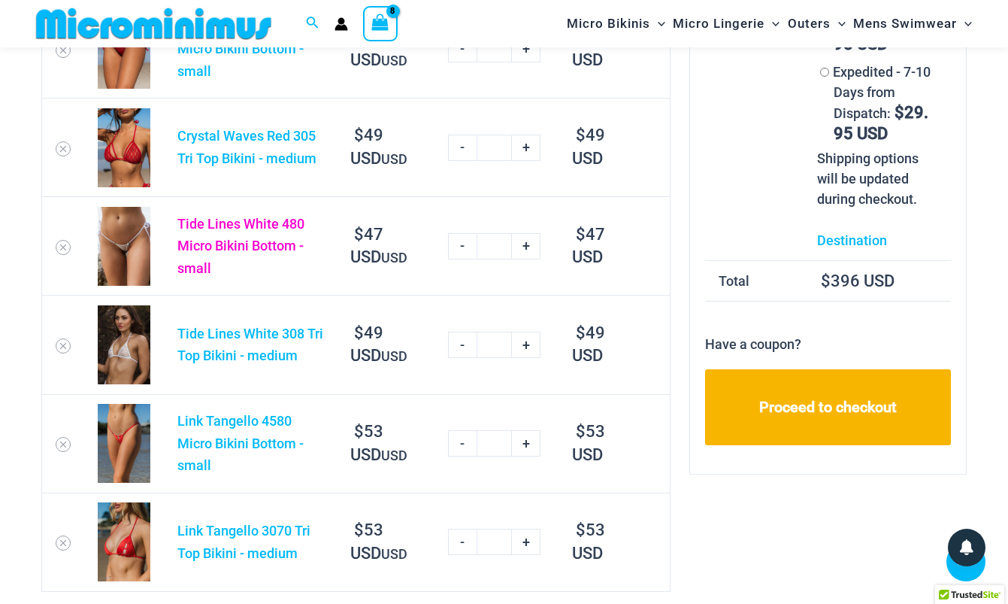
click at [279, 251] on link "Tide Lines White 480 Micro Bikini Bottom - small" at bounding box center [240, 246] width 127 height 60
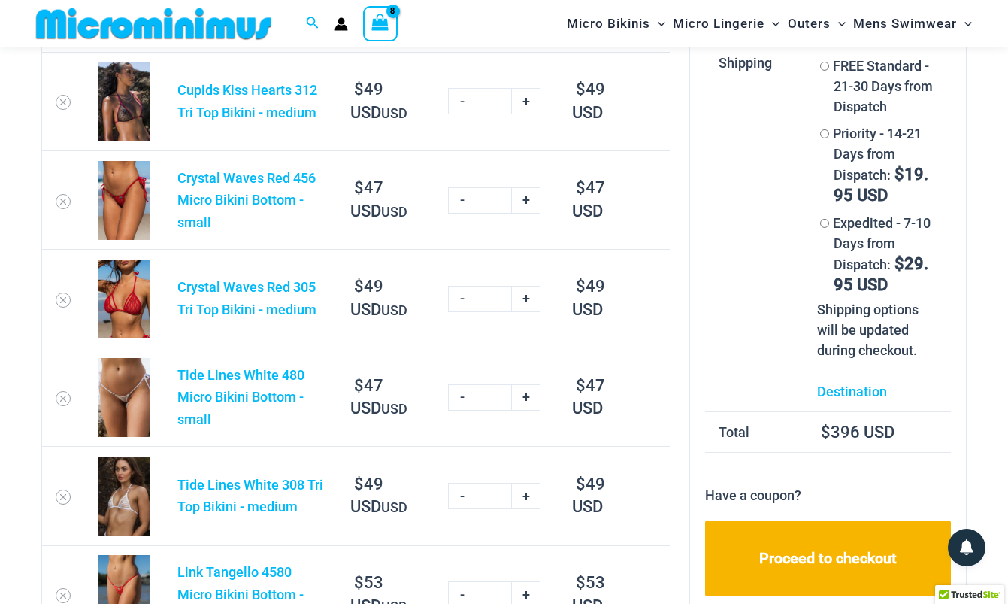
scroll to position [162, 0]
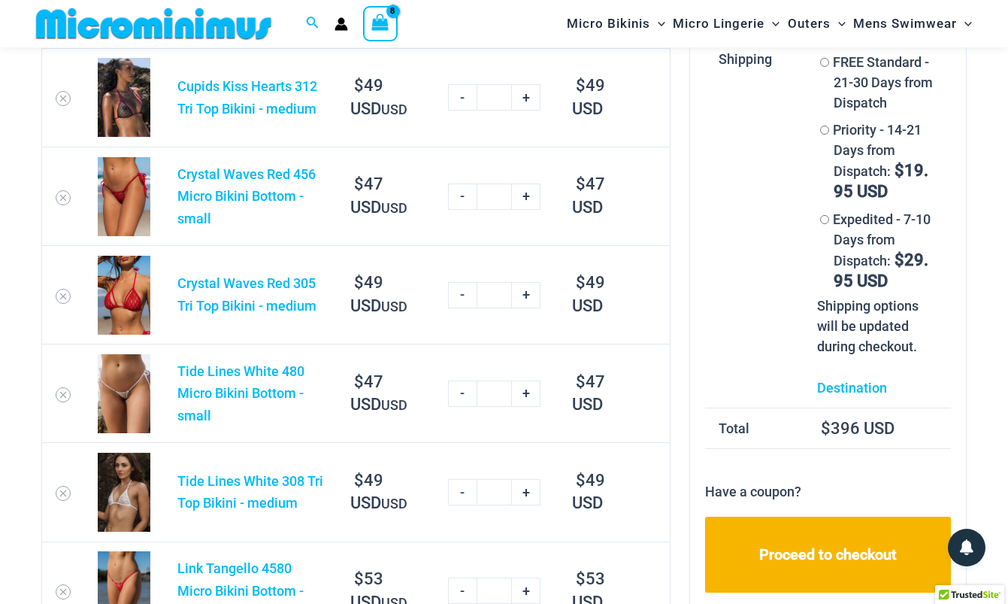
click at [466, 198] on link "-" at bounding box center [462, 196] width 29 height 26
type input "*"
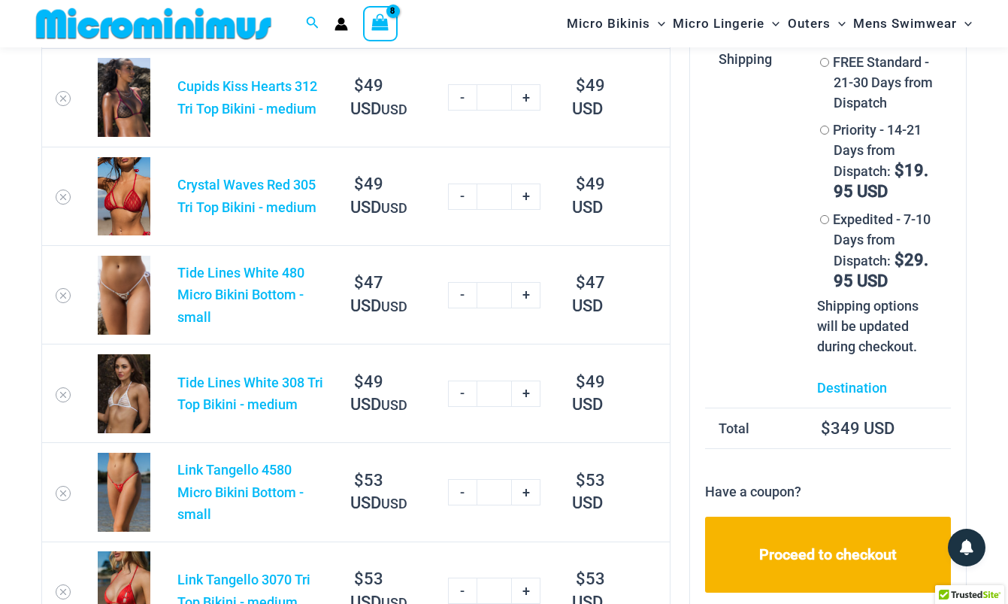
click at [464, 195] on link "-" at bounding box center [462, 196] width 29 height 26
type input "*"
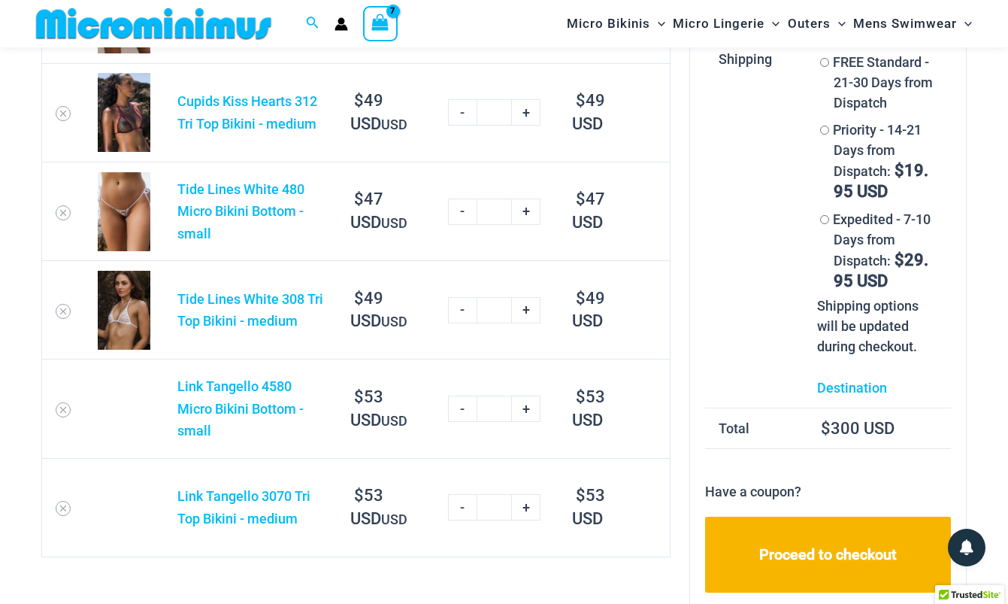
scroll to position [179, 0]
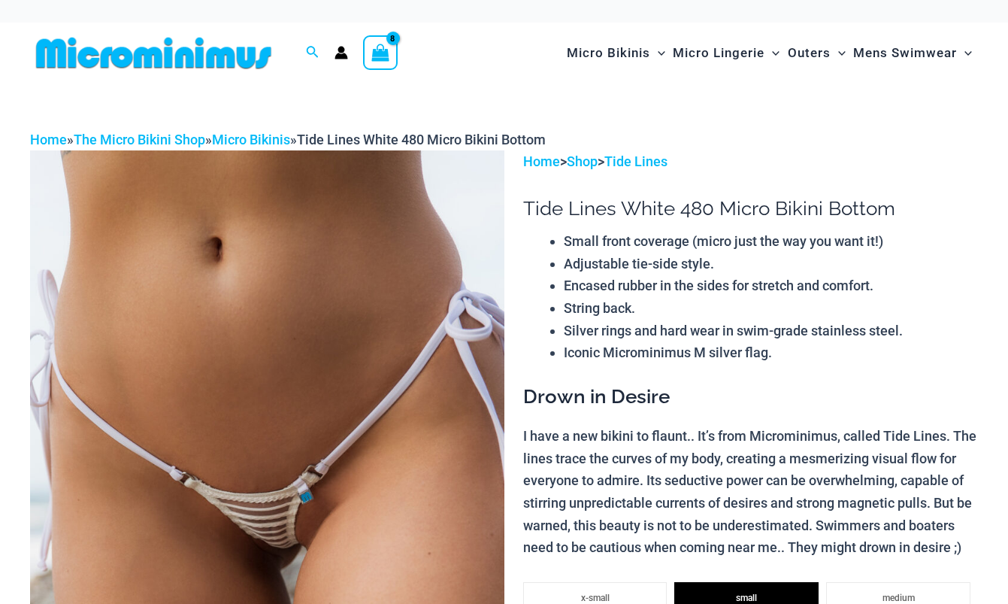
select select
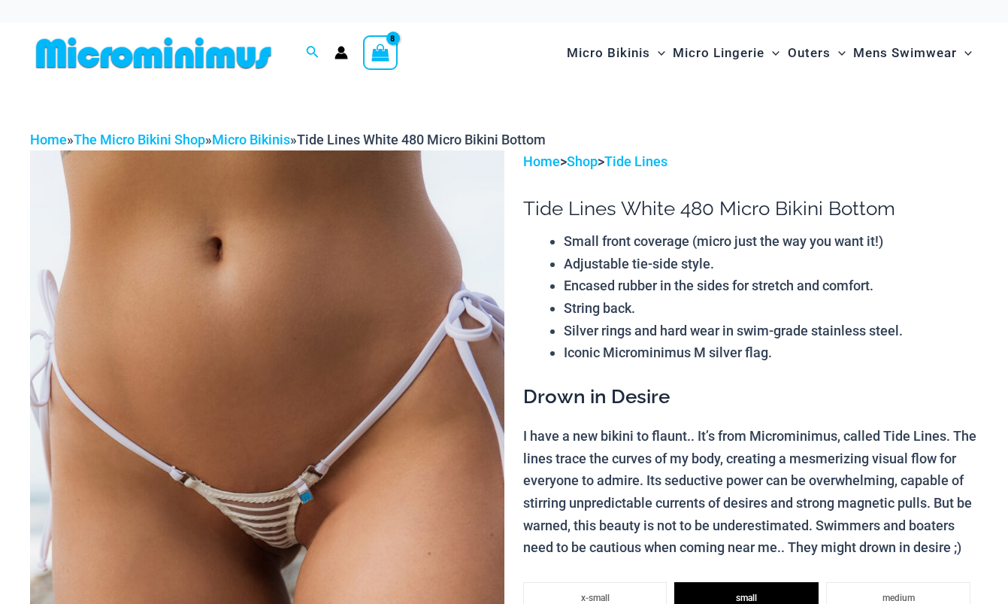
select select
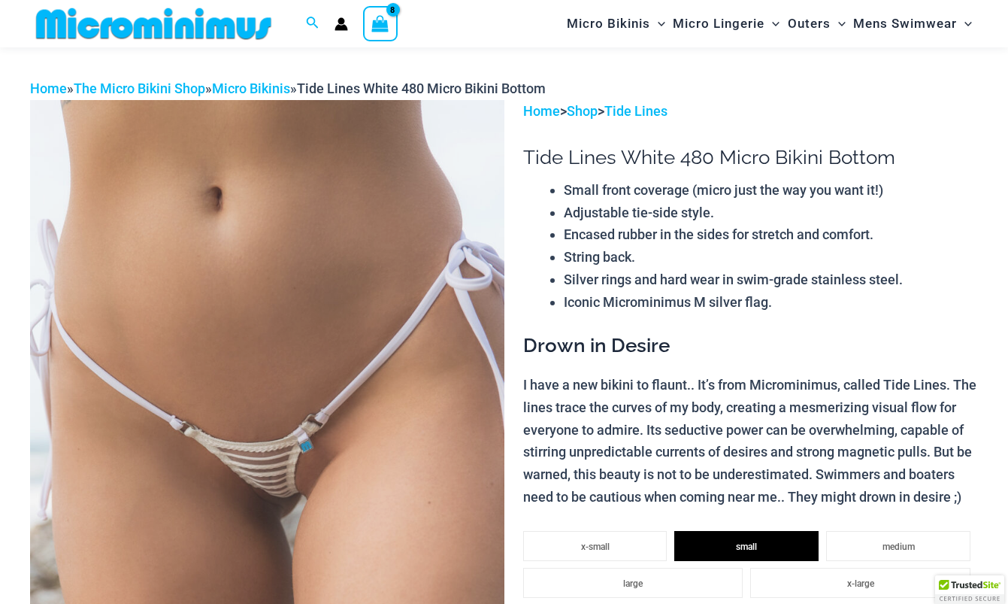
scroll to position [54, 0]
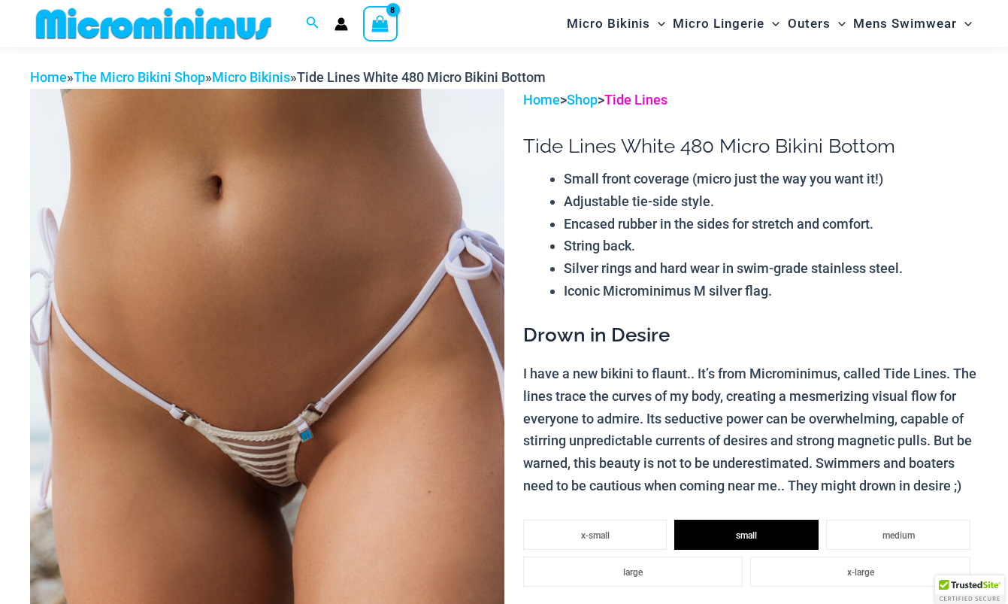
click at [657, 93] on link "Tide Lines" at bounding box center [635, 100] width 63 height 16
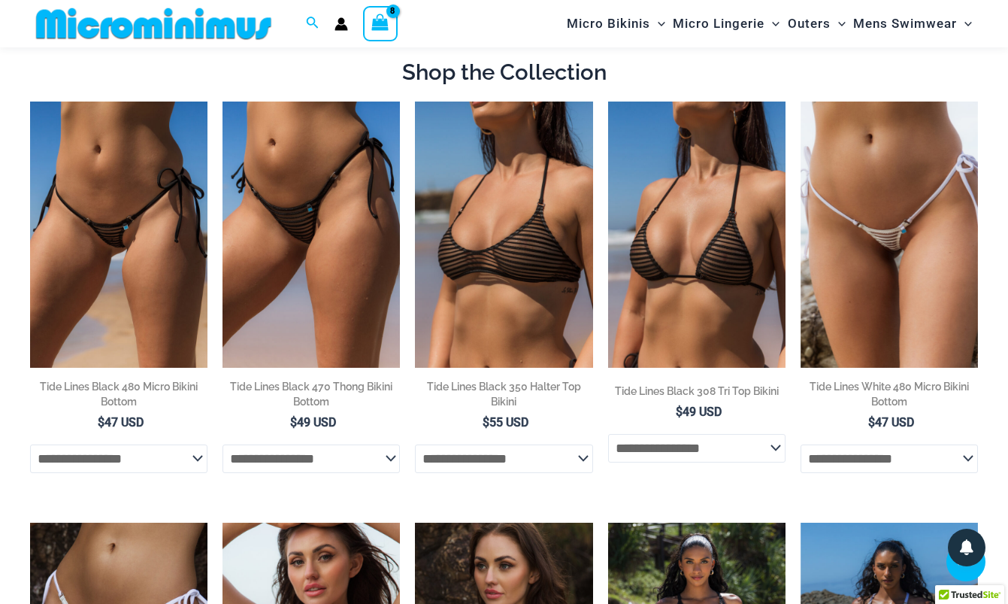
scroll to position [619, 0]
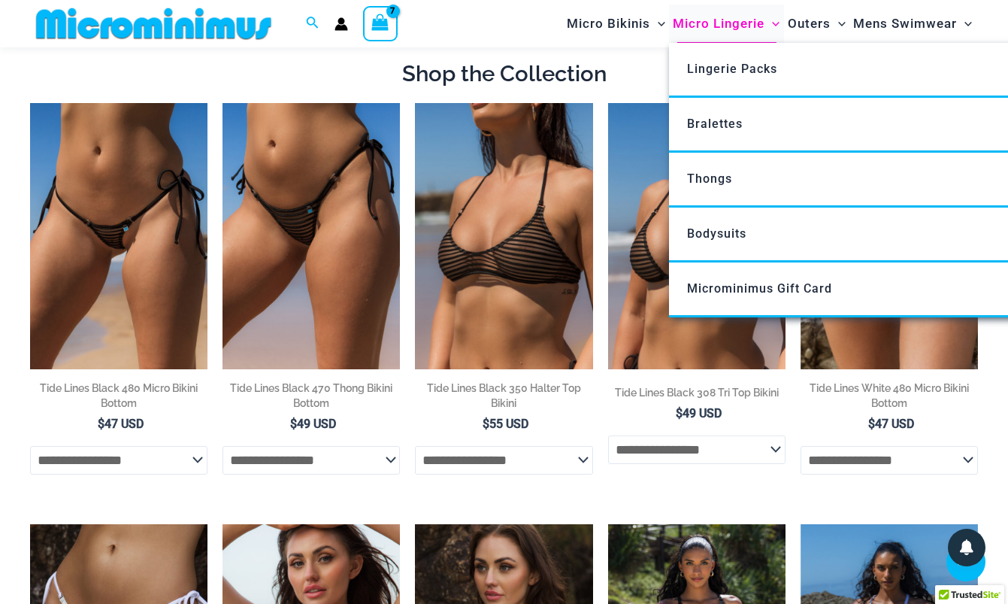
click at [712, 32] on span "Micro Lingerie" at bounding box center [719, 24] width 92 height 38
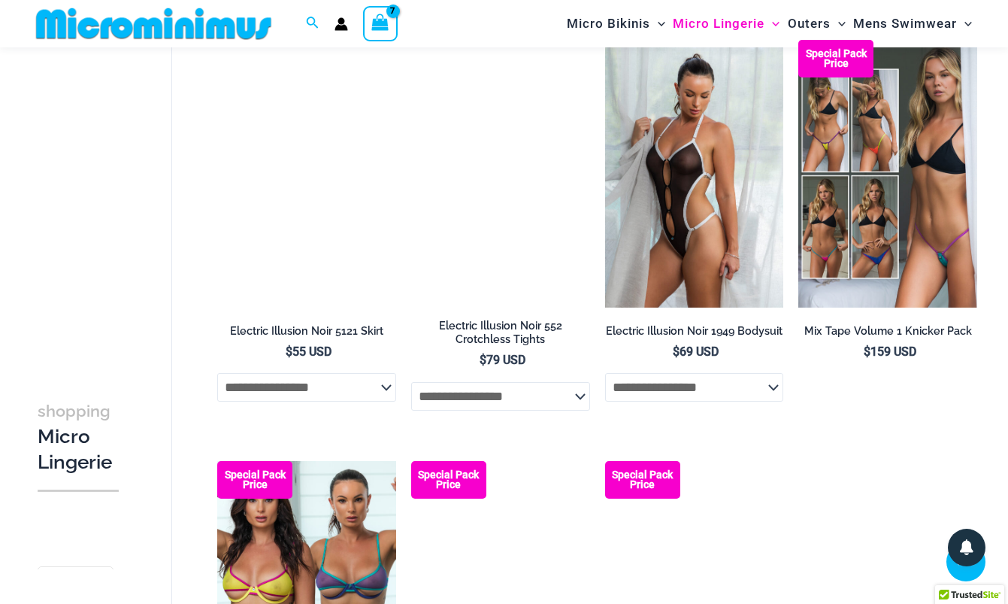
scroll to position [2747, 0]
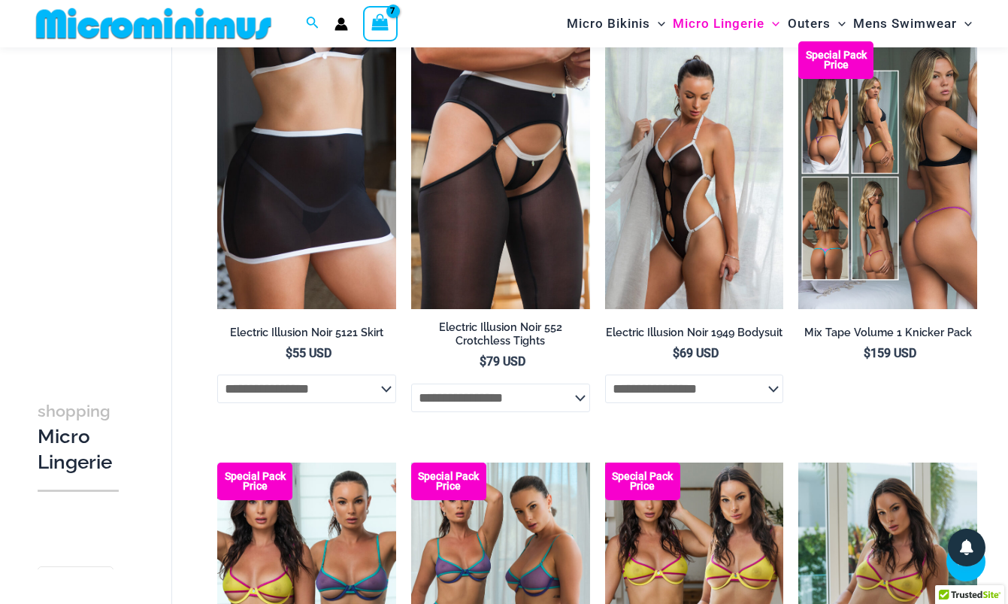
click at [907, 197] on img at bounding box center [887, 175] width 179 height 268
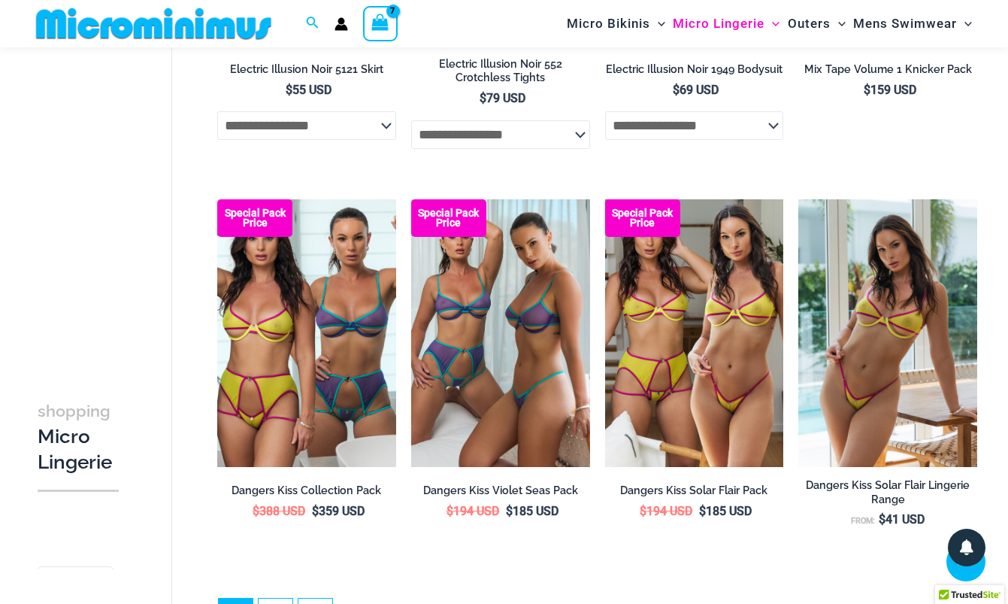
scroll to position [3016, 0]
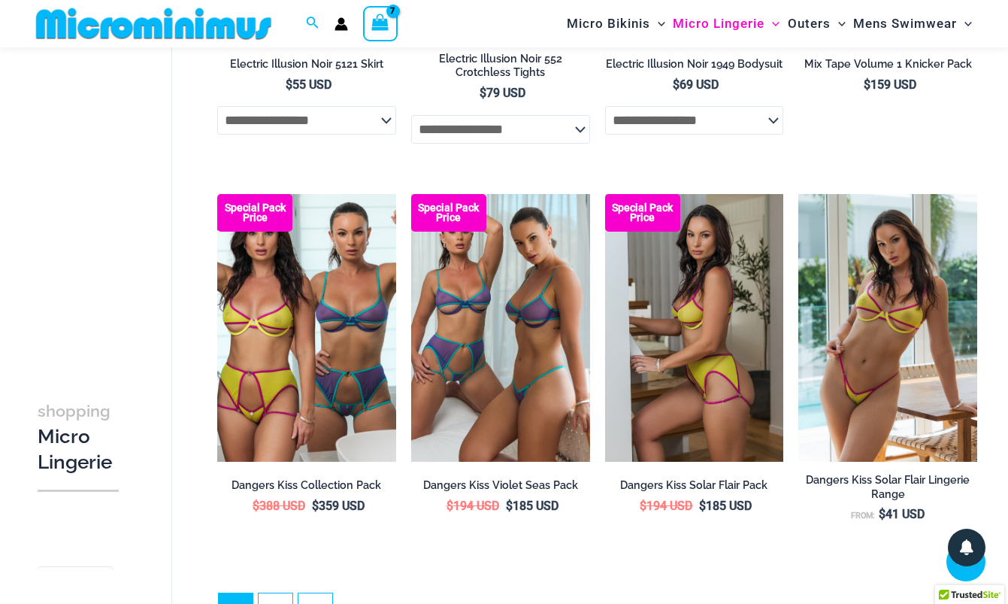
click at [719, 379] on img at bounding box center [694, 328] width 179 height 268
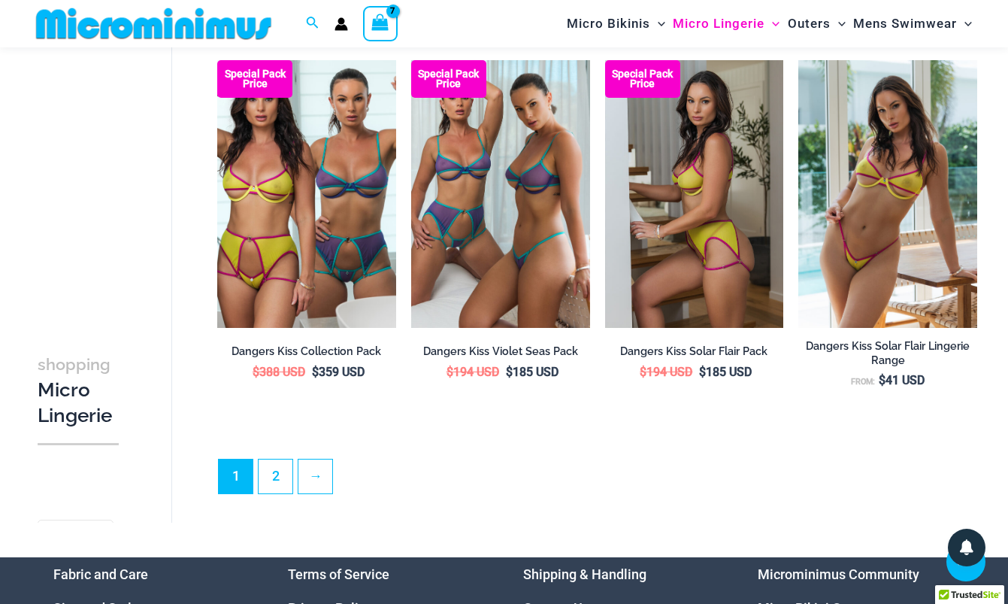
scroll to position [3281, 0]
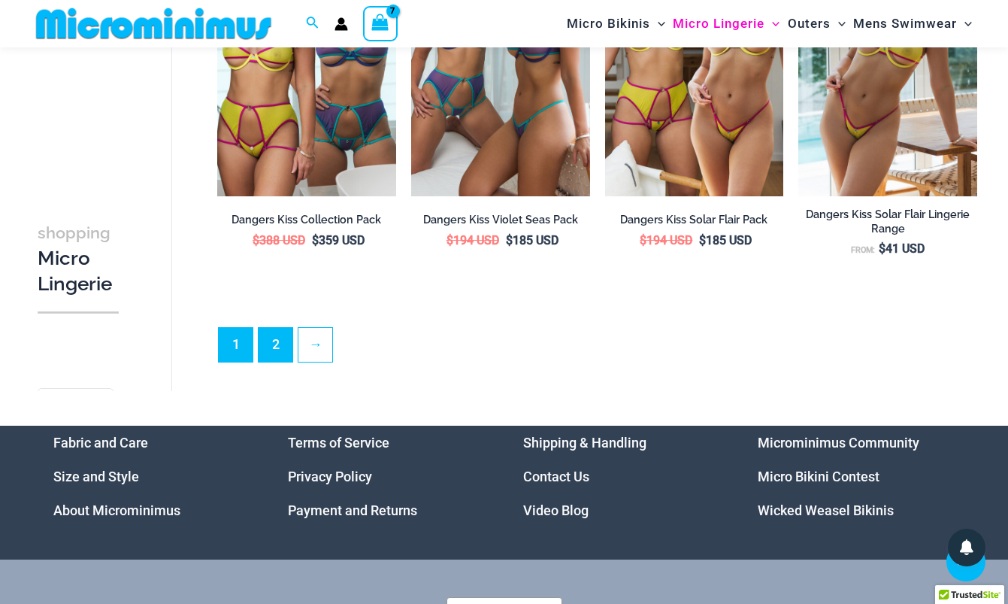
click at [277, 347] on link "2" at bounding box center [276, 345] width 34 height 34
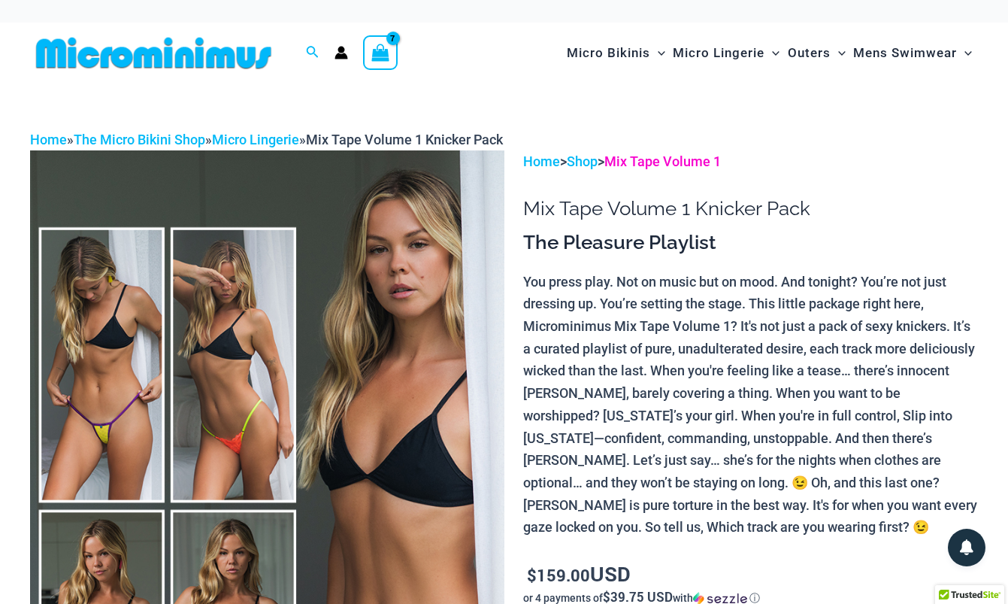
click at [643, 165] on link "Mix Tape Volume 1" at bounding box center [662, 161] width 117 height 16
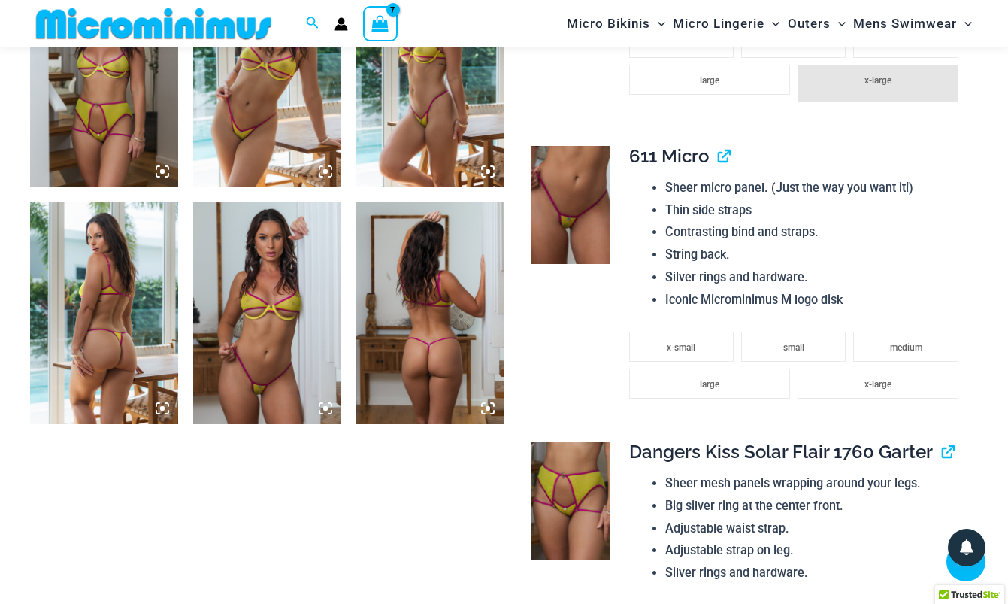
scroll to position [1136, 0]
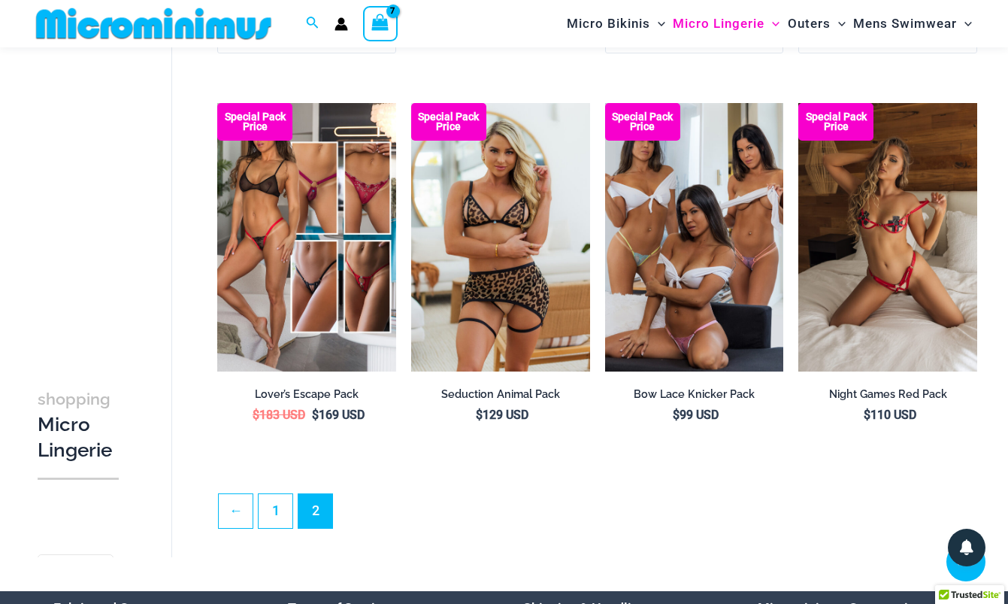
scroll to position [3008, 0]
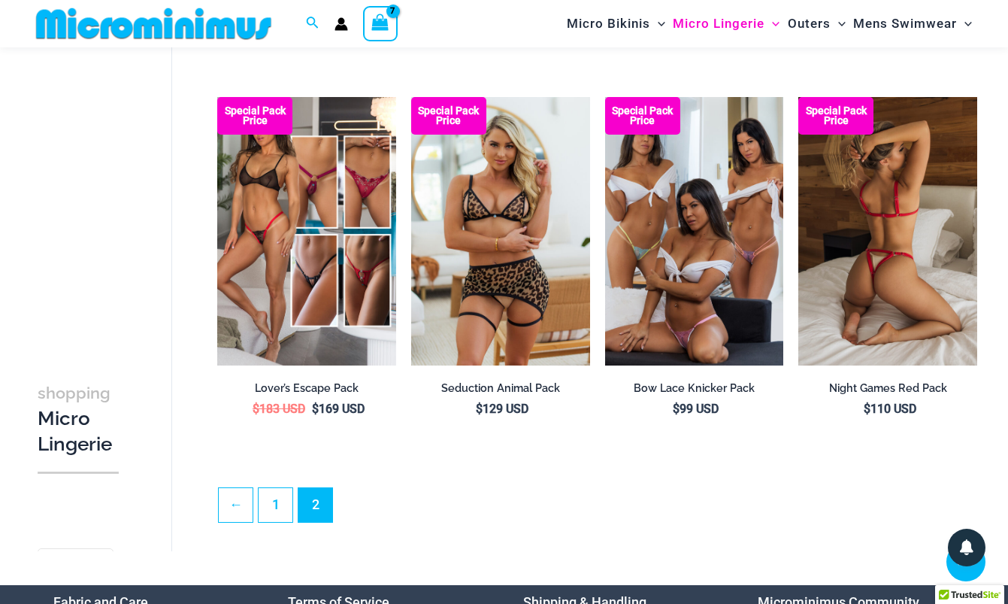
click at [903, 283] on img at bounding box center [887, 231] width 179 height 268
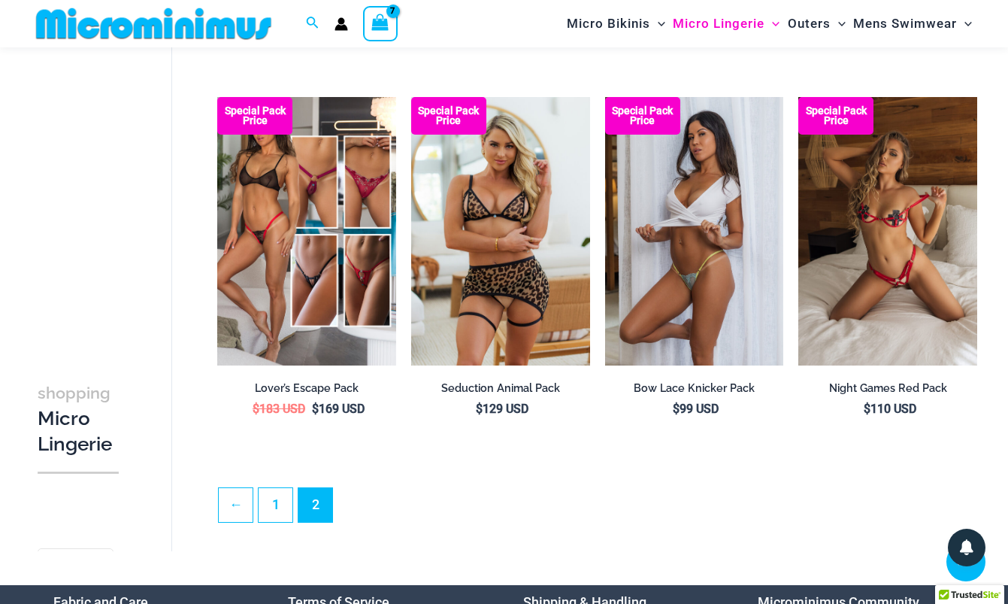
click at [719, 289] on img at bounding box center [694, 231] width 179 height 268
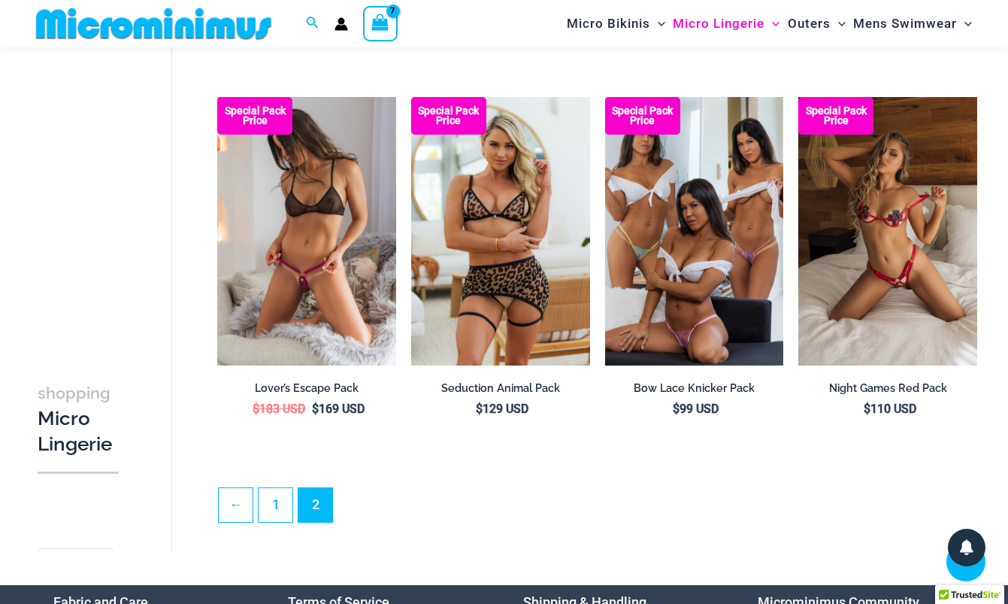
click at [346, 283] on img at bounding box center [306, 231] width 179 height 268
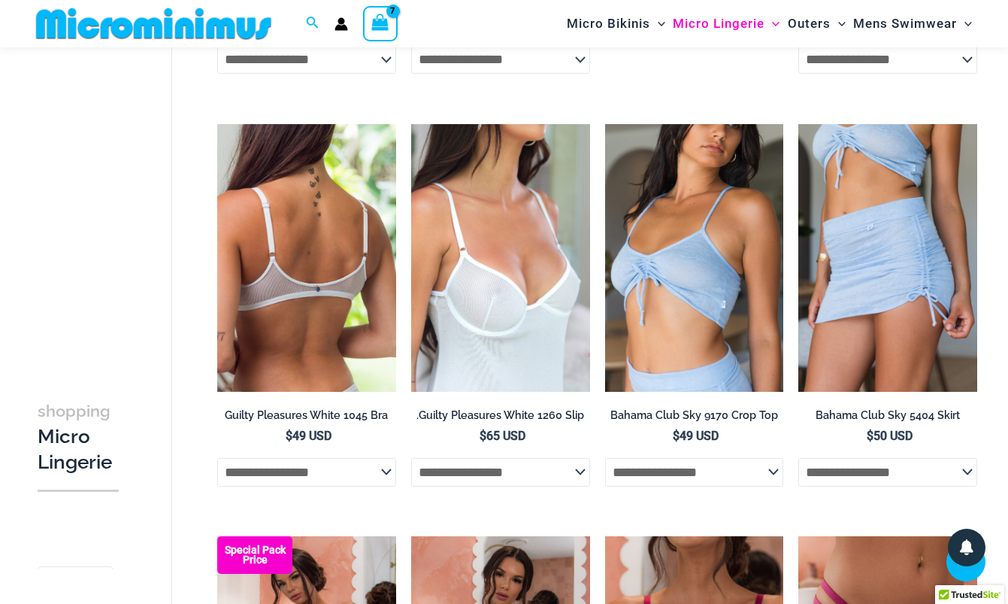
scroll to position [1716, 0]
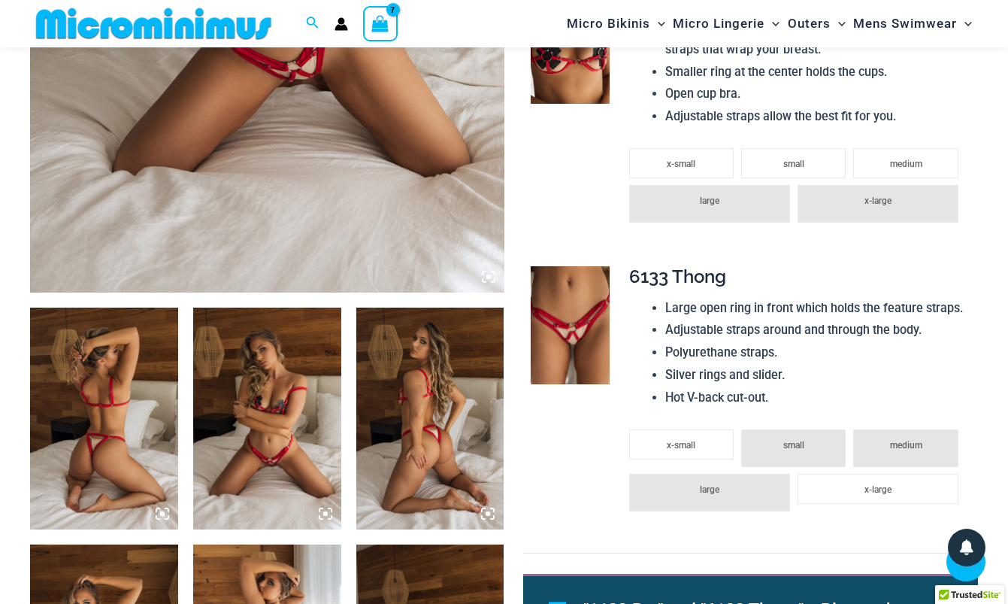
scroll to position [555, 0]
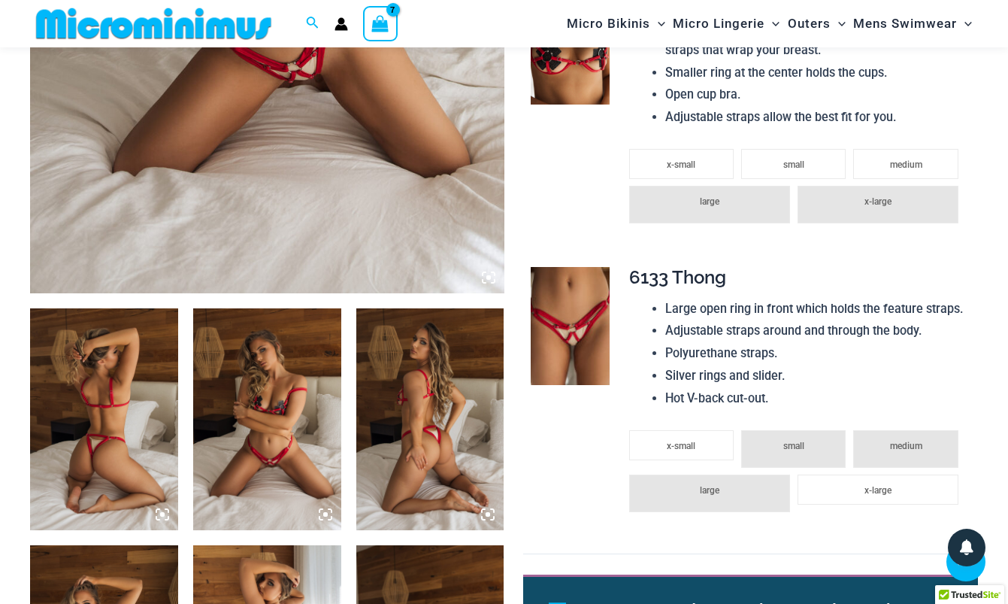
click at [221, 359] on img at bounding box center [267, 419] width 148 height 222
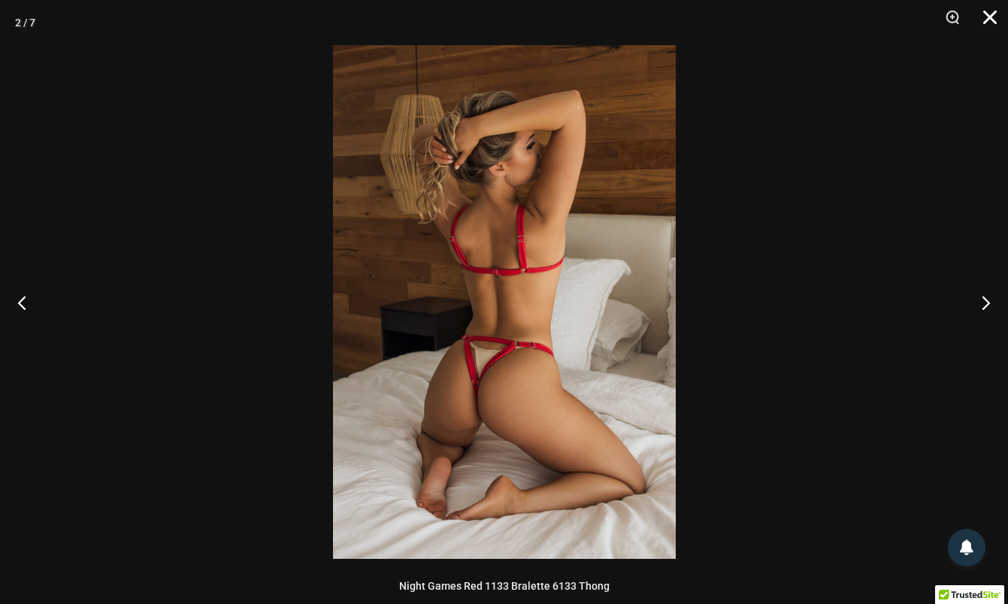
click at [992, 11] on button "Close" at bounding box center [985, 22] width 38 height 45
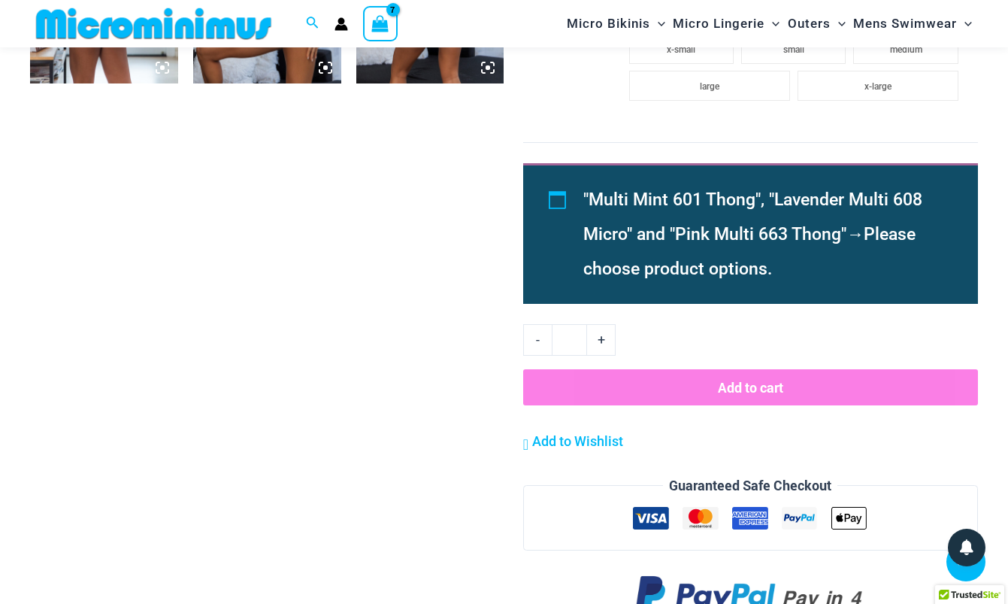
scroll to position [1240, 0]
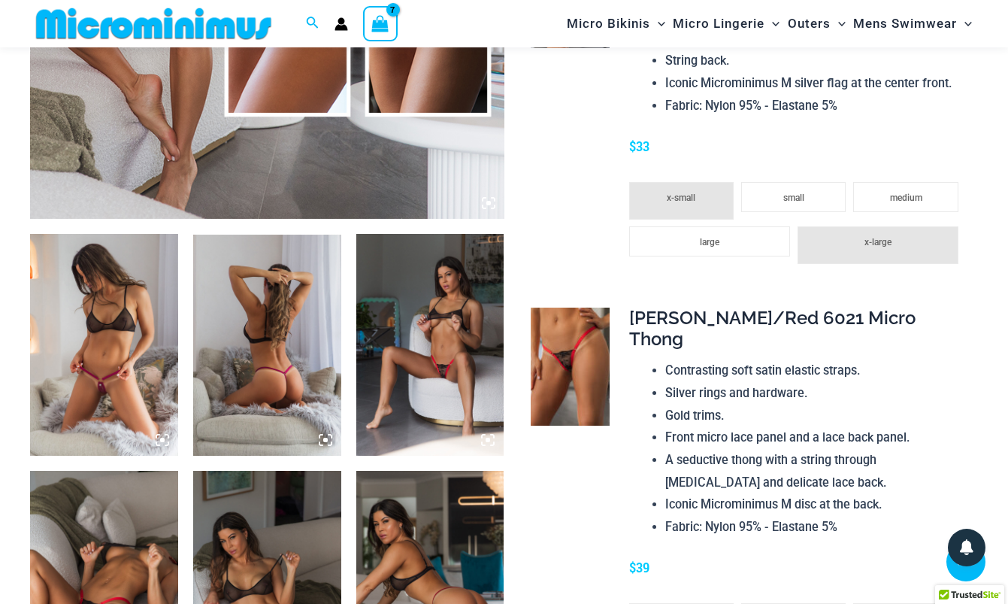
scroll to position [695, 0]
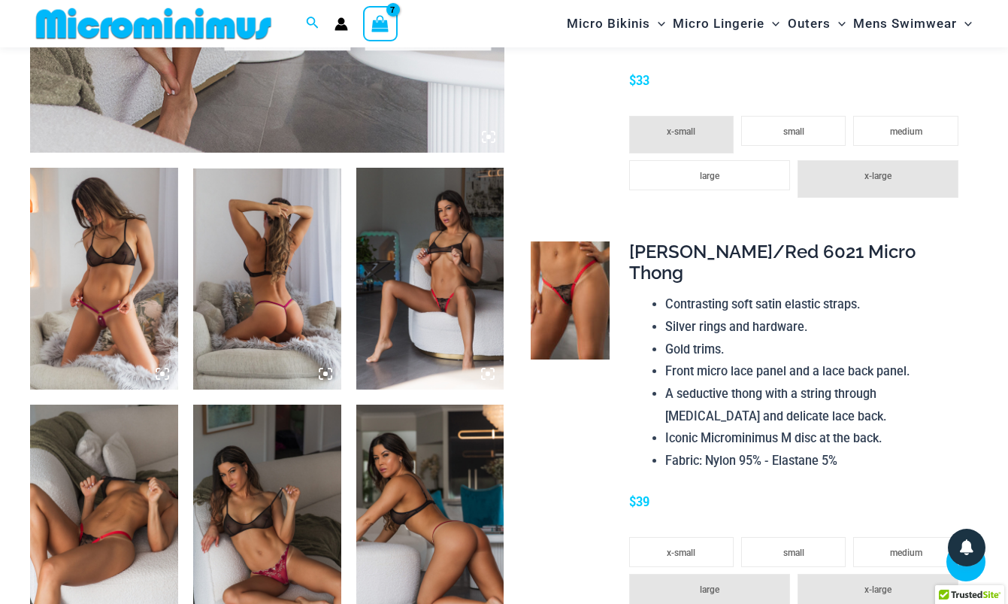
click at [144, 306] on img at bounding box center [104, 279] width 148 height 222
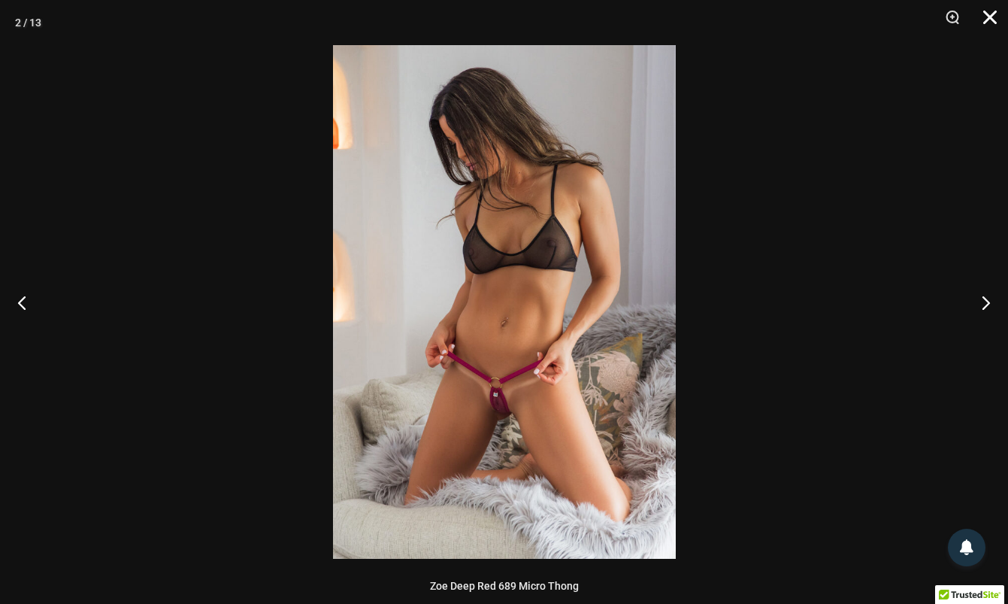
click at [995, 9] on button "Close" at bounding box center [985, 22] width 38 height 45
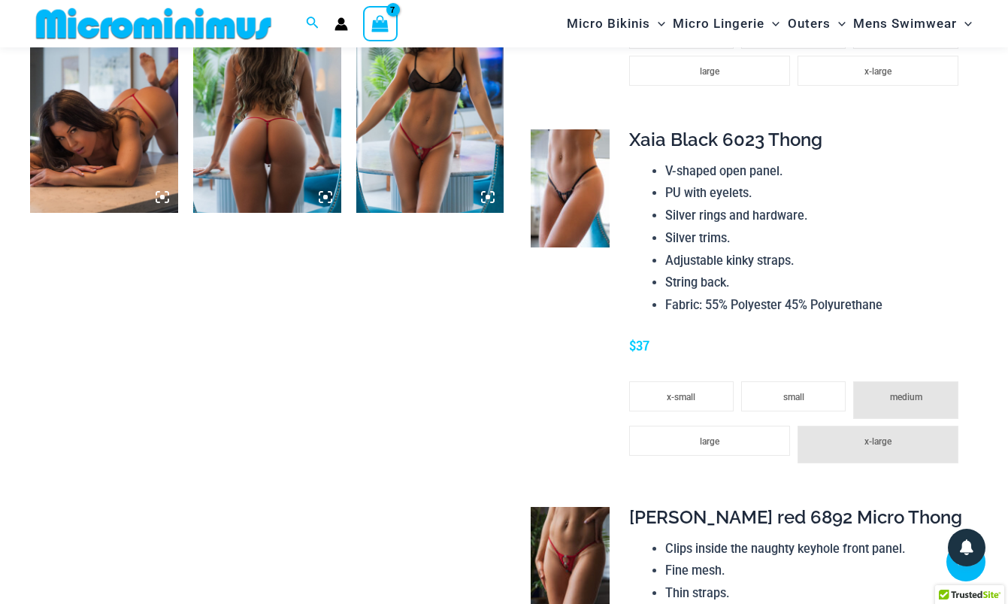
scroll to position [1586, 0]
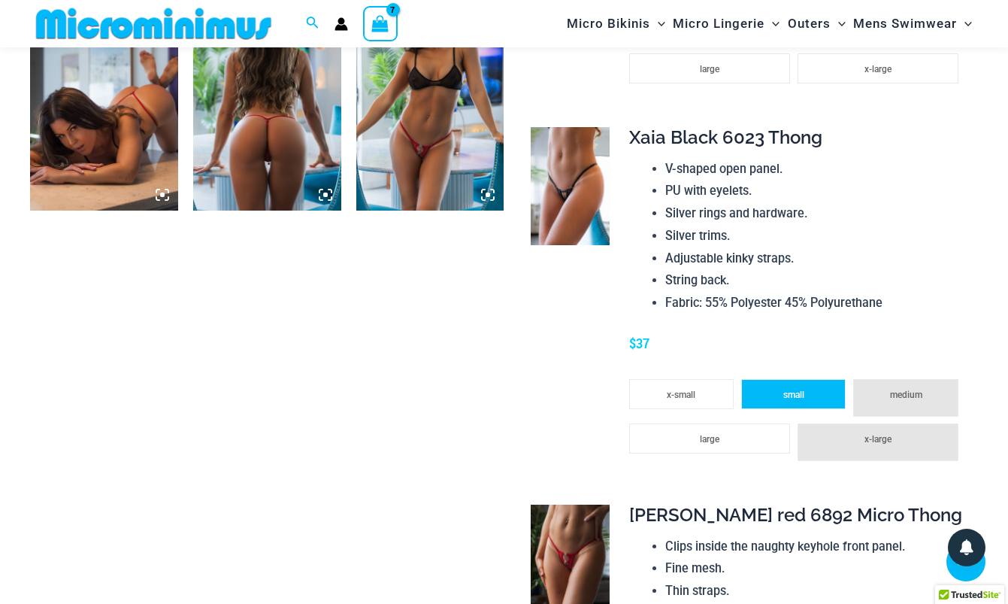
click at [810, 379] on li "small" at bounding box center [793, 394] width 105 height 30
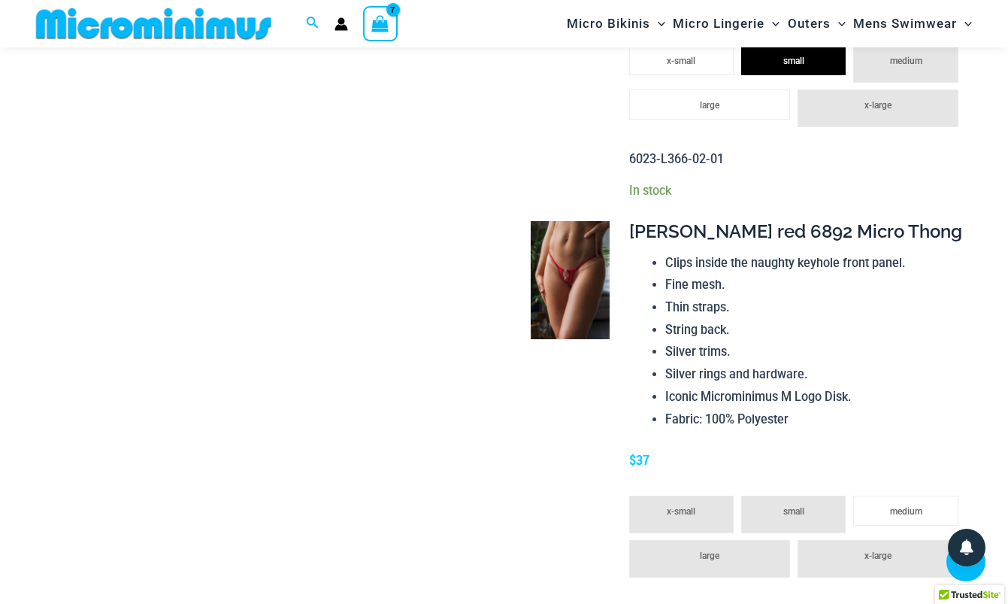
scroll to position [1926, 0]
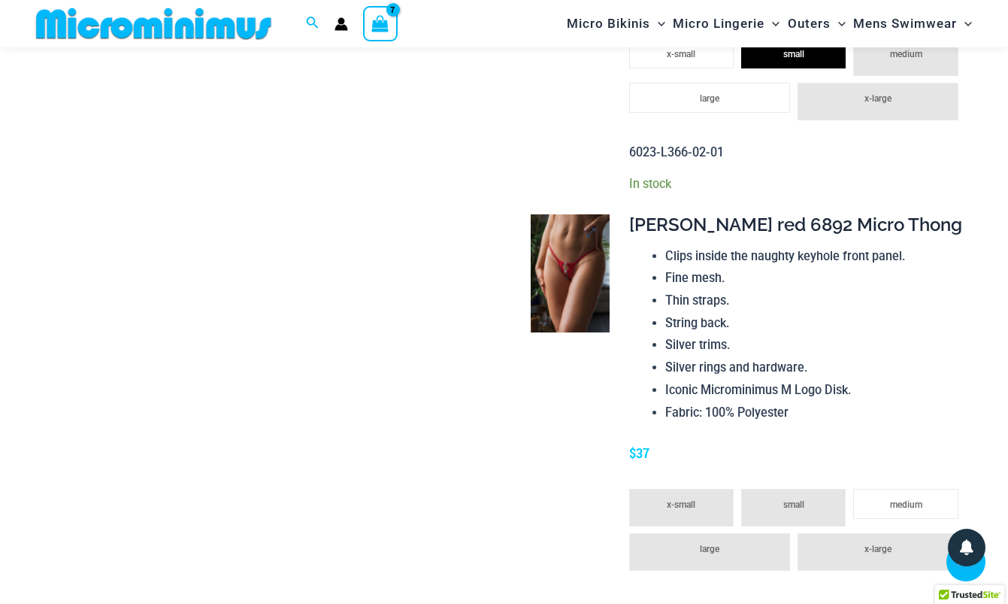
click at [596, 273] on img at bounding box center [570, 273] width 79 height 118
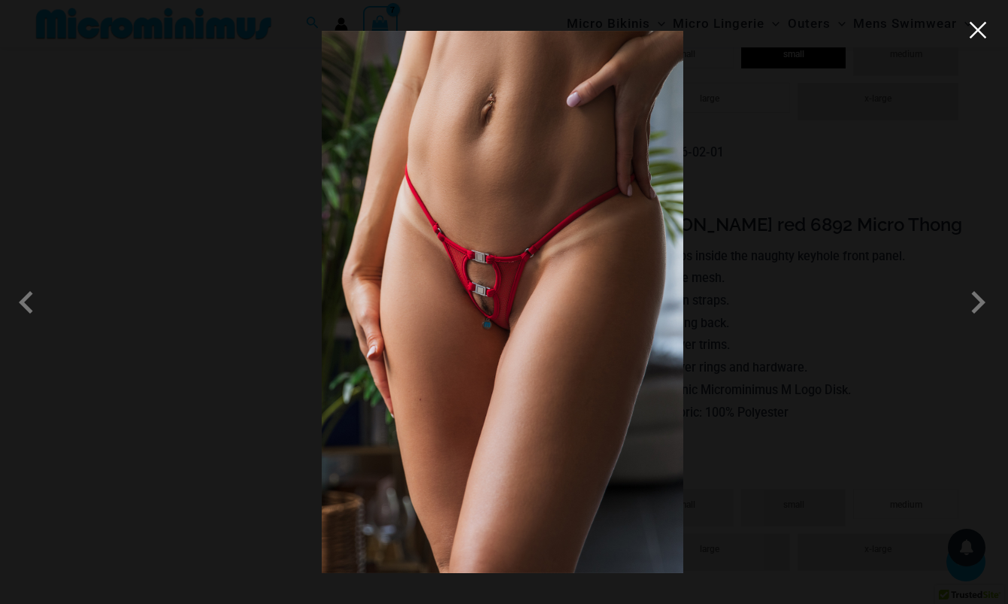
click at [974, 26] on button "Close" at bounding box center [978, 30] width 23 height 23
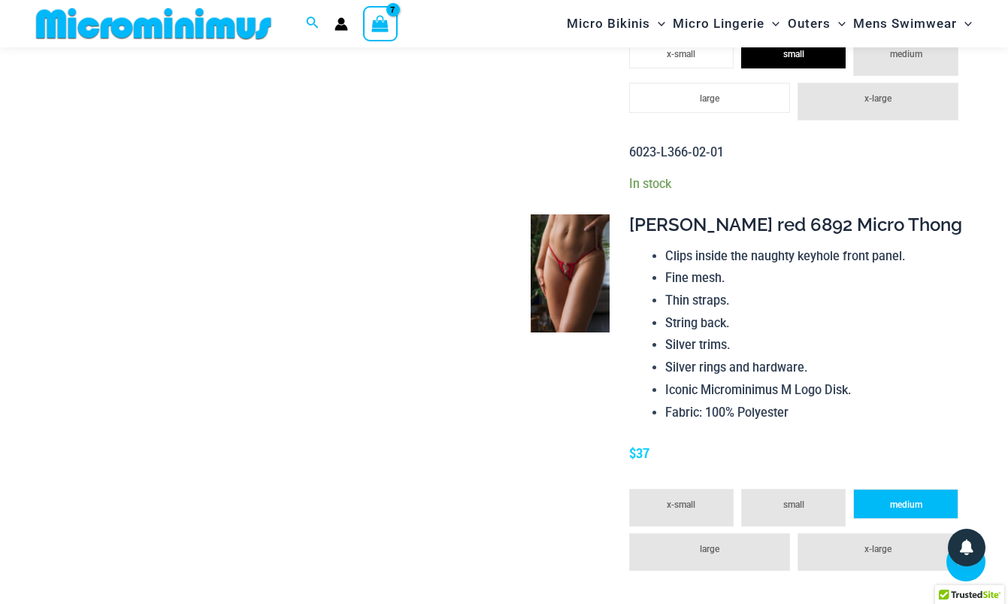
click at [889, 489] on li "medium" at bounding box center [905, 504] width 105 height 30
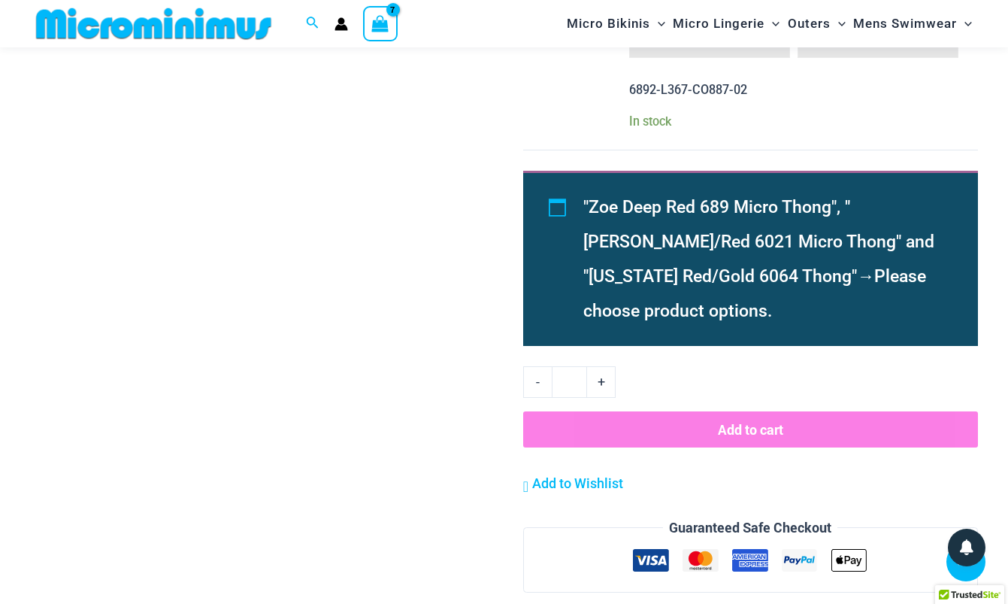
scroll to position [2441, 0]
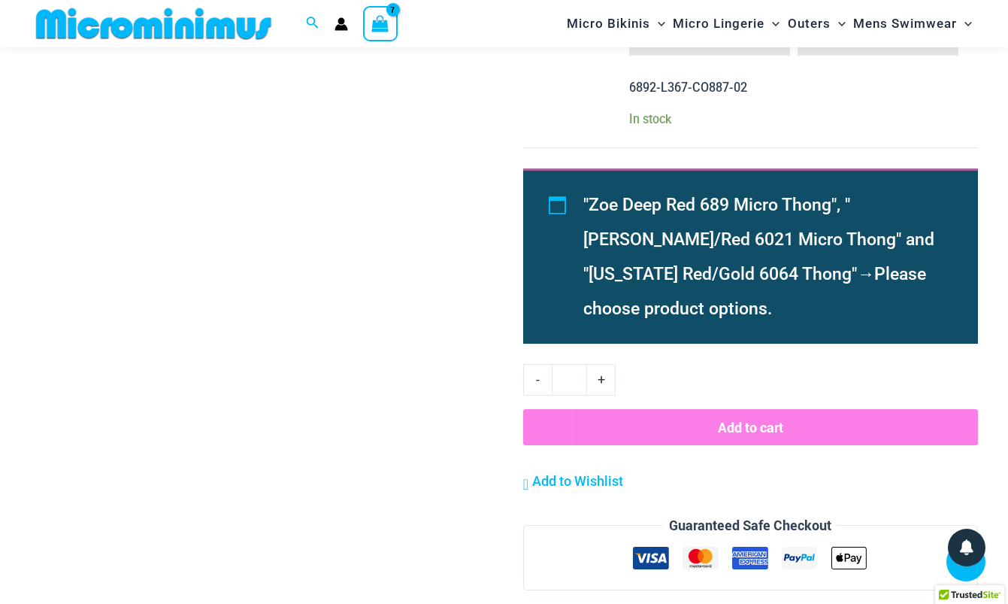
click at [761, 409] on button "Add to cart" at bounding box center [750, 427] width 455 height 36
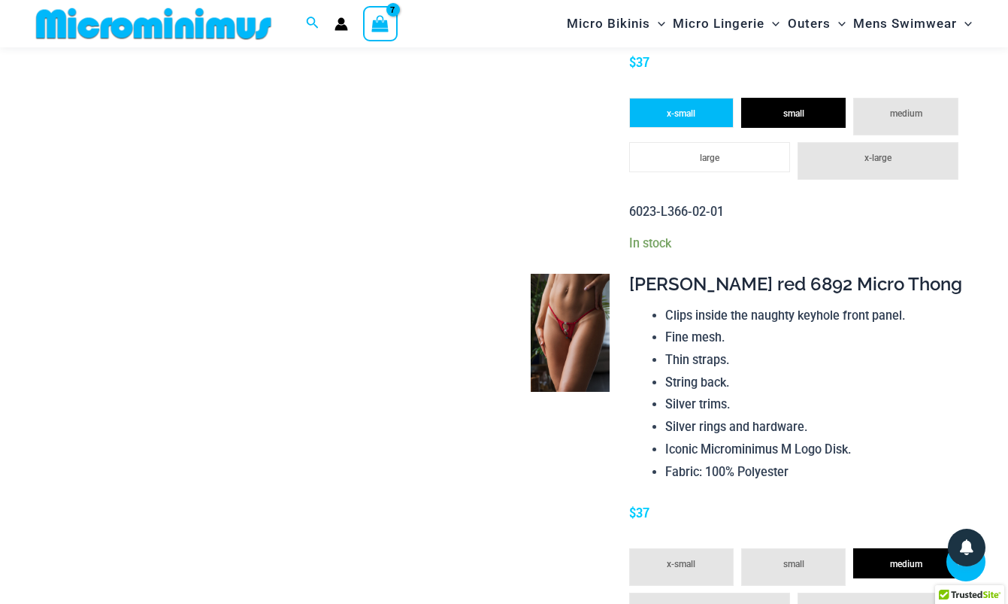
scroll to position [1872, 0]
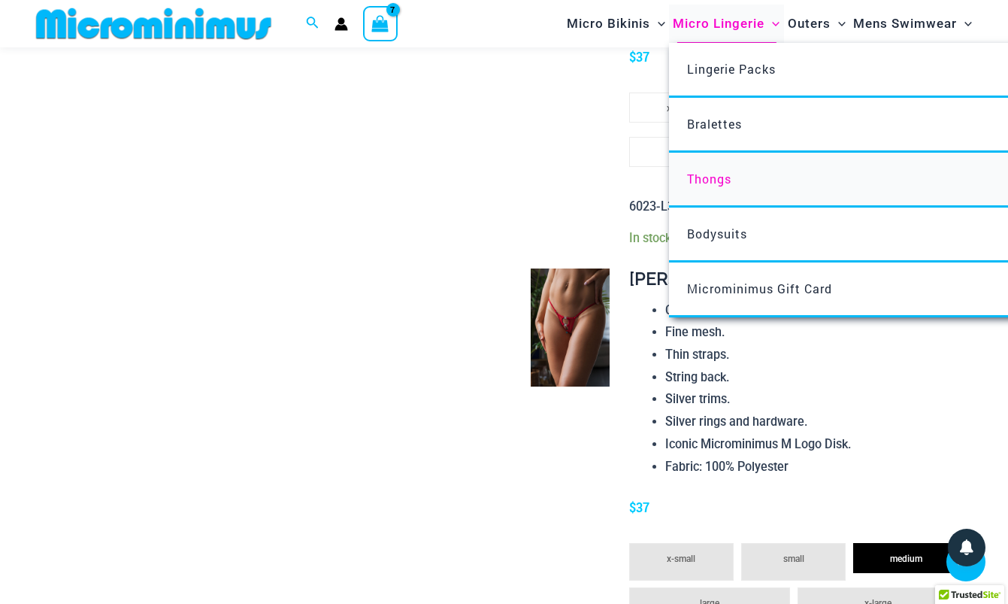
click at [716, 175] on span "Thongs" at bounding box center [709, 179] width 44 height 16
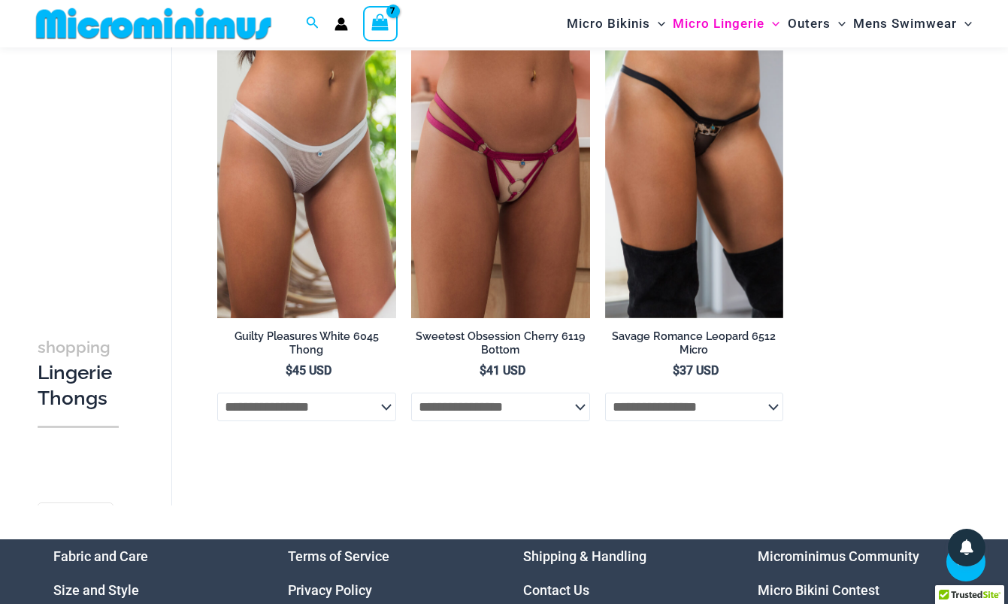
scroll to position [1380, 0]
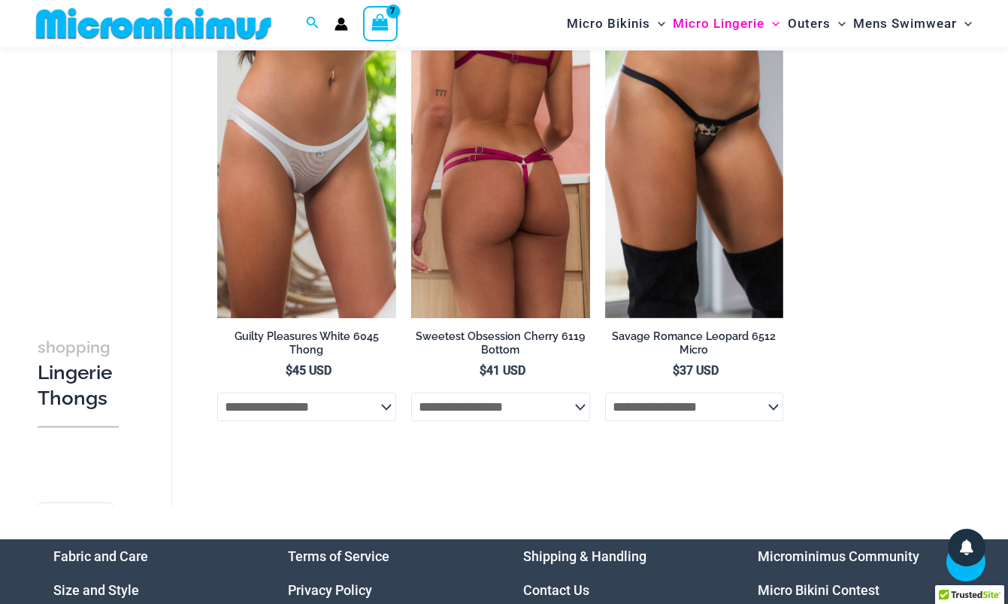
click at [493, 180] on img at bounding box center [500, 184] width 179 height 268
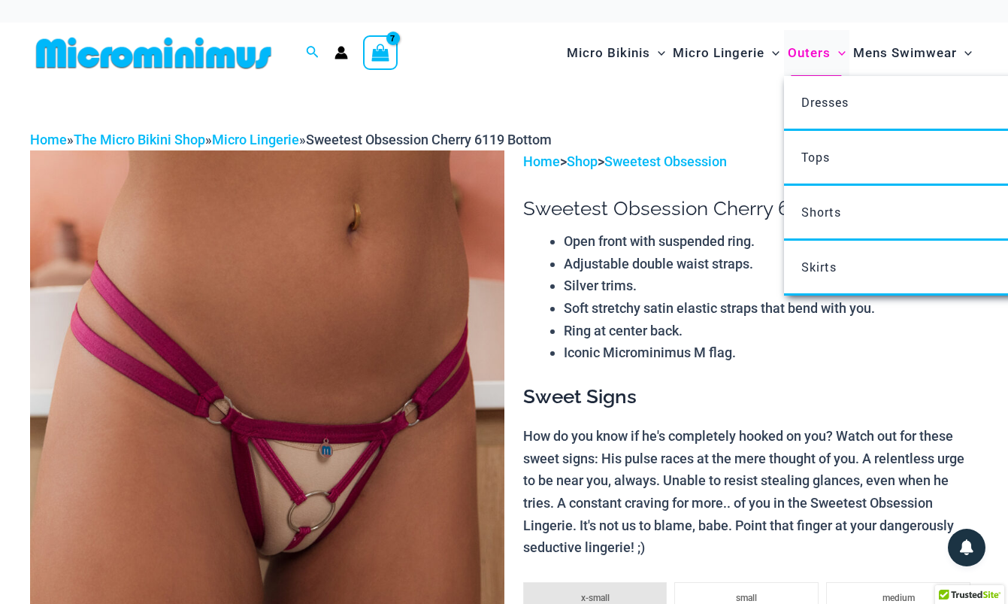
click at [807, 60] on span "Outers" at bounding box center [809, 53] width 43 height 38
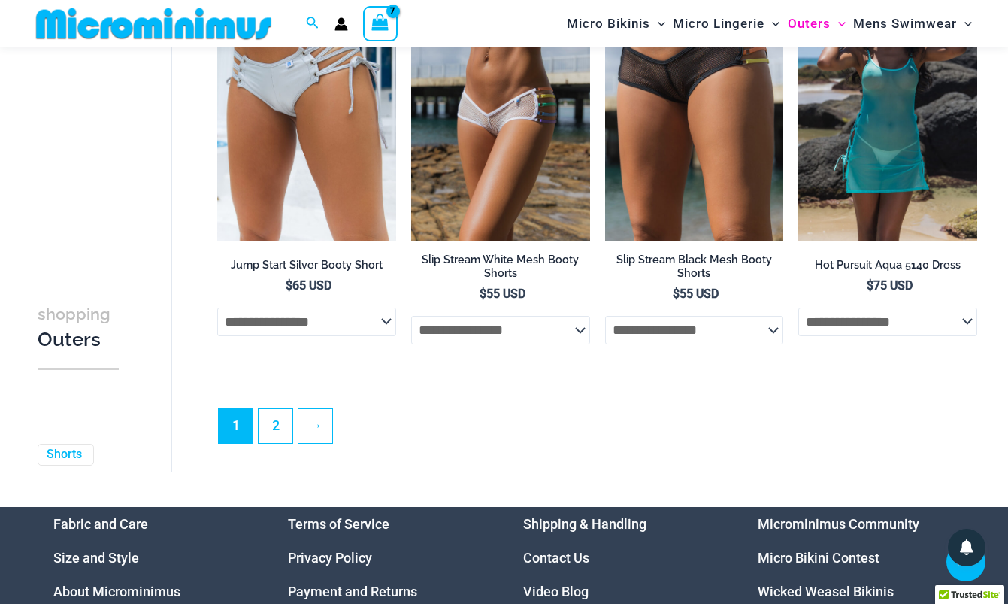
scroll to position [3250, 0]
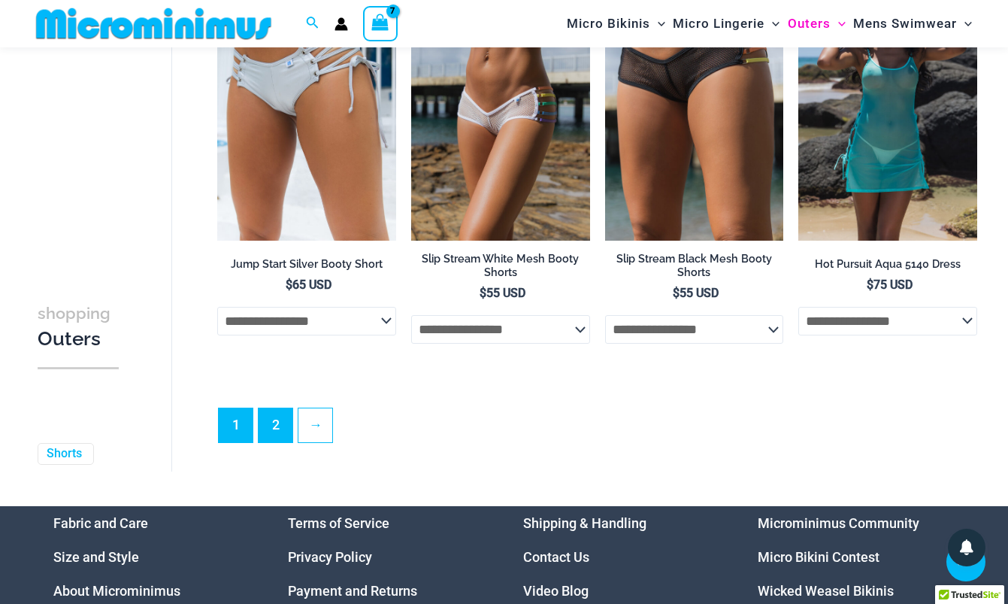
click at [274, 417] on link "2" at bounding box center [276, 425] width 34 height 34
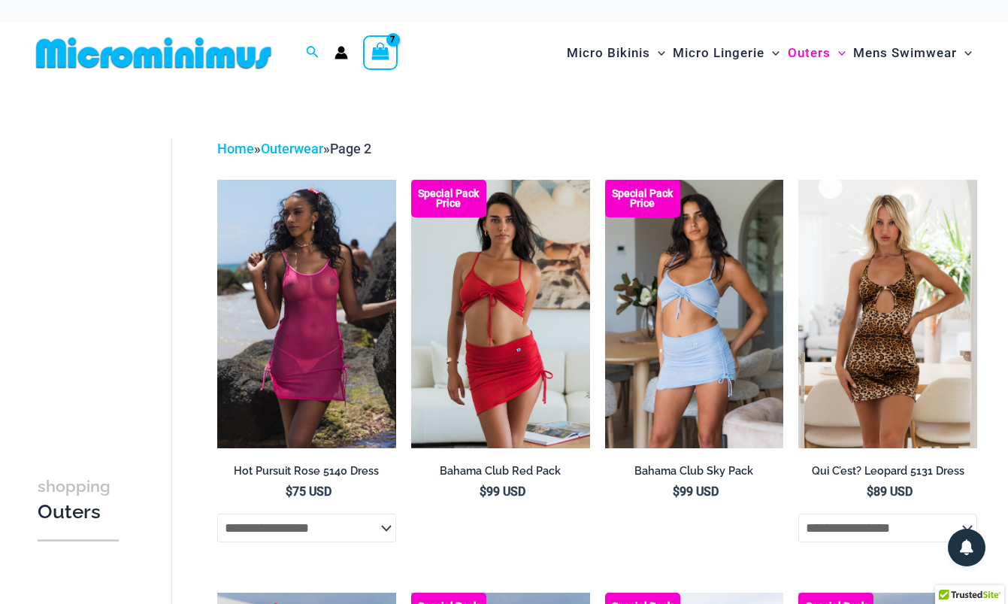
click at [378, 48] on icon "View Shopping Cart, 7 items" at bounding box center [379, 50] width 17 height 17
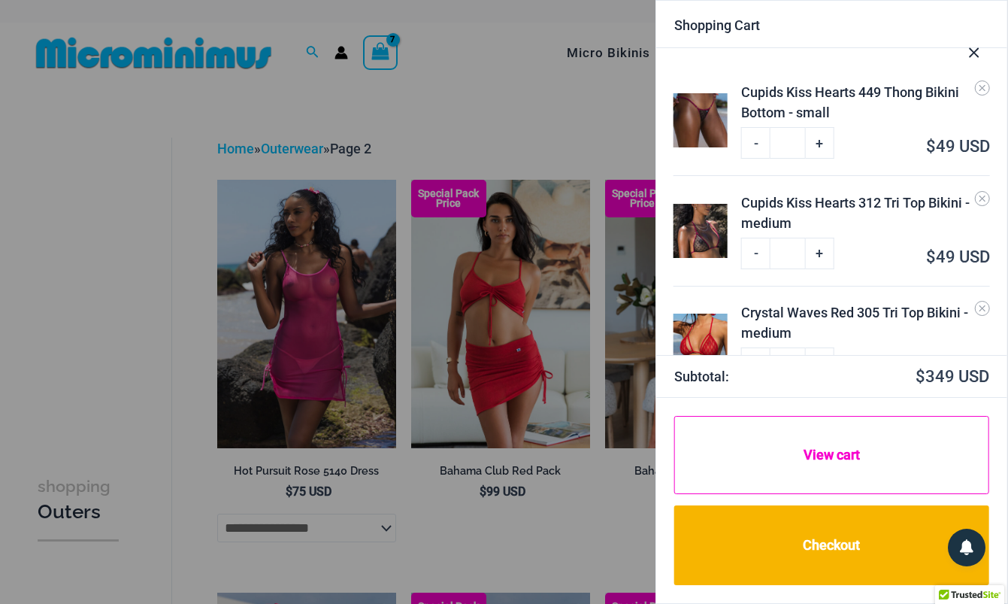
click at [820, 422] on link "View cart" at bounding box center [831, 455] width 315 height 78
click at [824, 459] on link "View cart" at bounding box center [831, 455] width 315 height 78
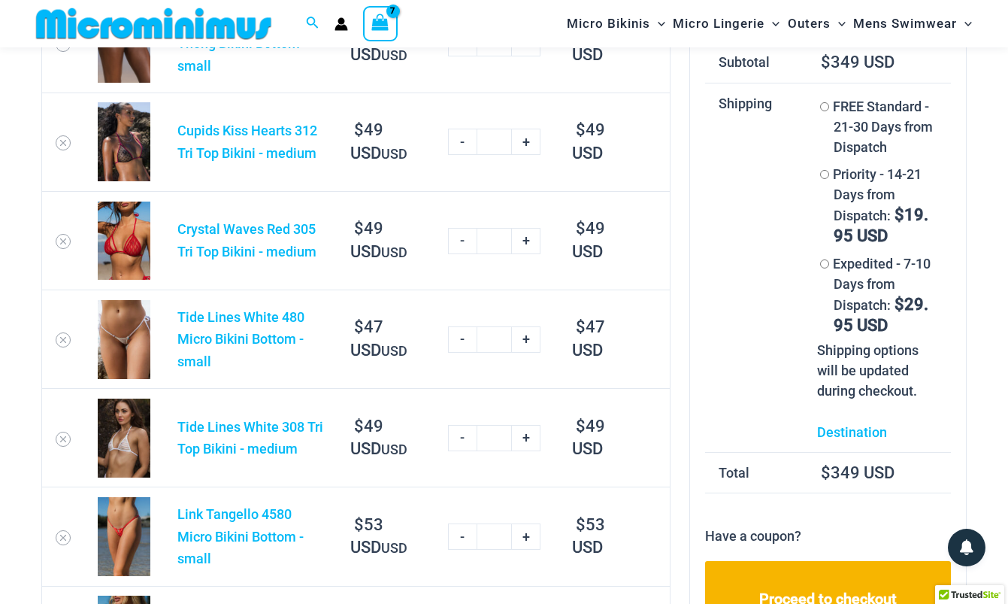
scroll to position [142, 0]
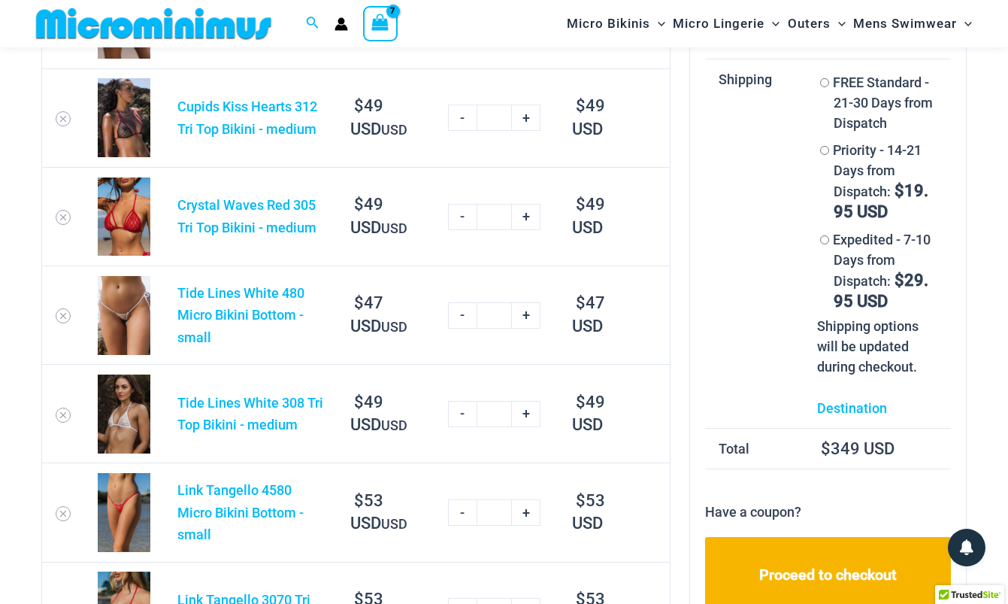
click at [466, 219] on link "-" at bounding box center [462, 217] width 29 height 26
type input "*"
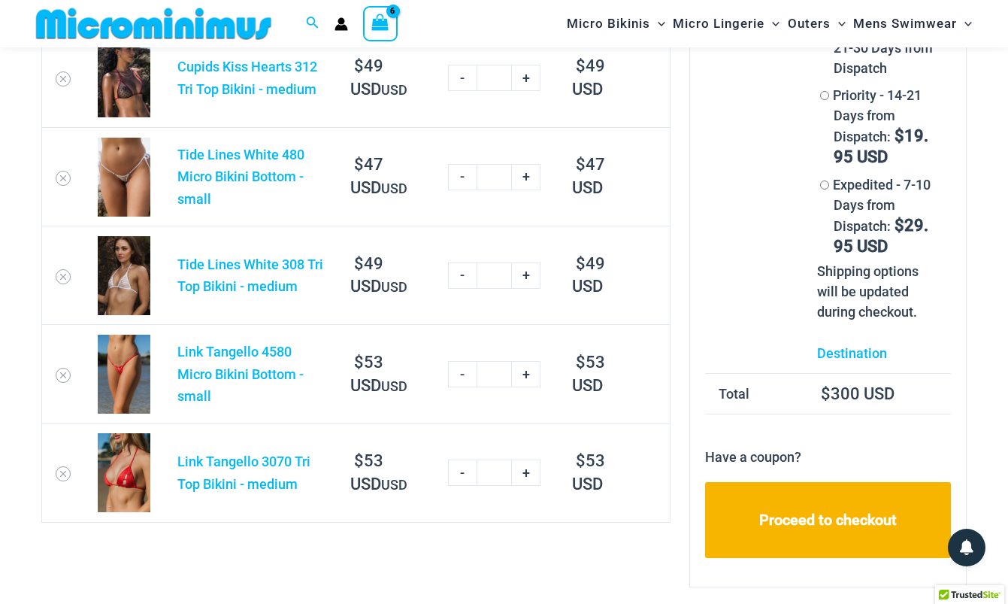
scroll to position [189, 0]
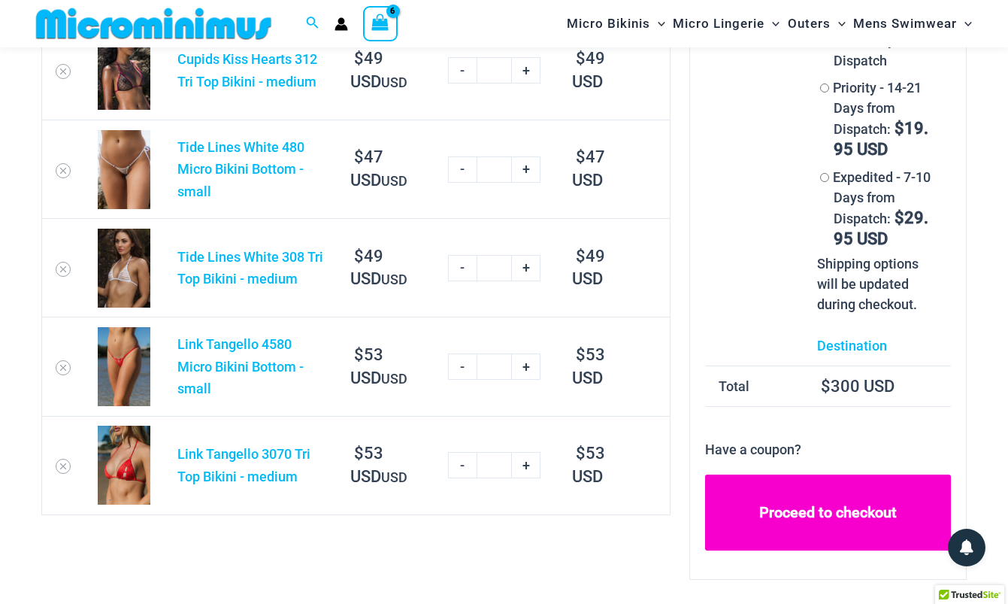
click at [831, 480] on link "Proceed to checkout" at bounding box center [828, 512] width 246 height 76
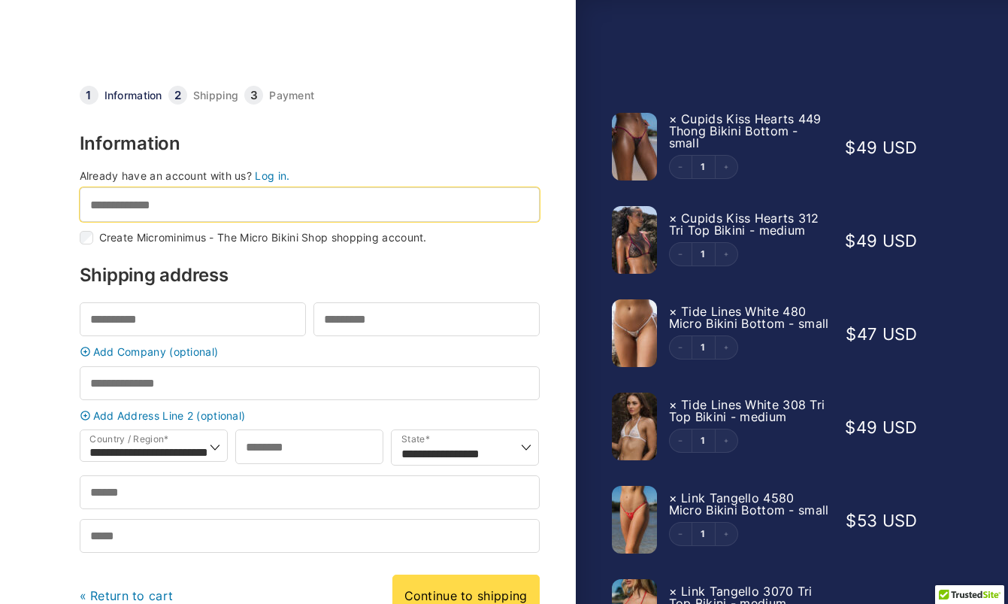
type input "**********"
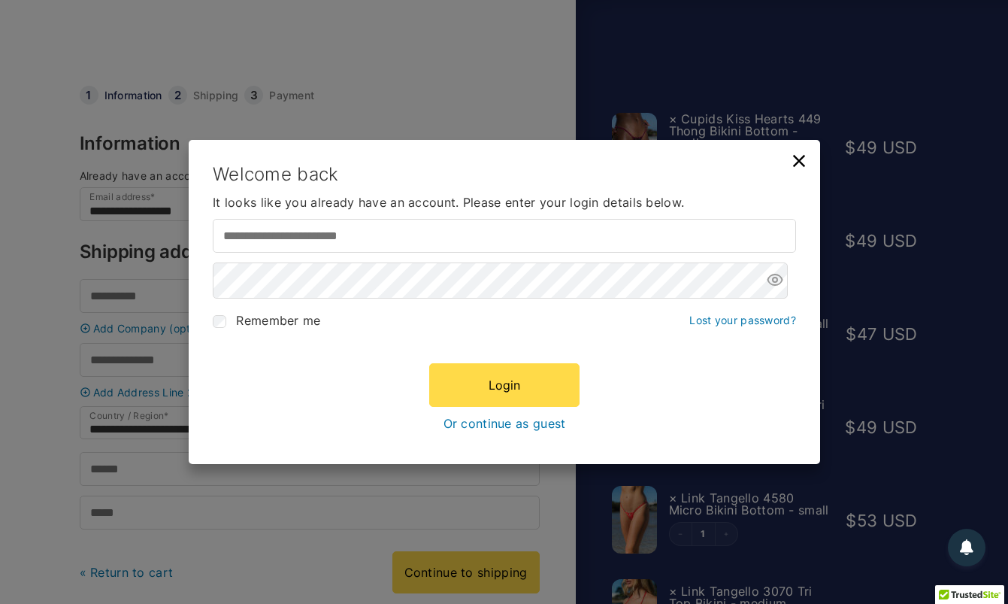
type input "**********"
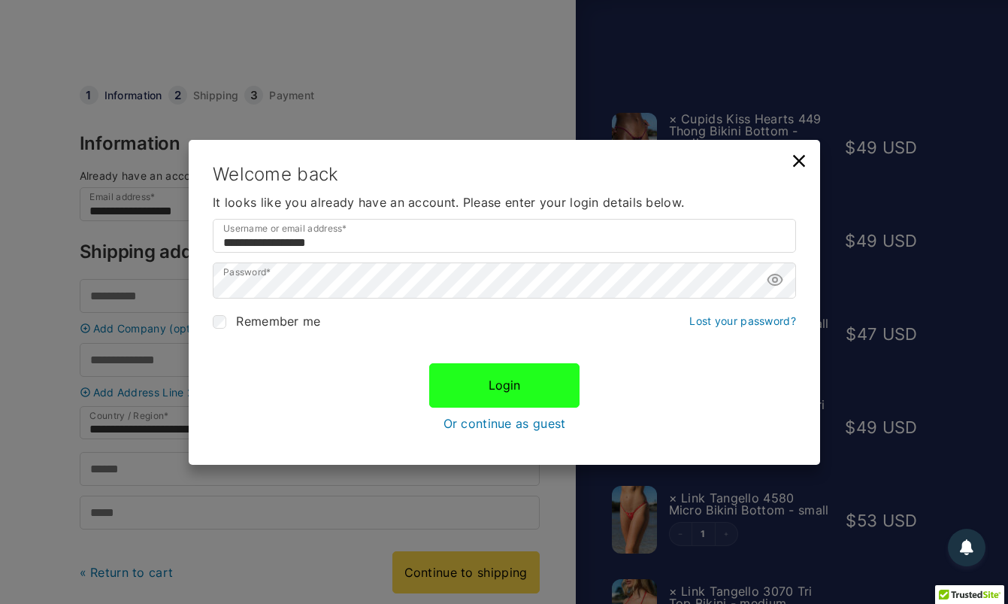
click at [527, 383] on button "Login" at bounding box center [504, 385] width 150 height 44
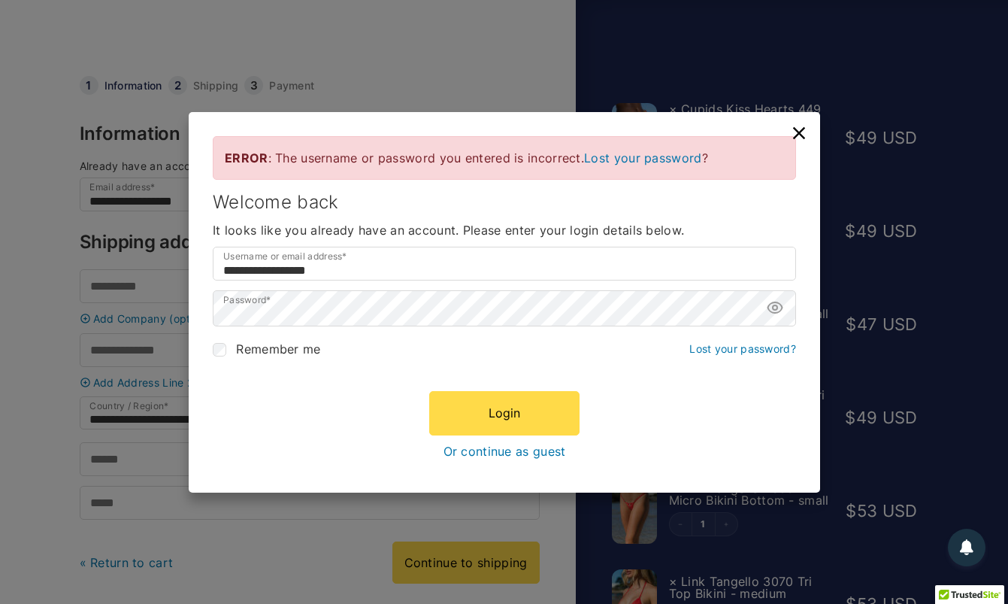
scroll to position [11, 0]
click at [392, 271] on input "**********" at bounding box center [504, 264] width 583 height 34
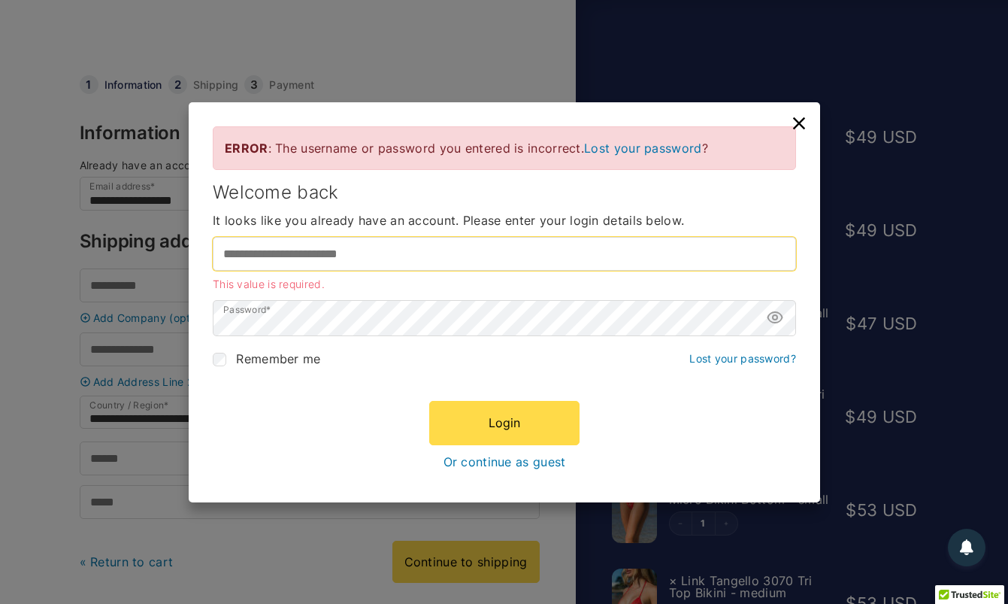
click at [256, 253] on input "Username or email address *" at bounding box center [504, 254] width 583 height 34
type input "**********"
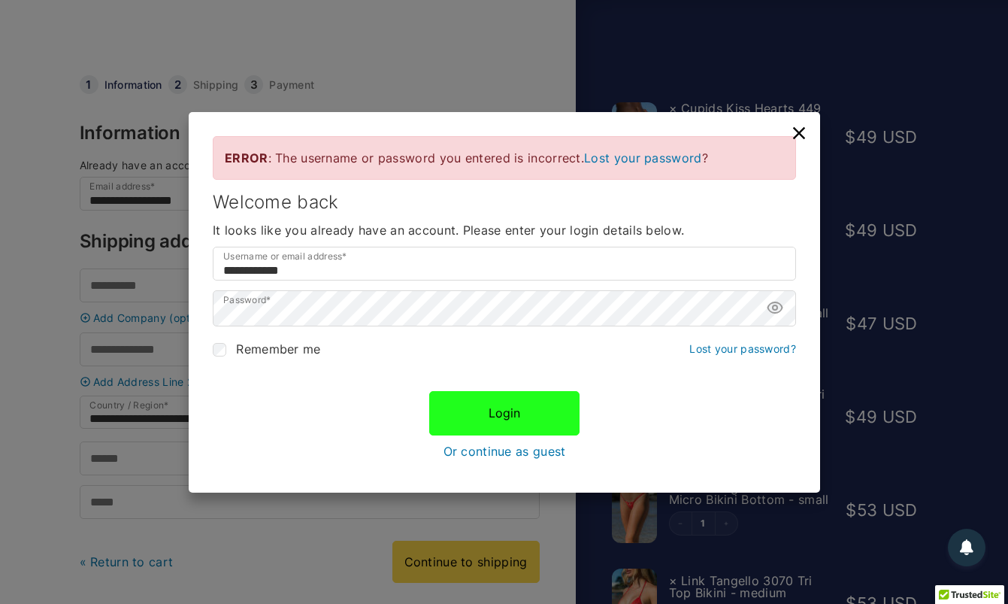
click at [526, 413] on button "Login" at bounding box center [504, 413] width 150 height 44
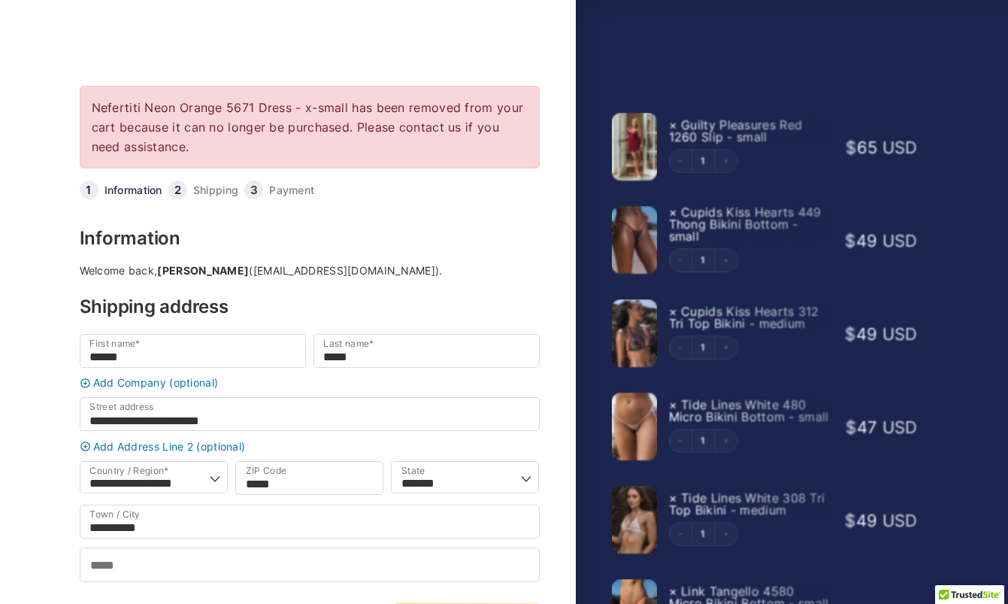
select select "**"
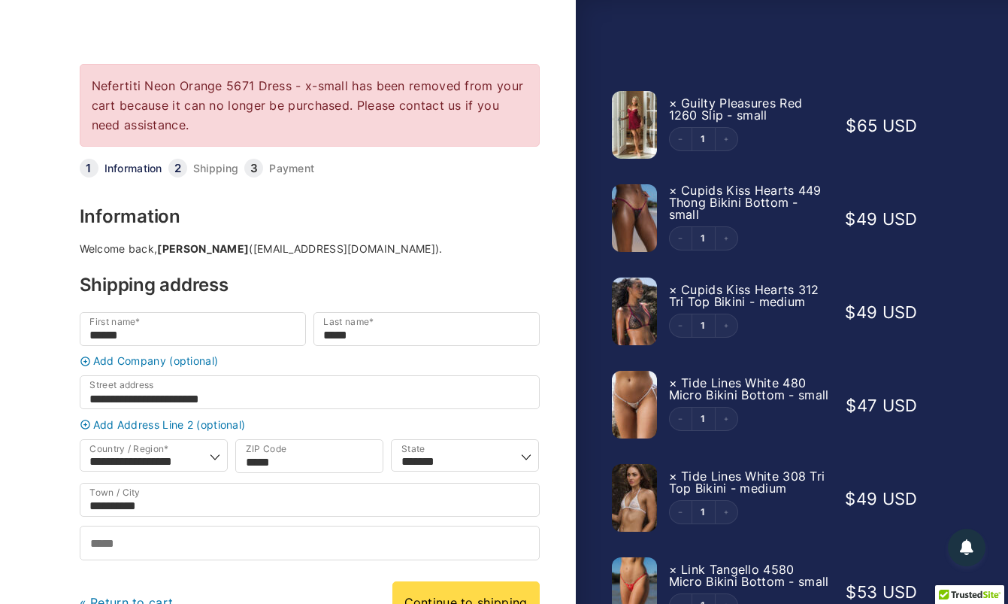
scroll to position [20, 0]
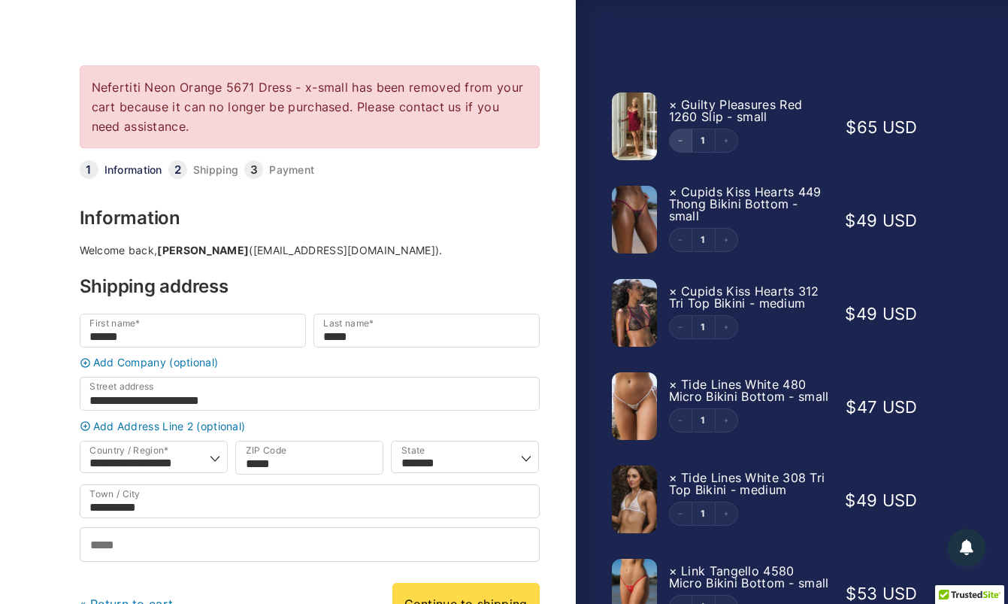
click at [680, 144] on button "Decrement" at bounding box center [681, 140] width 23 height 23
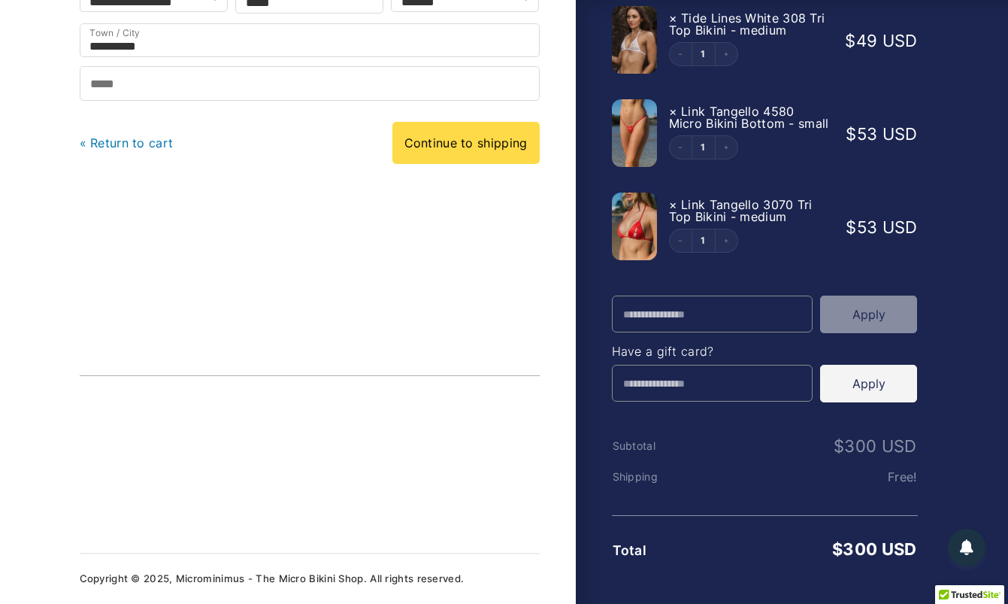
scroll to position [386, 0]
click at [657, 316] on input "Promo Code" at bounding box center [712, 313] width 201 height 37
paste input "*********"
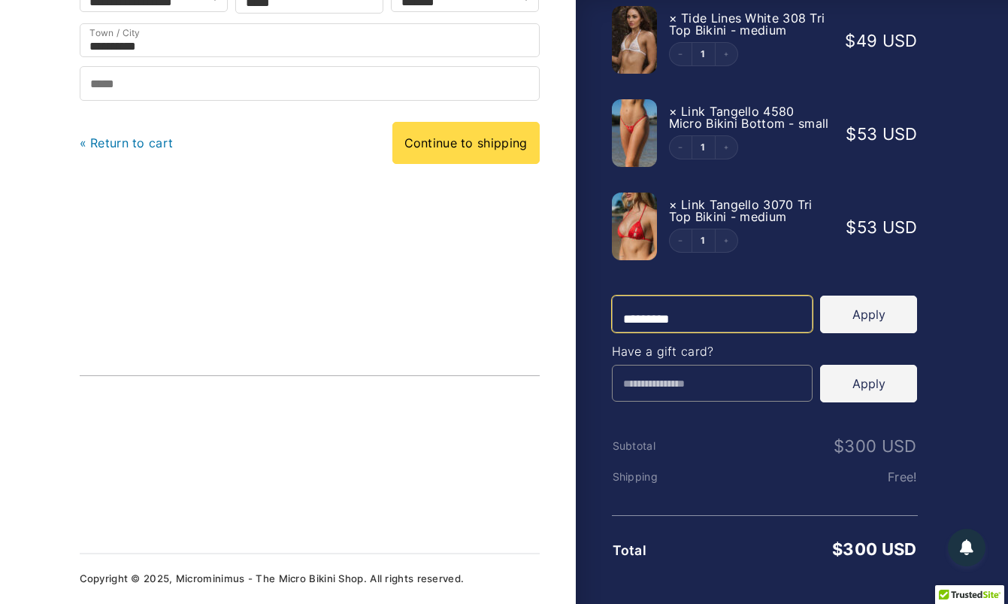
type input "*********"
click at [890, 326] on button "Apply" at bounding box center [868, 314] width 97 height 38
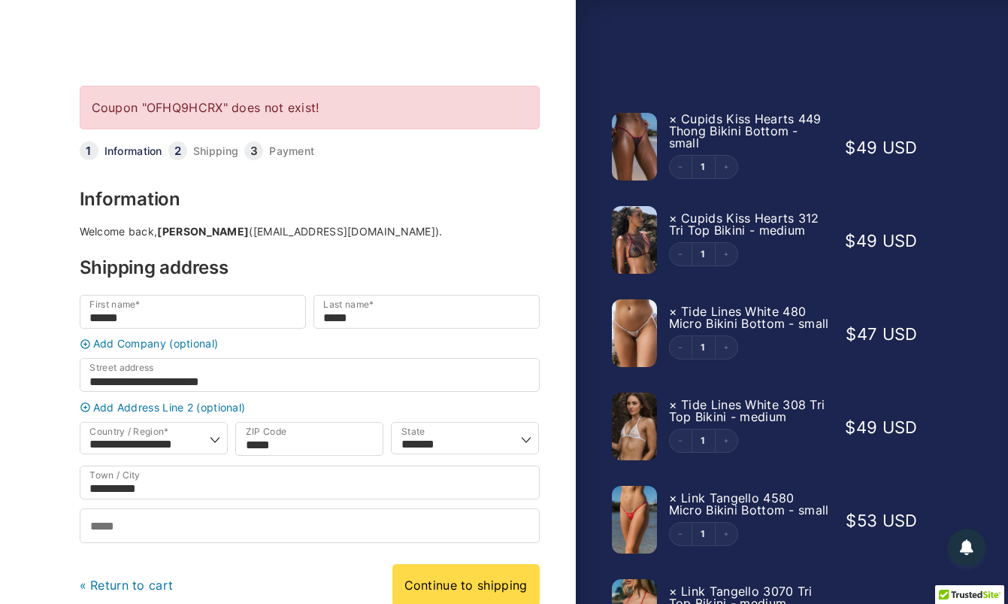
scroll to position [0, 0]
click at [291, 43] on link at bounding box center [234, 48] width 308 height 48
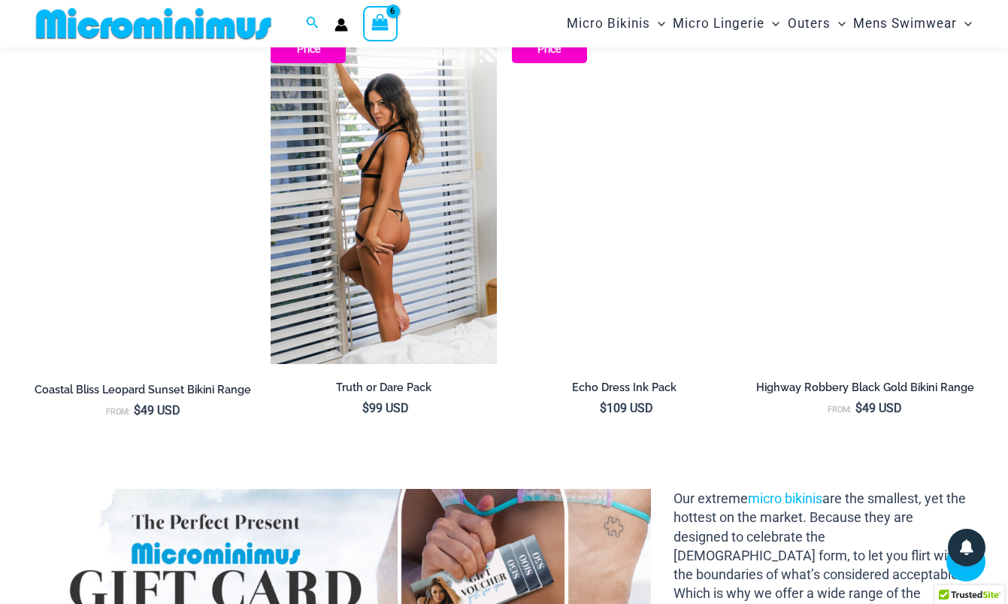
scroll to position [1666, 0]
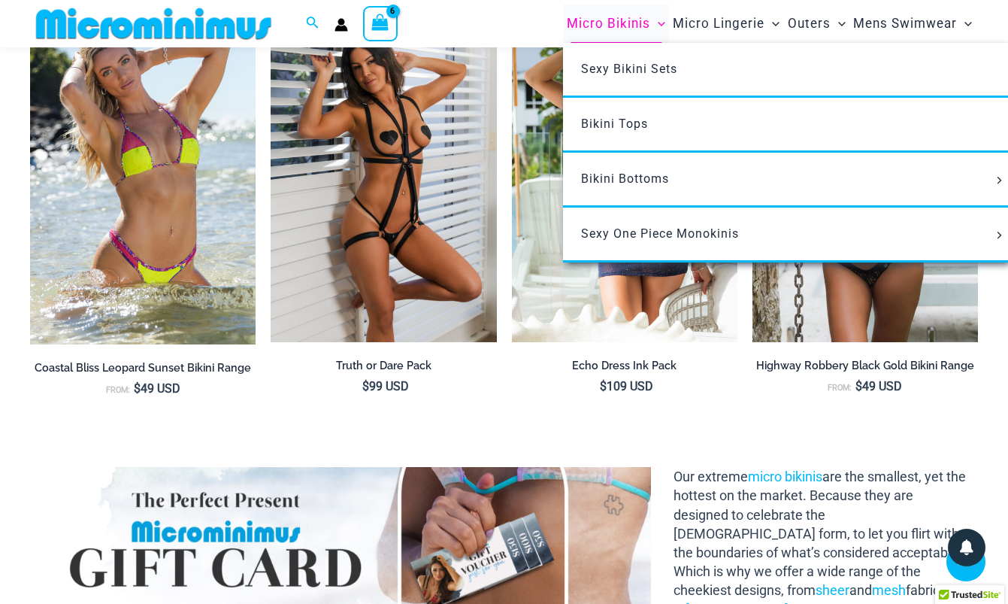
click at [628, 25] on span "Micro Bikinis" at bounding box center [608, 24] width 83 height 38
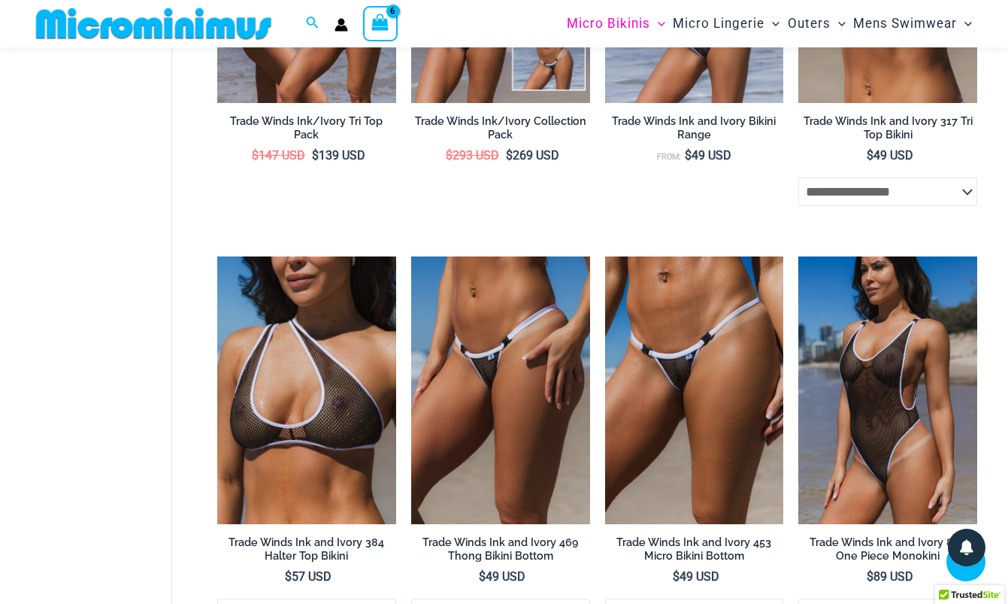
scroll to position [759, 0]
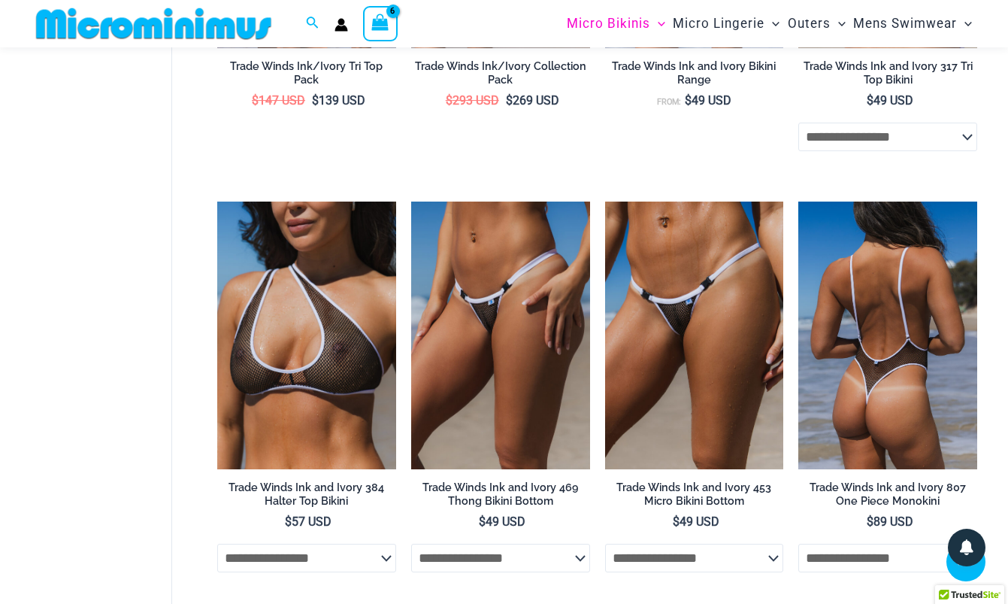
click at [892, 314] on img at bounding box center [887, 335] width 179 height 268
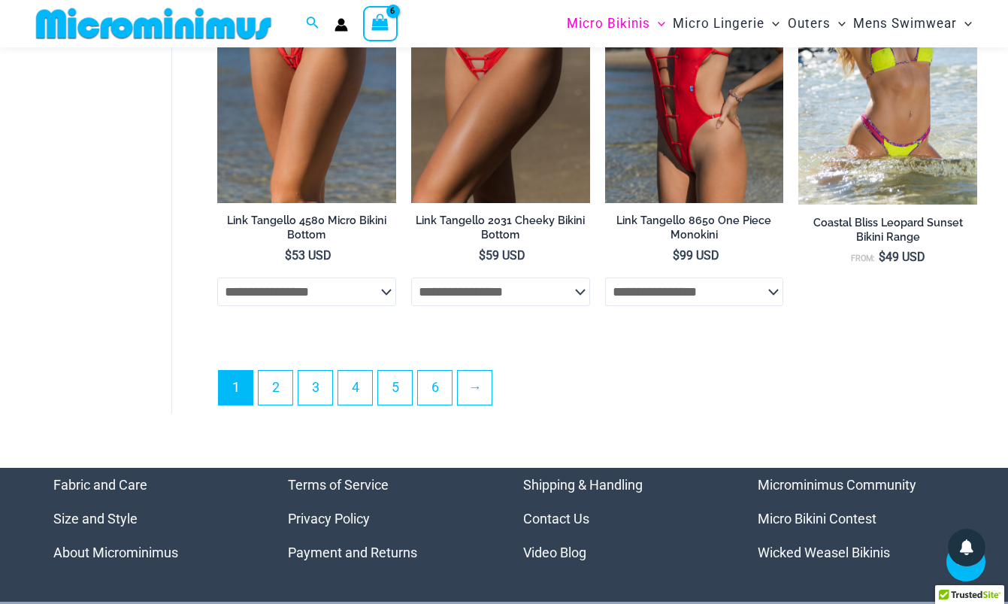
scroll to position [3543, 0]
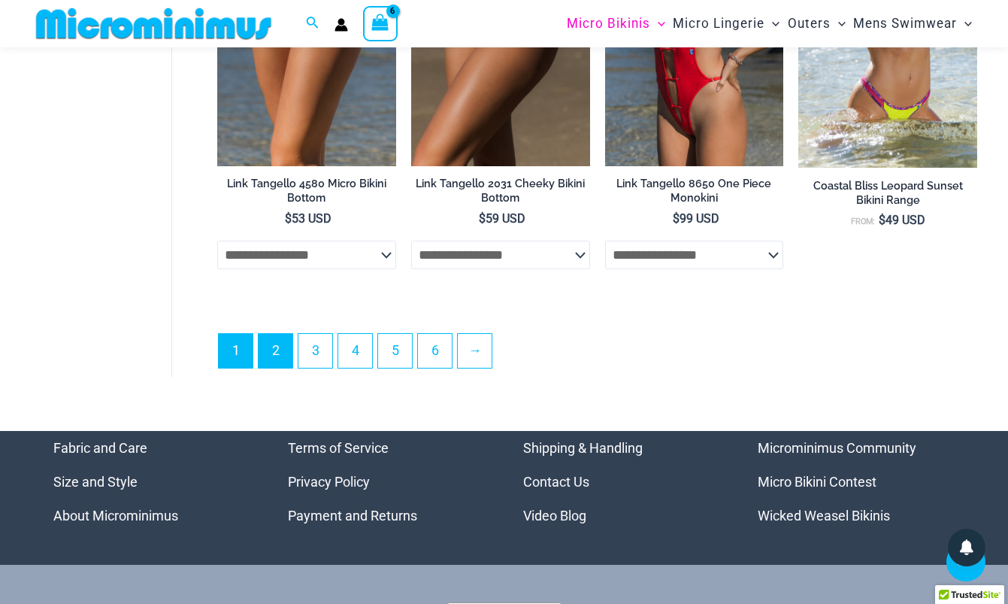
click at [275, 336] on link "2" at bounding box center [276, 351] width 34 height 34
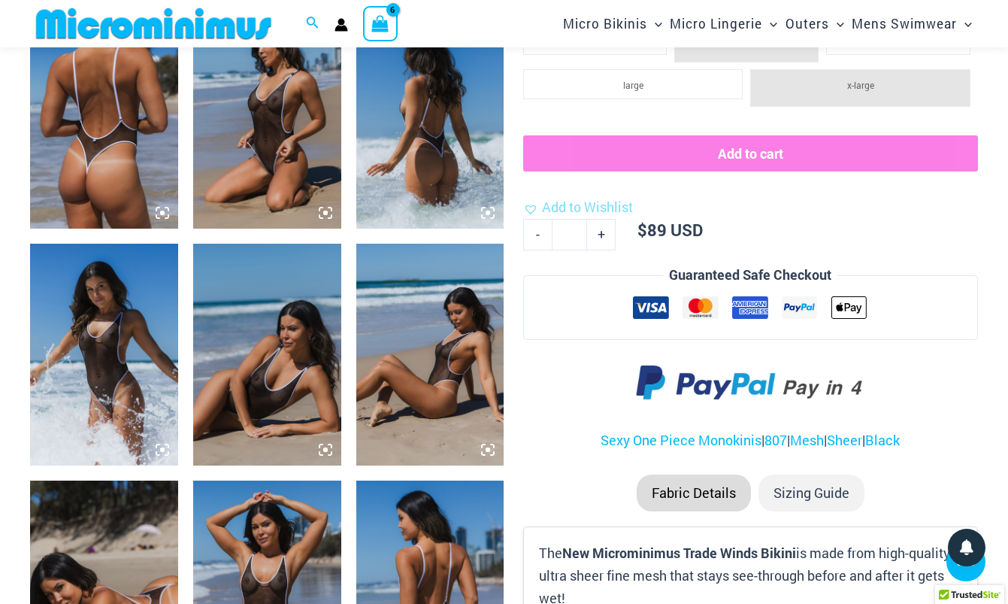
scroll to position [811, 0]
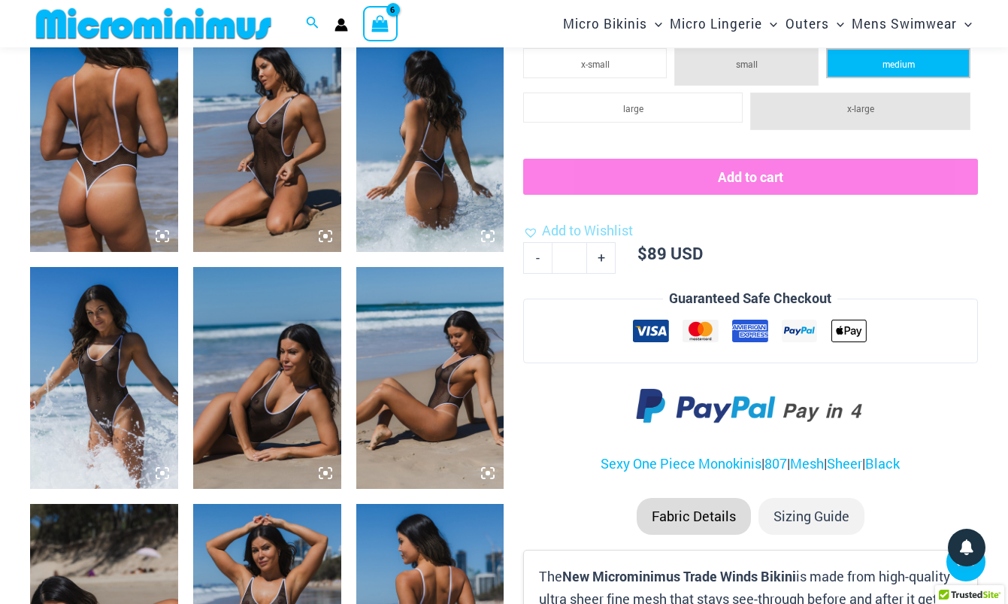
click at [880, 53] on li "medium" at bounding box center [898, 63] width 144 height 30
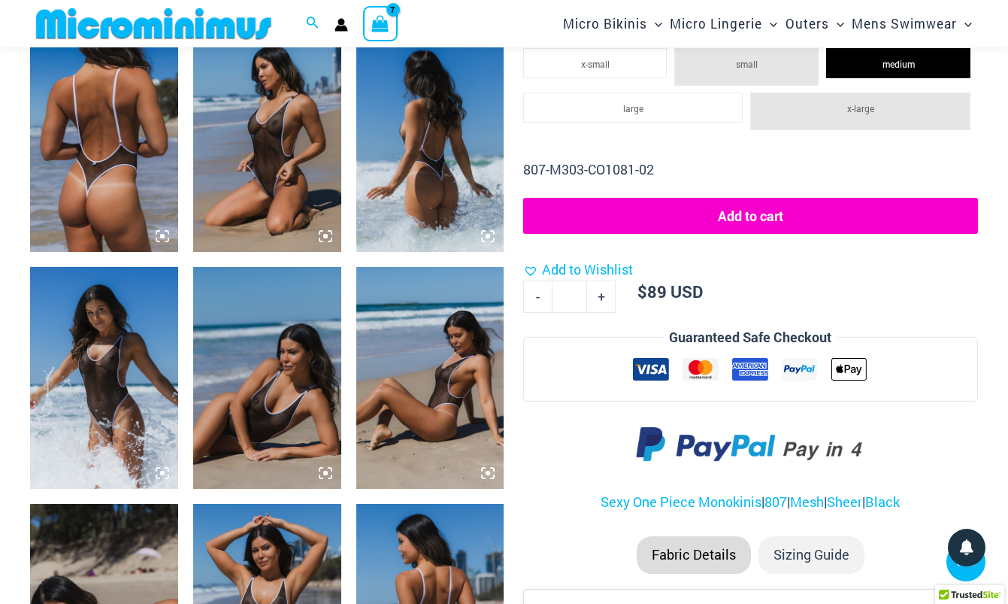
click at [739, 209] on button "Add to cart" at bounding box center [750, 216] width 455 height 36
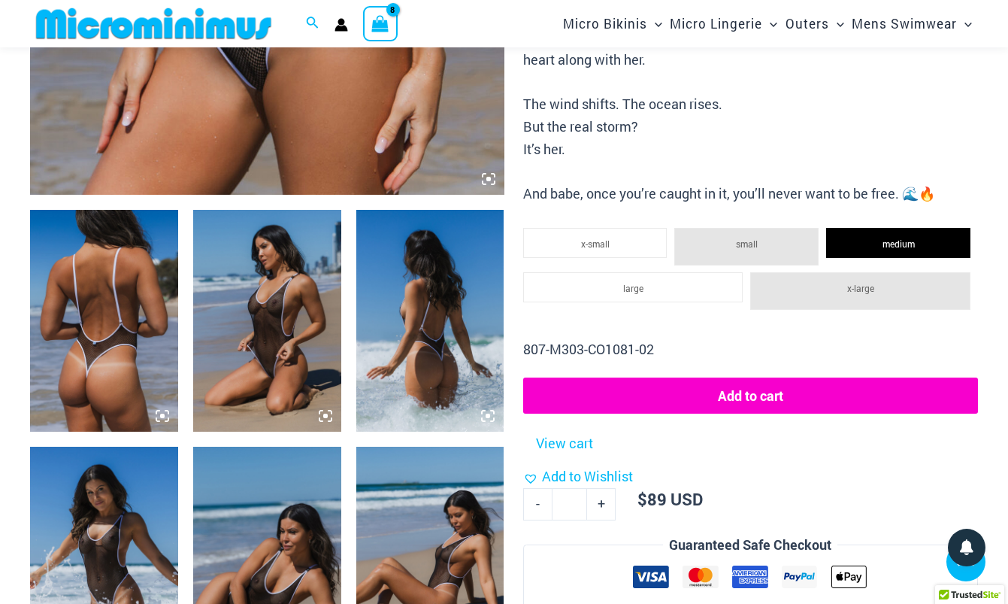
scroll to position [569, 0]
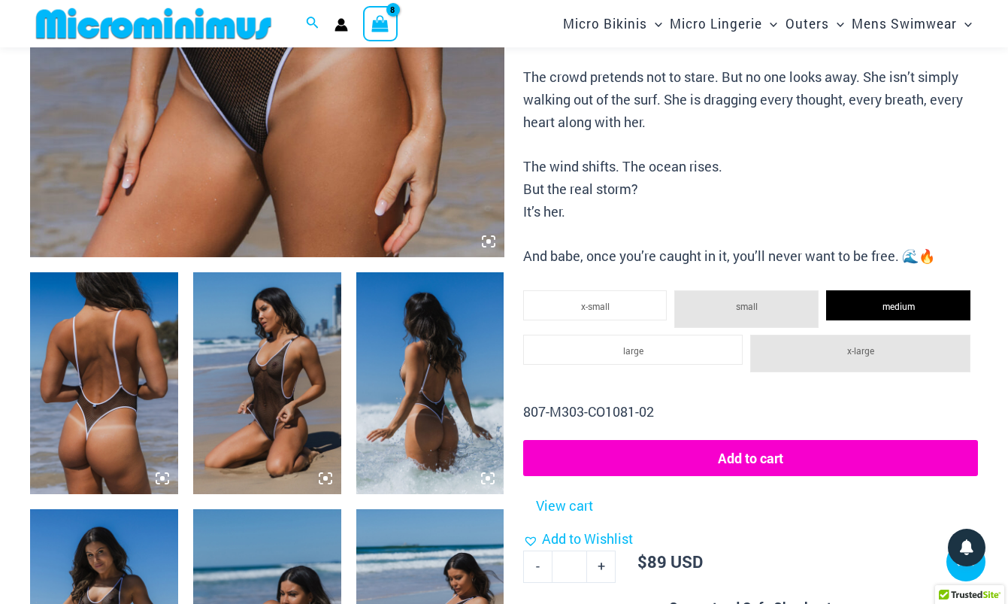
click at [377, 14] on span "View Shopping Cart, 8 items" at bounding box center [379, 25] width 17 height 23
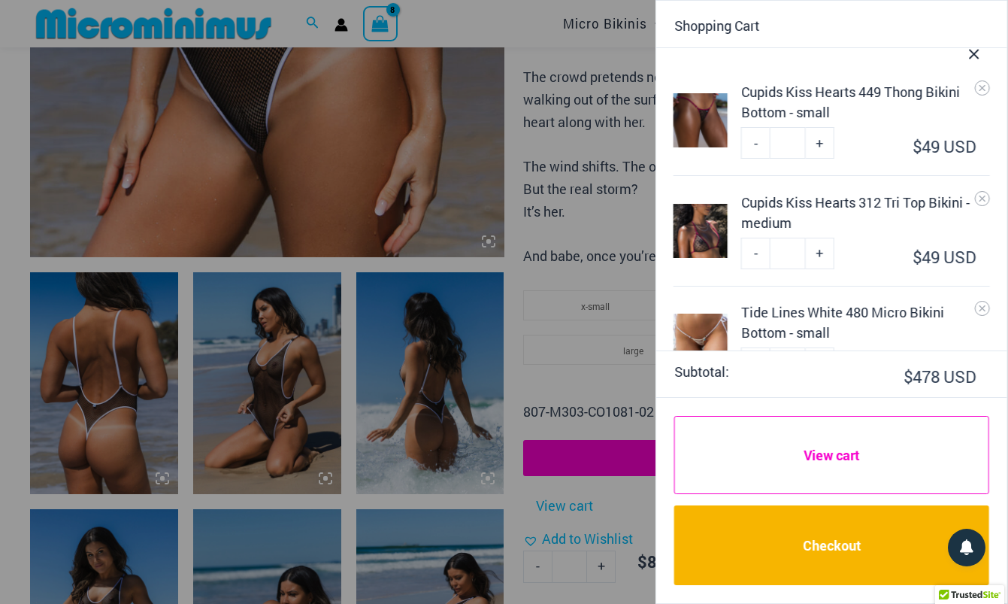
click at [769, 438] on link "View cart" at bounding box center [831, 455] width 315 height 78
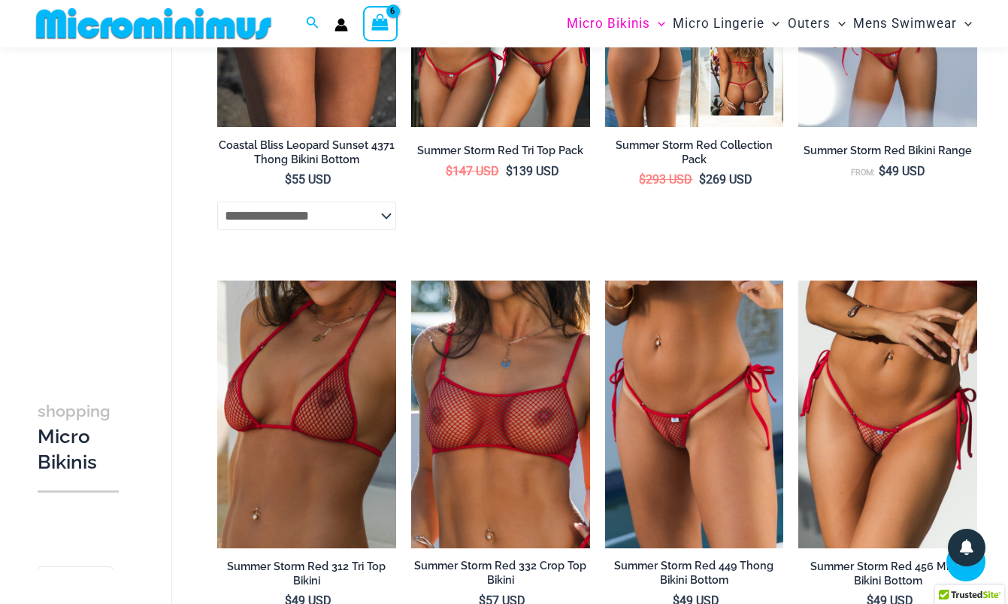
scroll to position [723, 0]
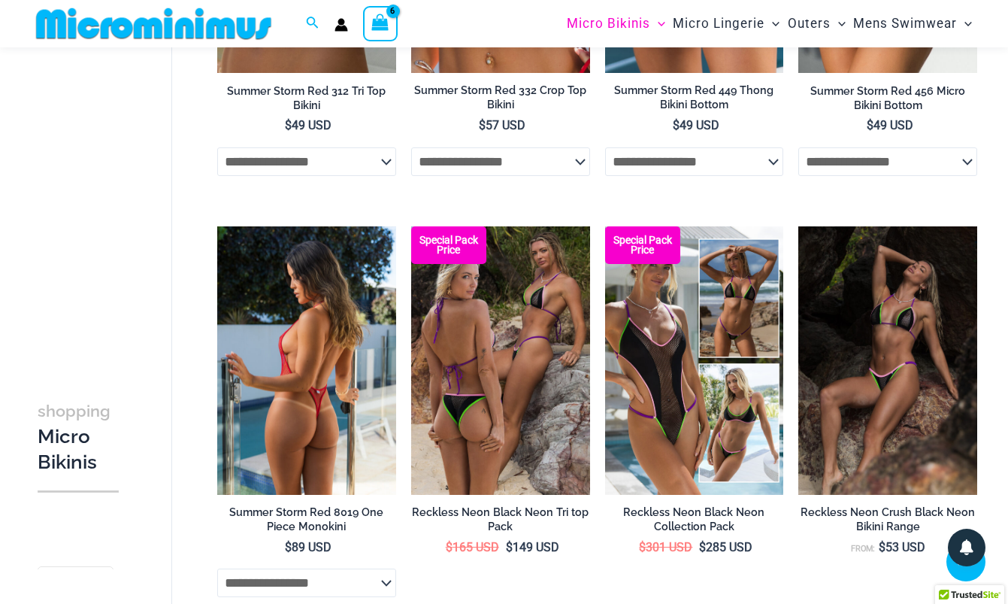
scroll to position [1182, 0]
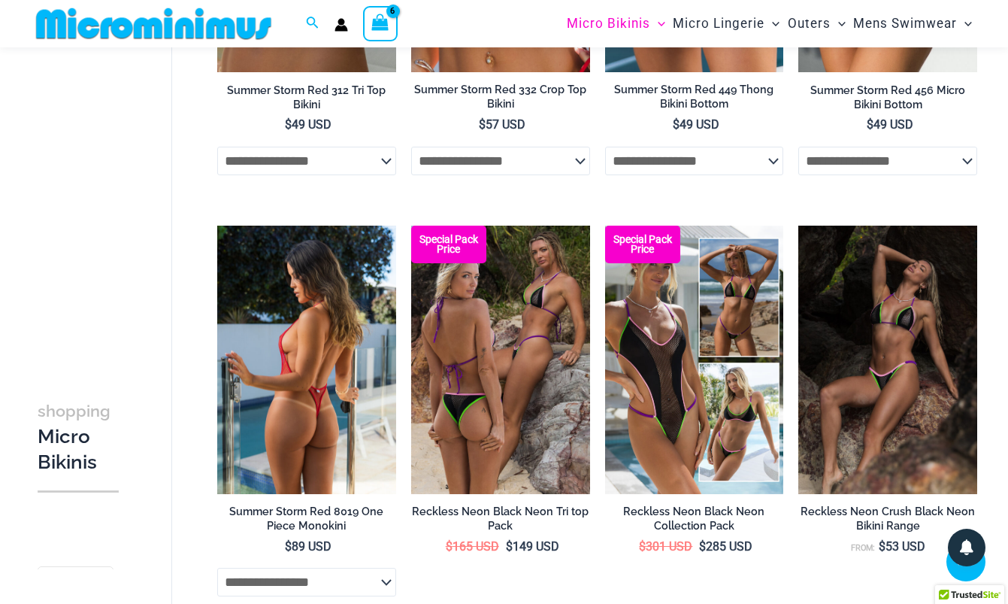
click at [289, 362] on img at bounding box center [306, 360] width 179 height 268
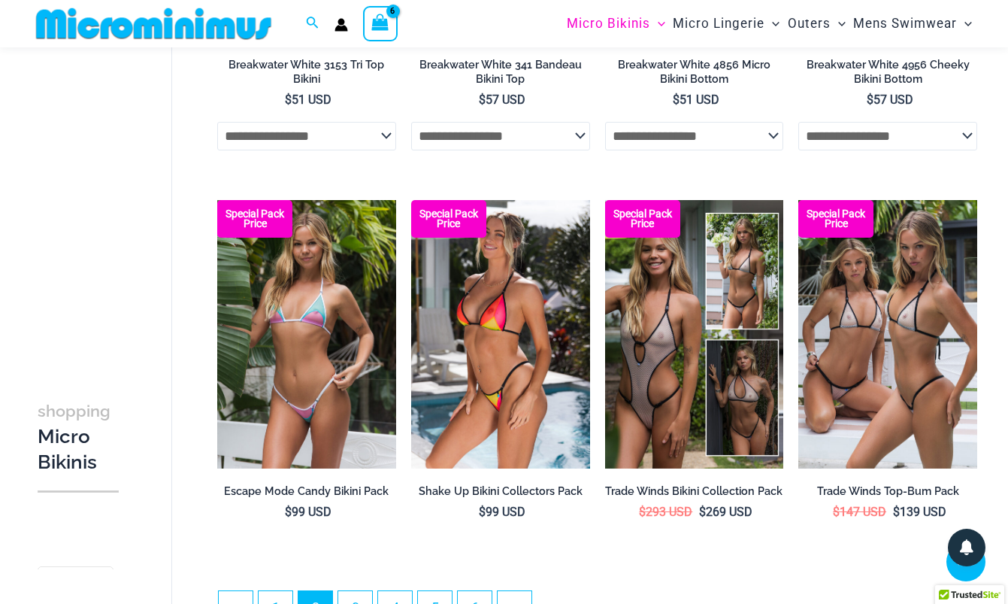
scroll to position [2904, 0]
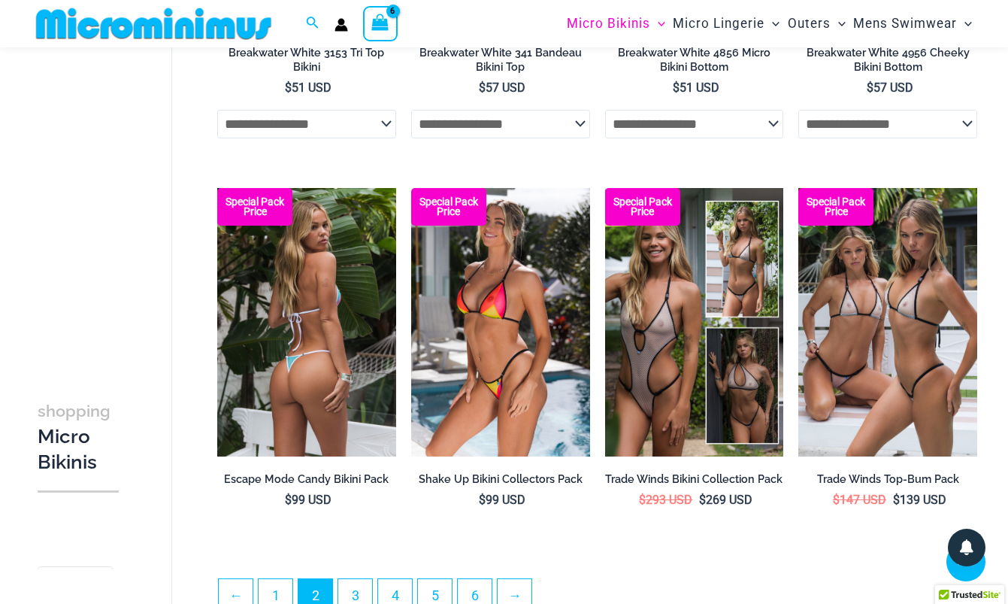
click at [326, 359] on img at bounding box center [306, 322] width 179 height 268
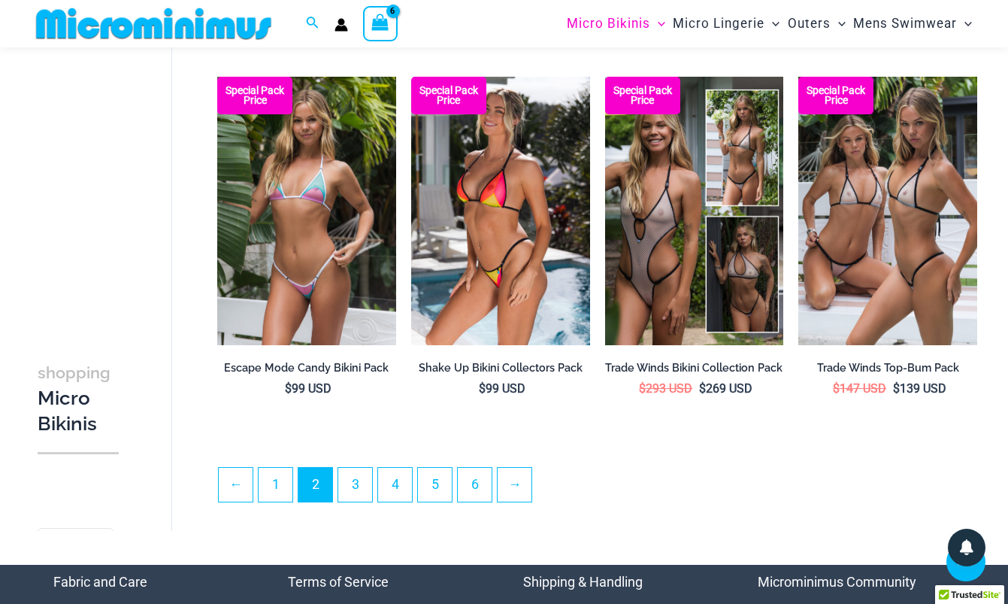
scroll to position [3050, 0]
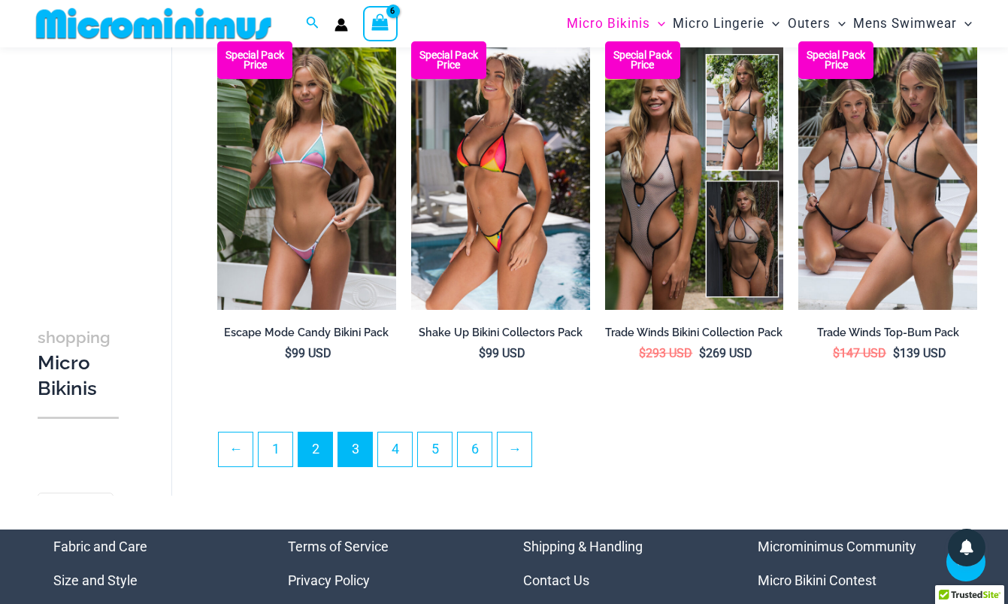
click at [365, 439] on link "3" at bounding box center [355, 449] width 34 height 34
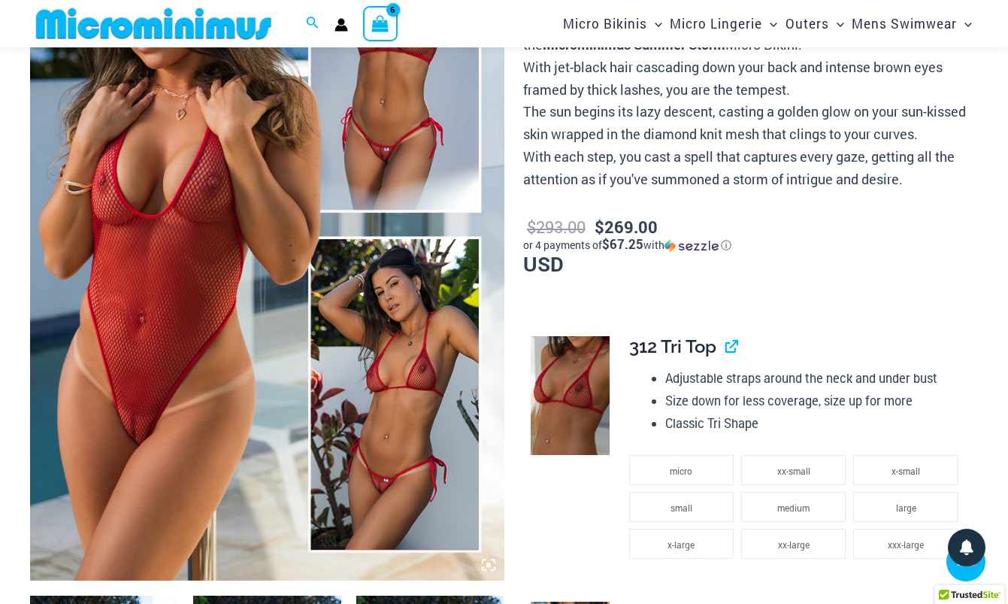
scroll to position [252, 0]
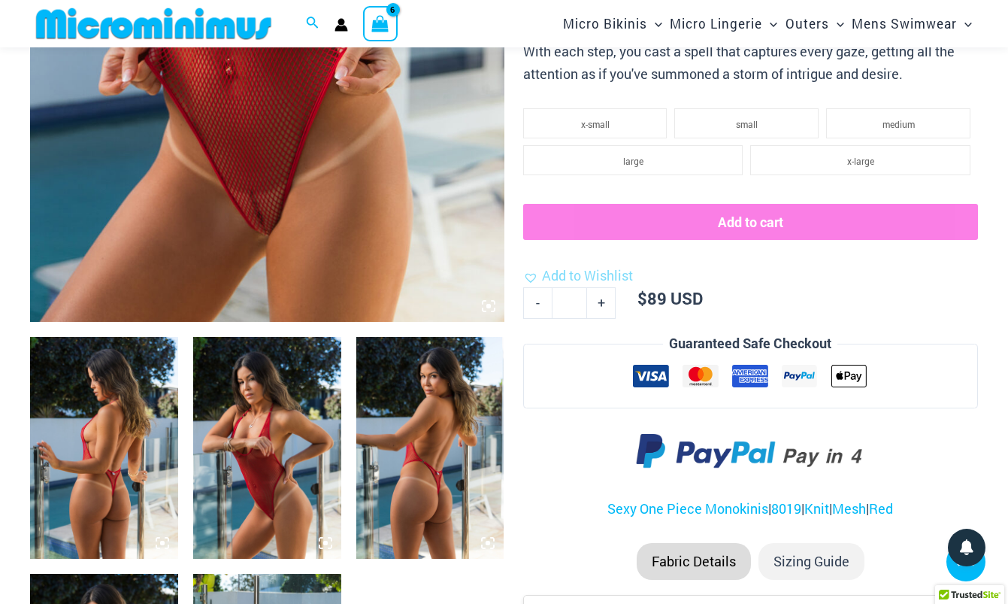
scroll to position [489, 0]
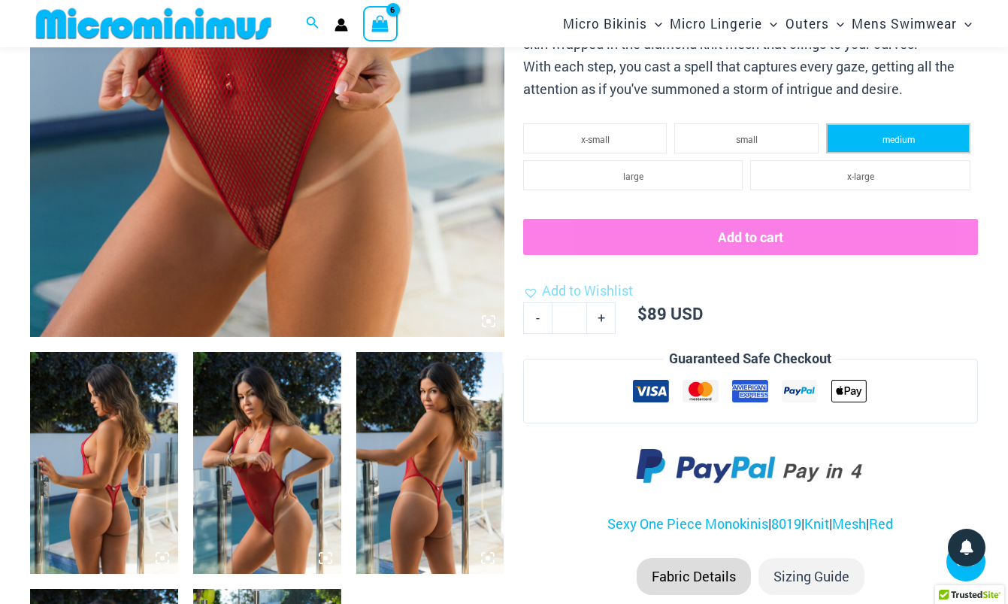
click at [918, 124] on li "medium" at bounding box center [898, 138] width 144 height 30
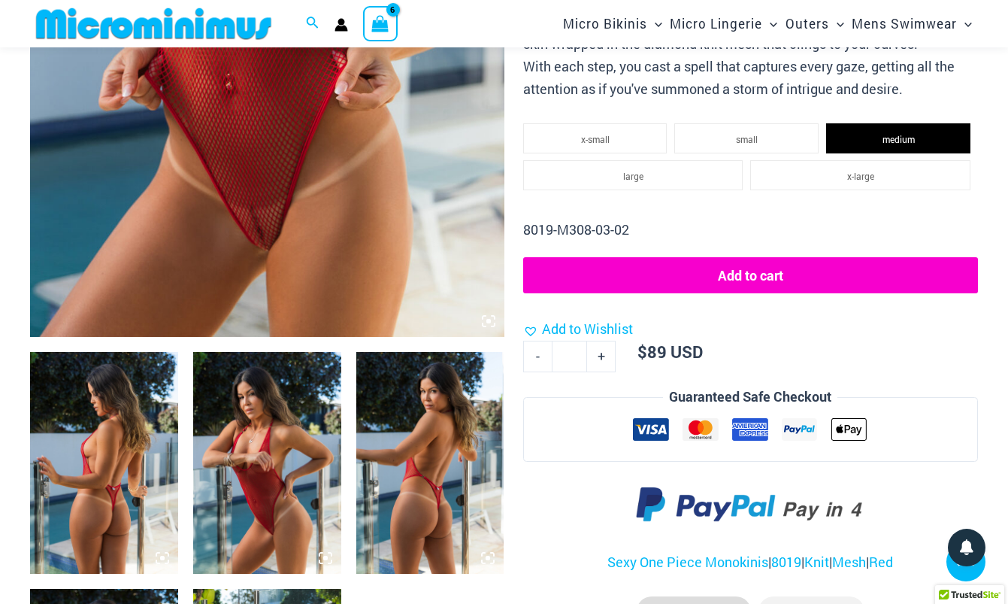
click at [716, 265] on button "Add to cart" at bounding box center [750, 275] width 455 height 36
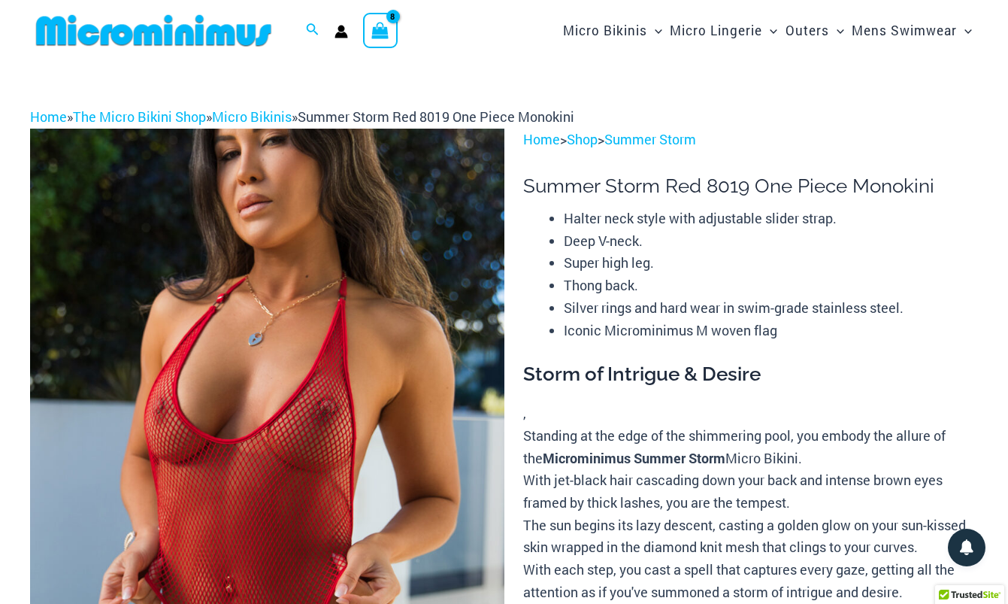
scroll to position [0, 0]
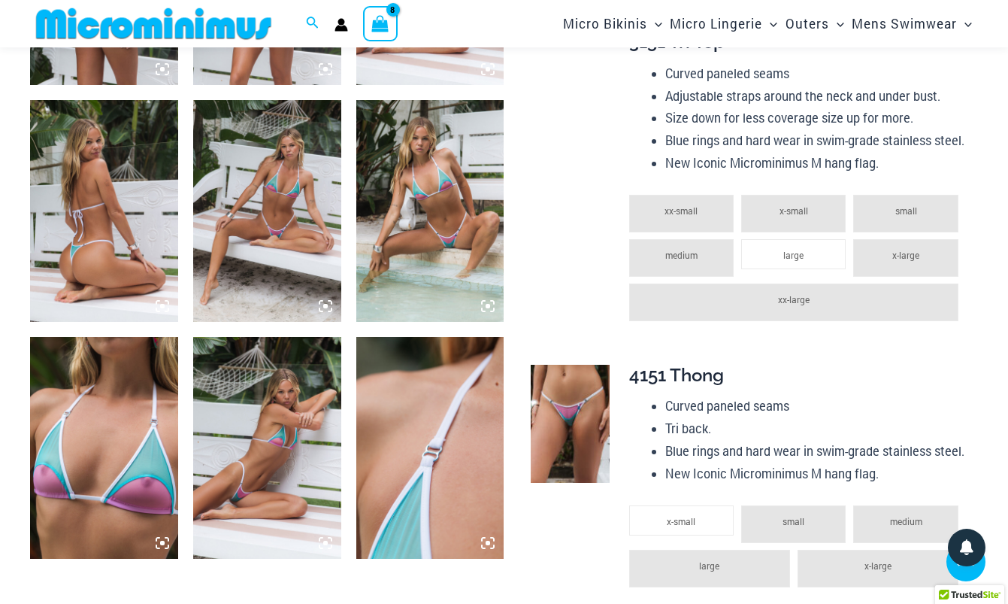
scroll to position [970, 0]
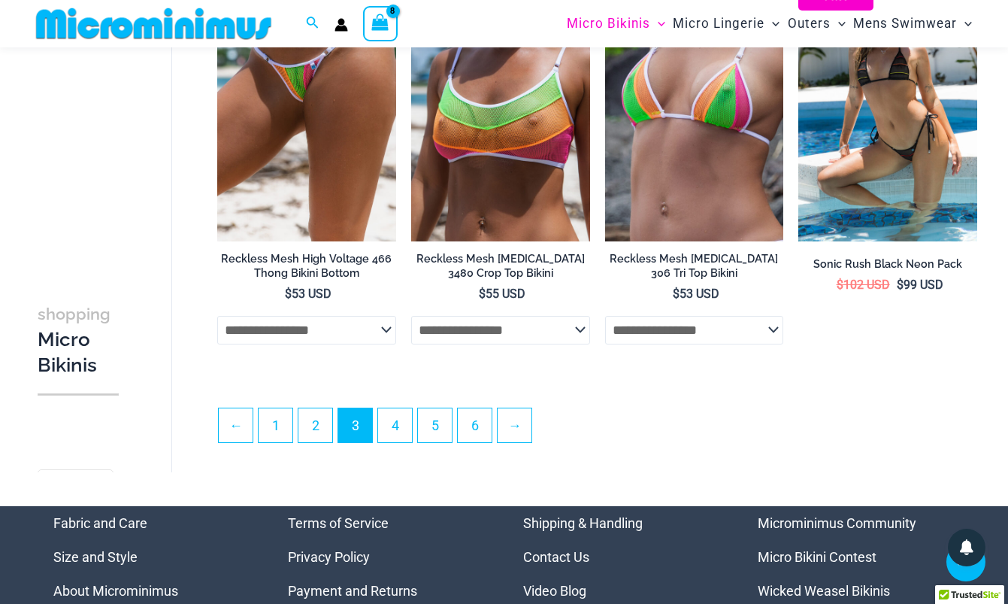
scroll to position [3120, 0]
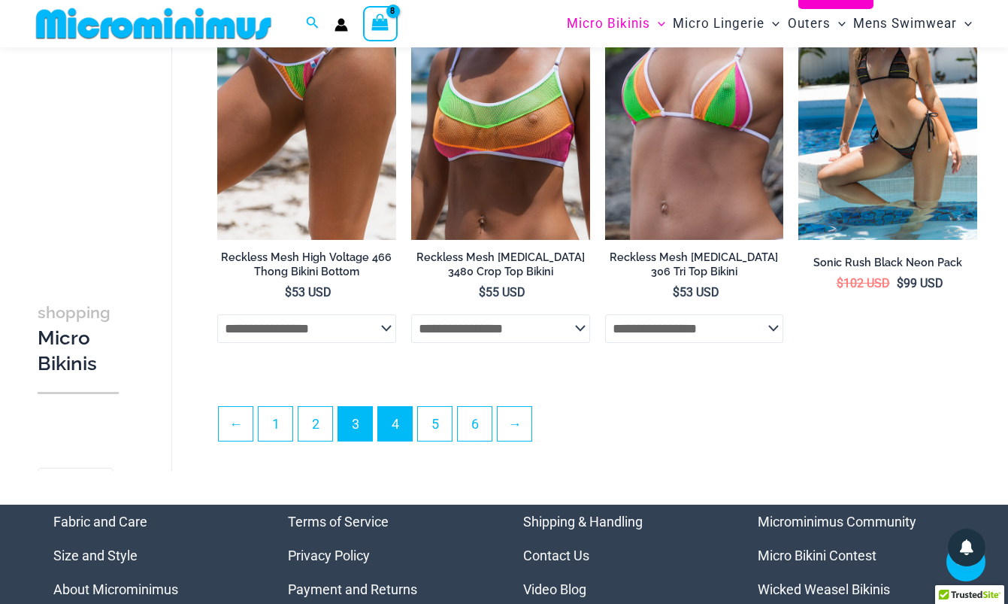
click at [401, 423] on link "4" at bounding box center [395, 424] width 34 height 34
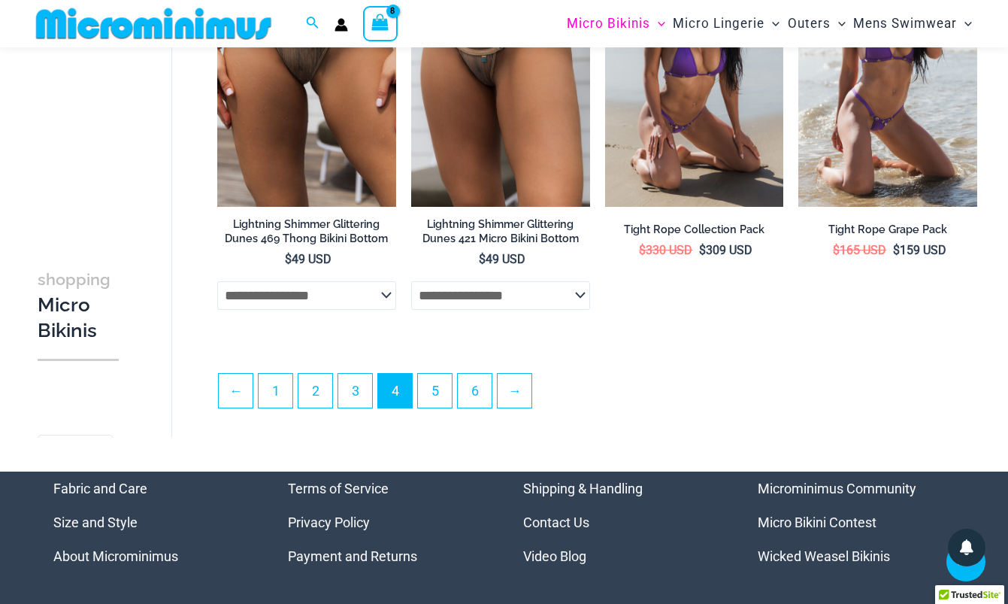
scroll to position [3158, 0]
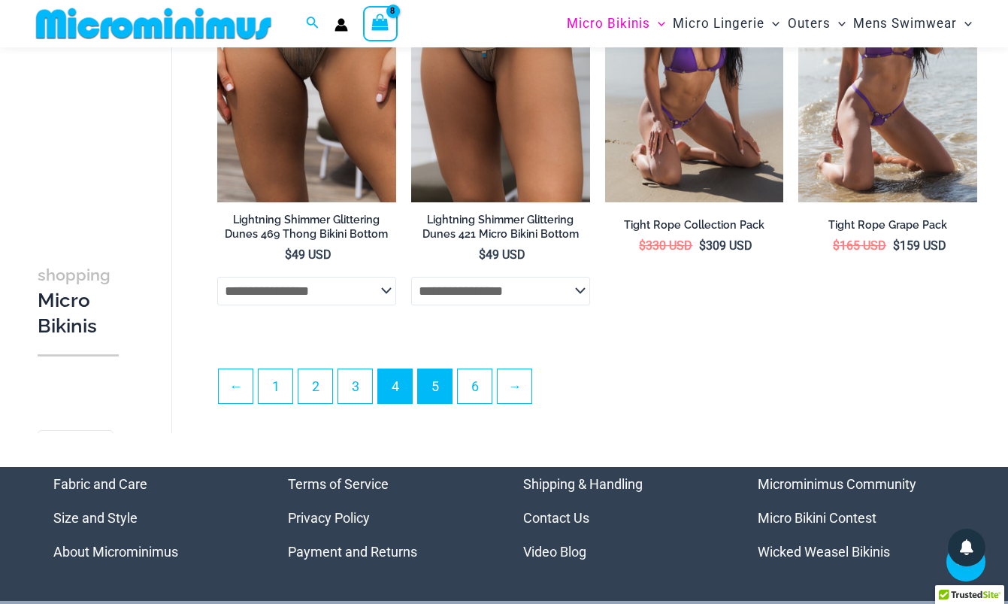
click at [441, 394] on link "5" at bounding box center [435, 386] width 34 height 34
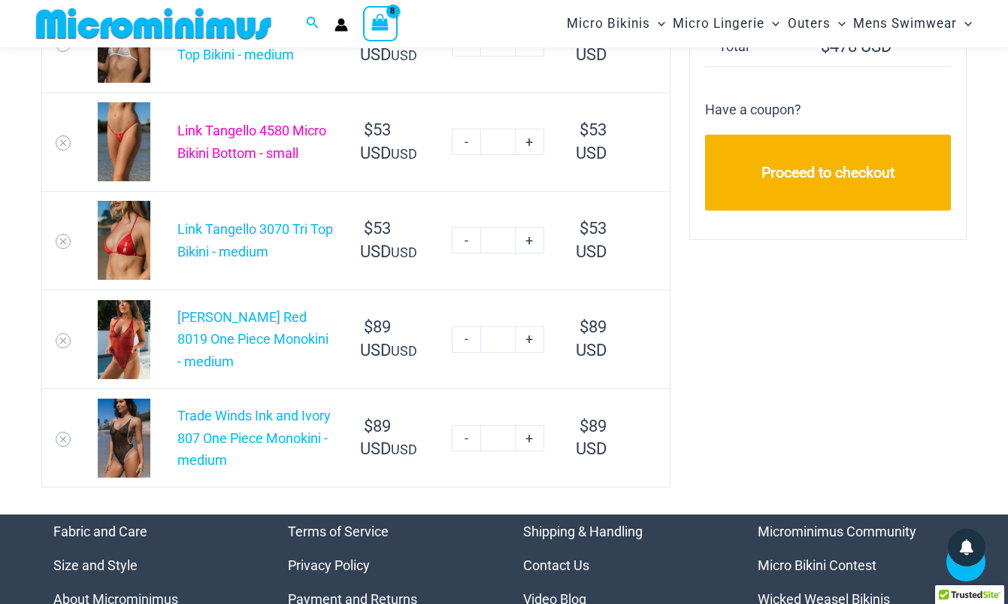
scroll to position [392, 0]
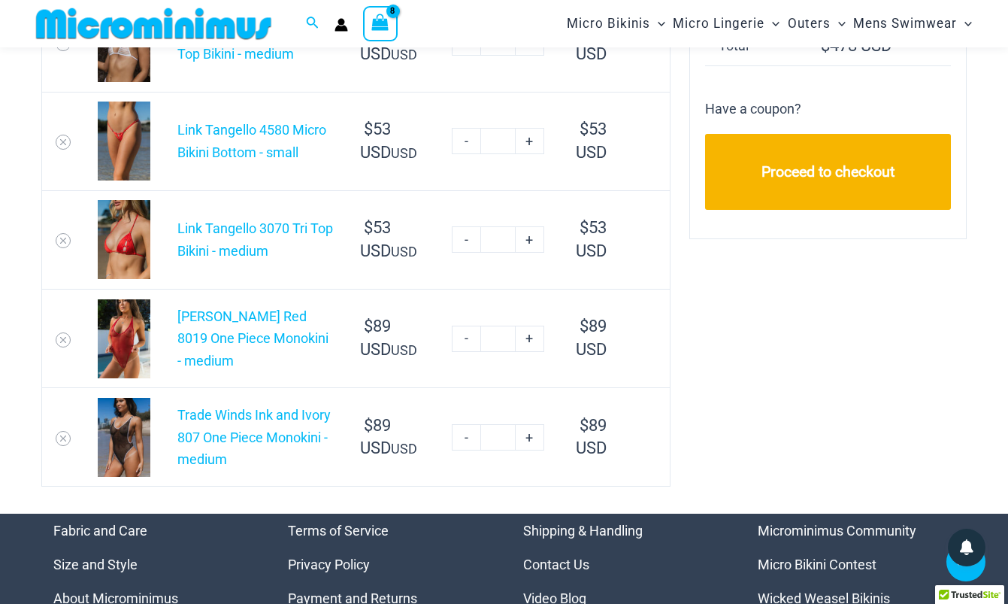
click at [465, 340] on link "-" at bounding box center [466, 339] width 29 height 26
type input "*"
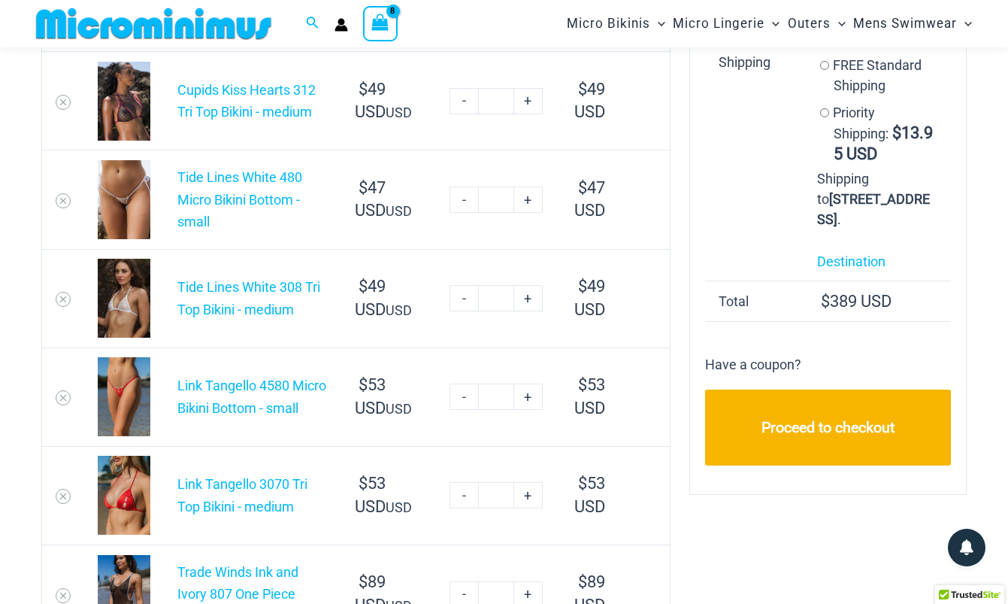
scroll to position [147, 0]
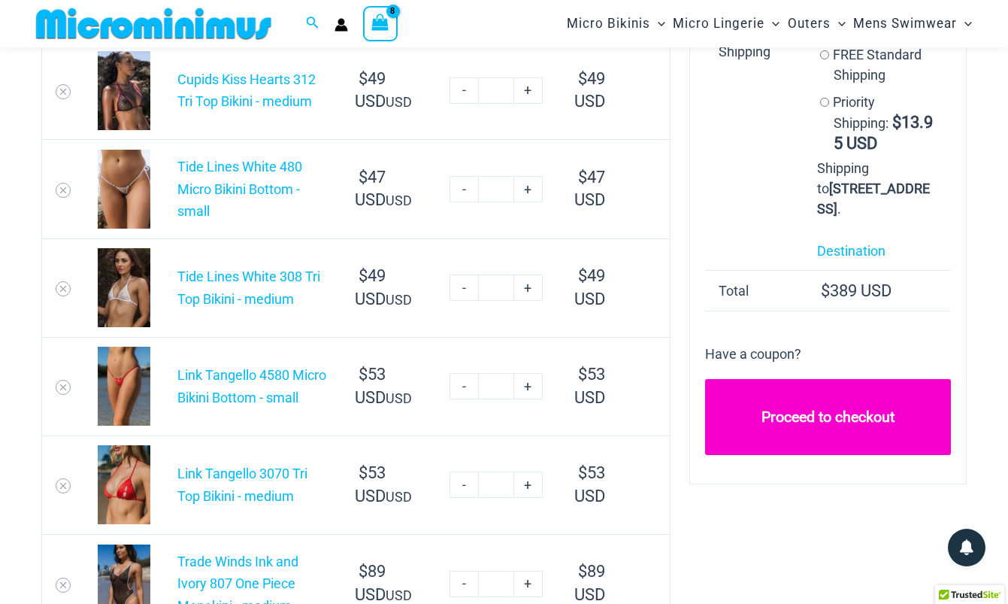
click at [850, 441] on link "Proceed to checkout" at bounding box center [828, 417] width 246 height 76
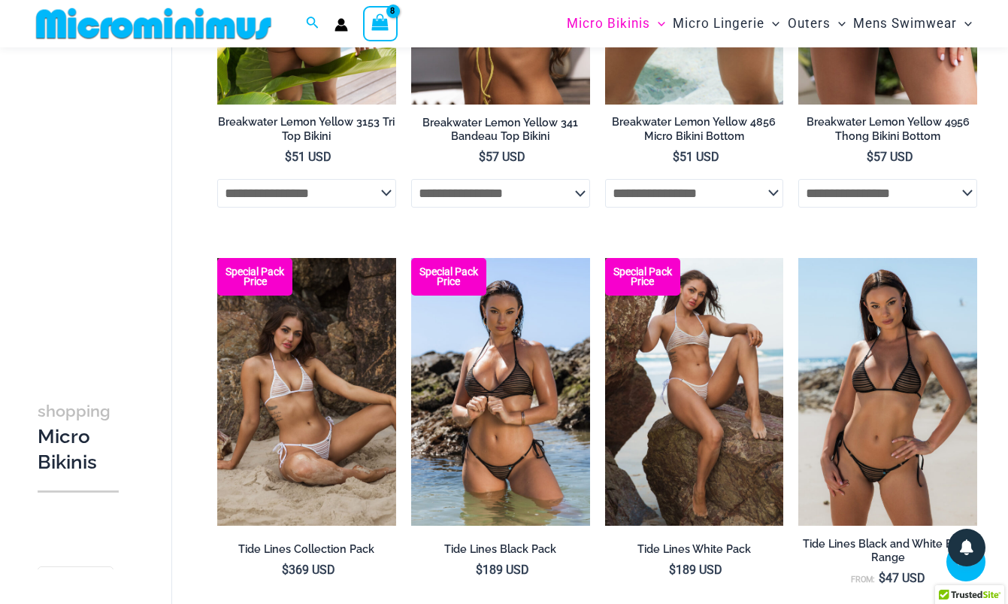
scroll to position [1988, 0]
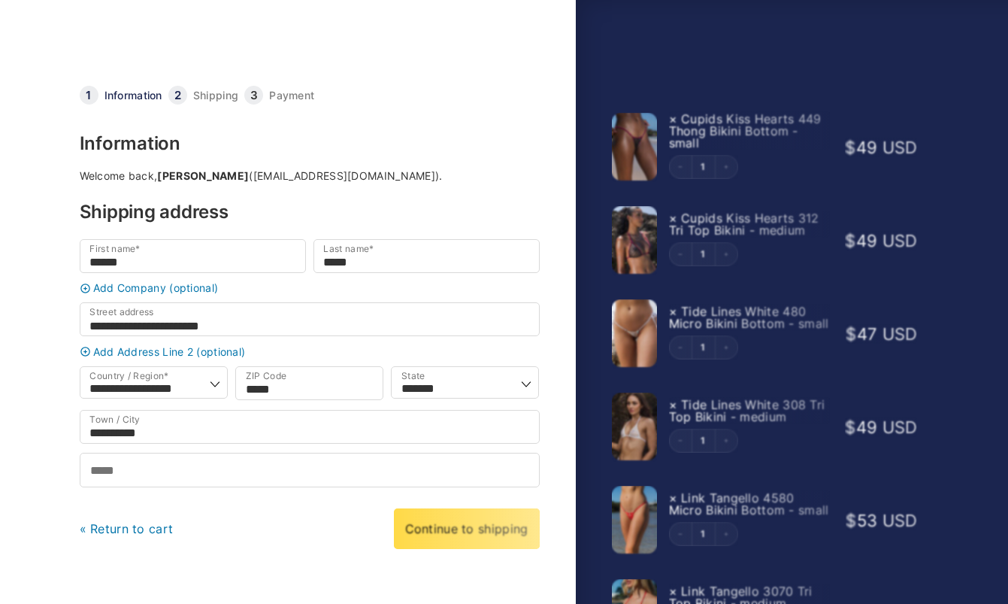
select select "**"
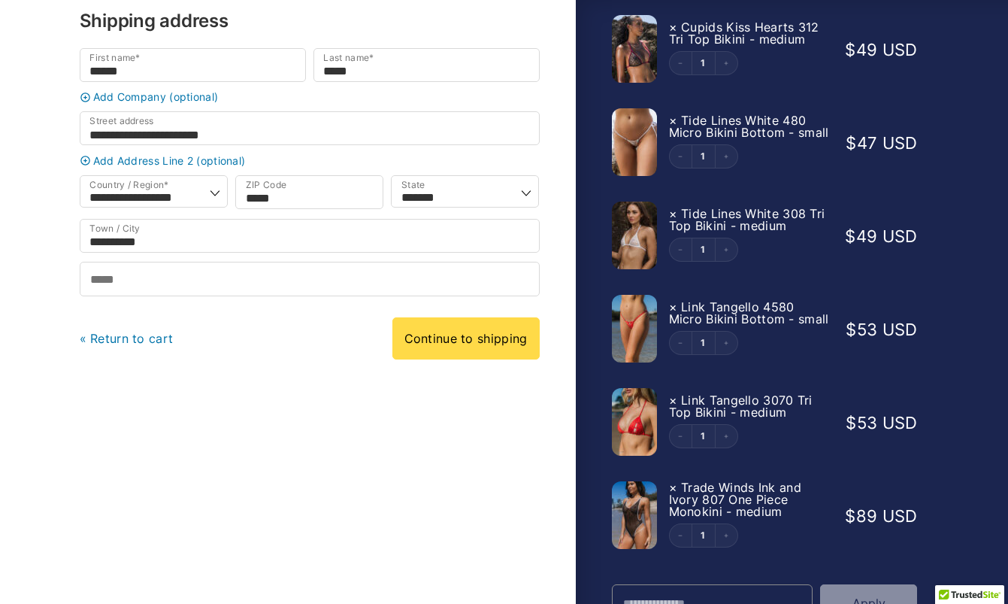
scroll to position [242, 0]
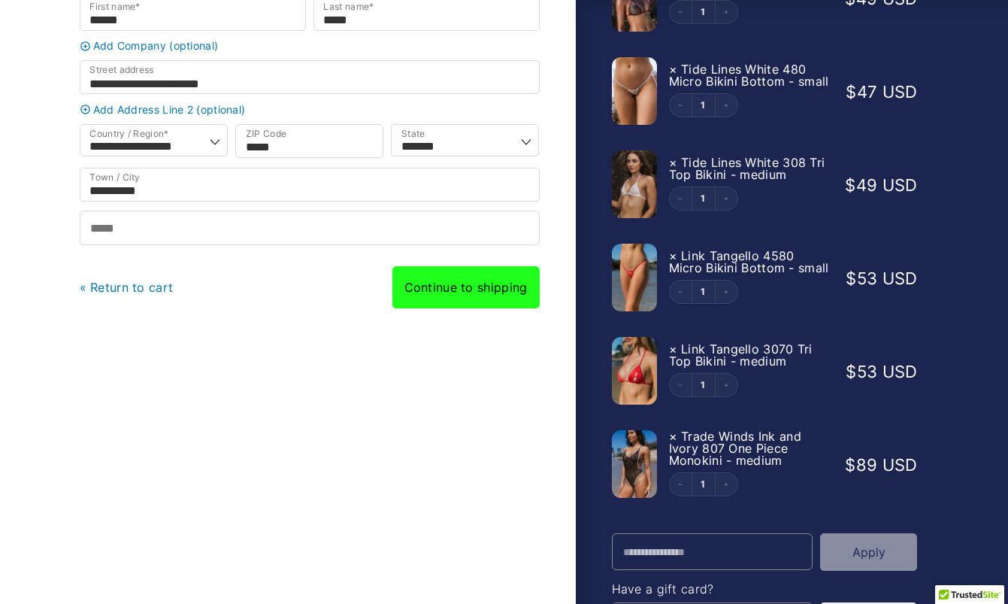
click at [463, 304] on link "Continue to shipping" at bounding box center [465, 287] width 147 height 42
type input "**********"
click at [417, 308] on link "Continue to shipping" at bounding box center [465, 287] width 147 height 42
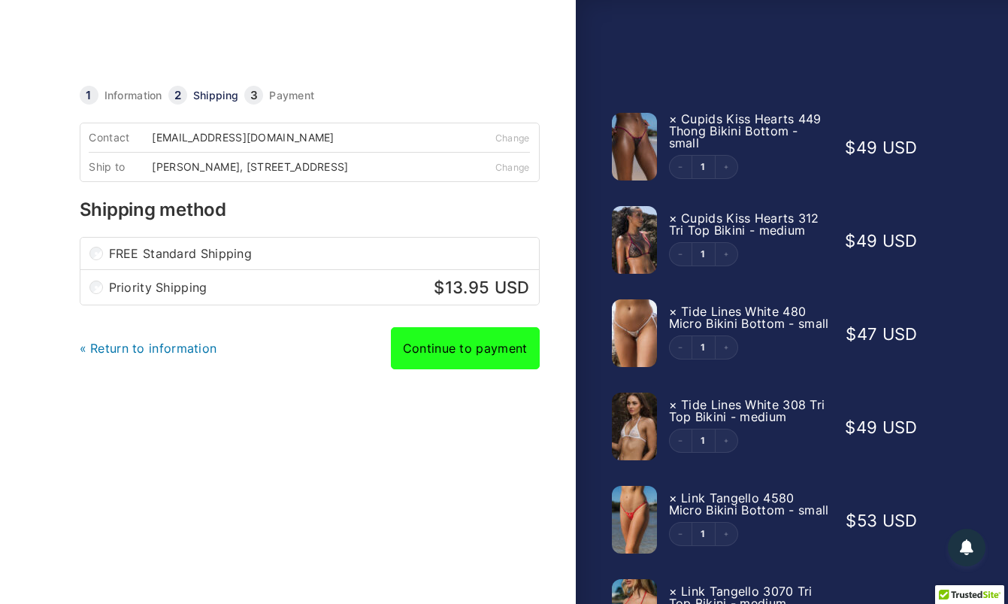
click at [463, 365] on link "Continue to payment" at bounding box center [465, 348] width 149 height 42
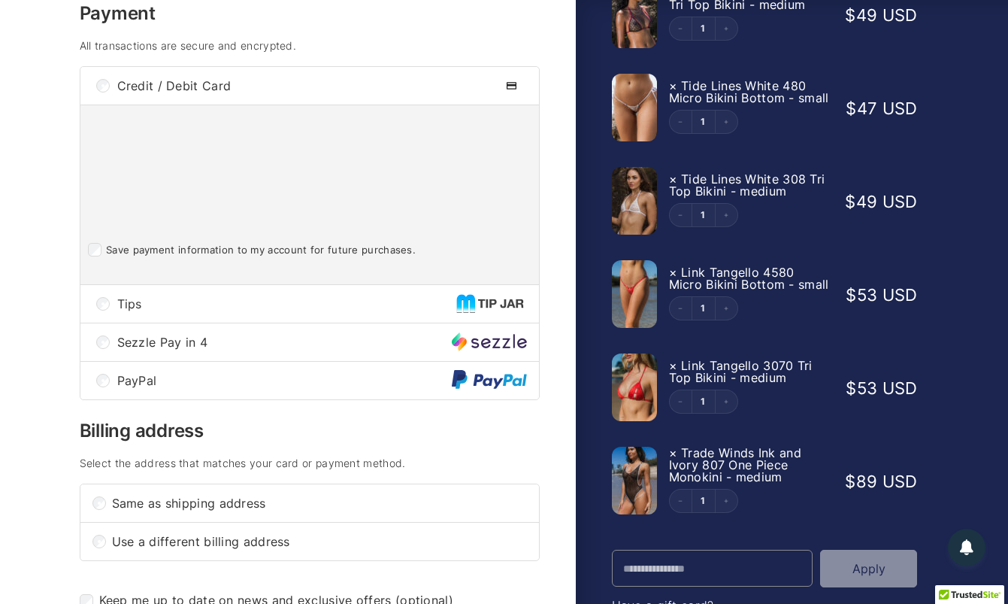
scroll to position [280, 0]
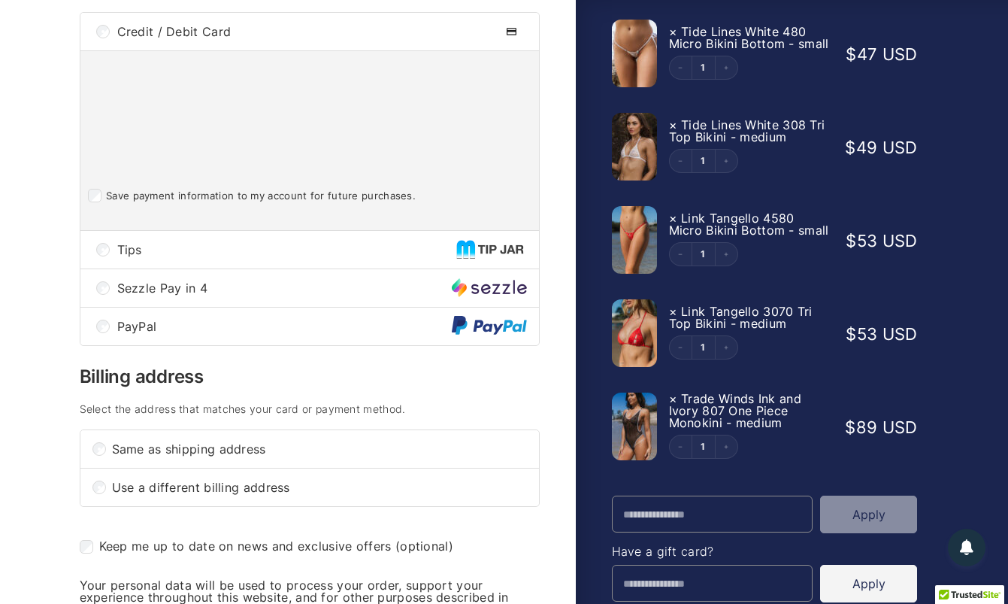
click at [206, 254] on span "Tips" at bounding box center [286, 250] width 339 height 12
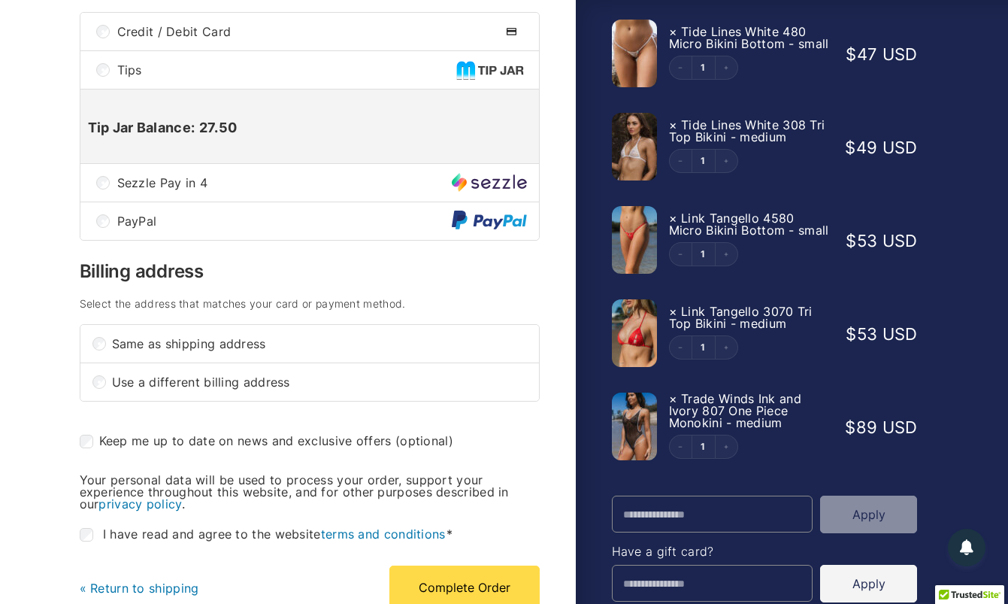
click at [193, 442] on label "Keep me up to date on news and exclusive offers (optional)" at bounding box center [267, 441] width 374 height 24
click at [193, 446] on span "Keep me up to date on news and exclusive offers" at bounding box center [245, 440] width 292 height 15
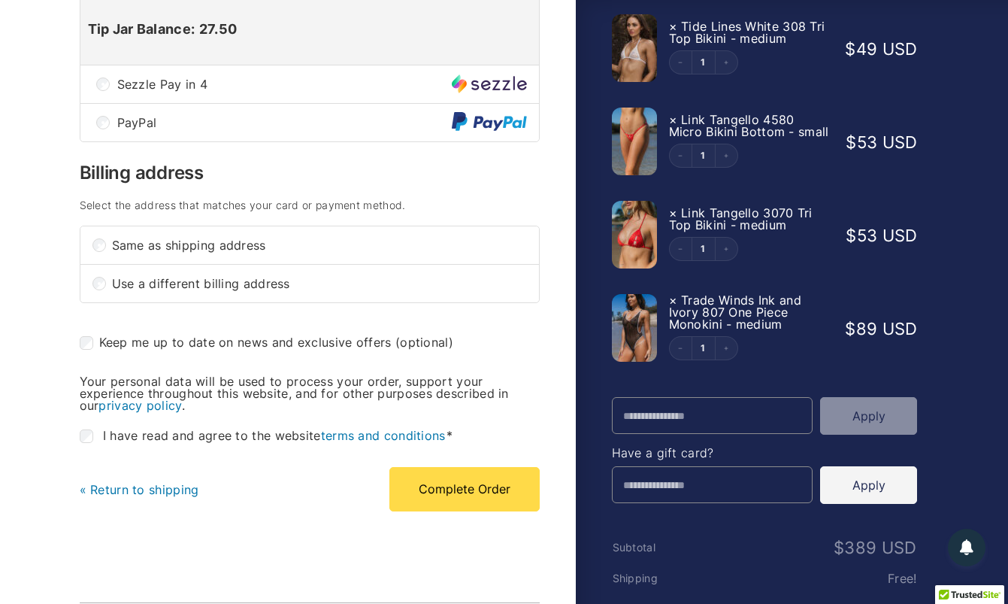
scroll to position [380, 0]
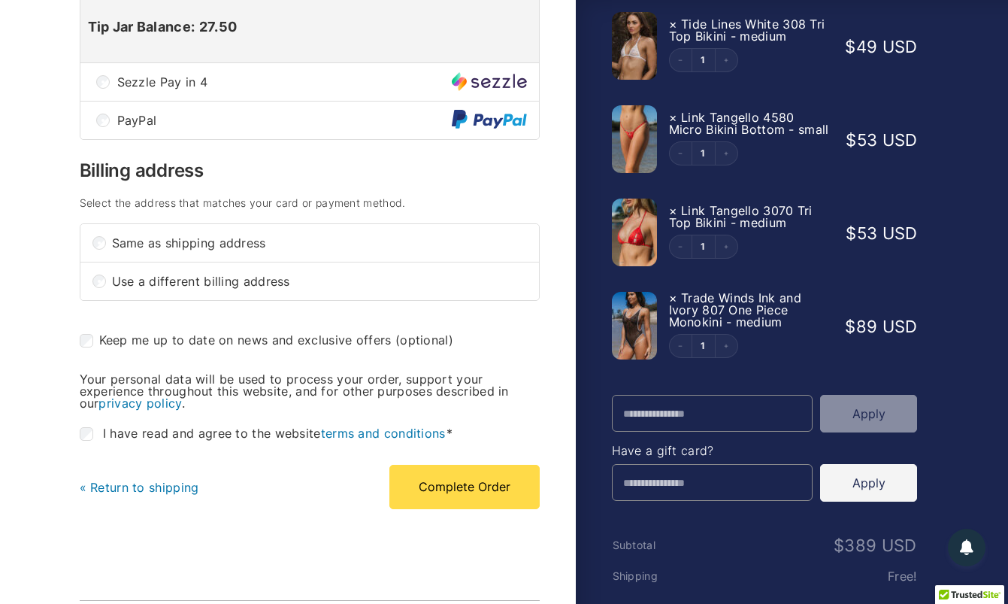
click at [193, 441] on span "I have read and agree to the website terms and conditions" at bounding box center [278, 433] width 350 height 15
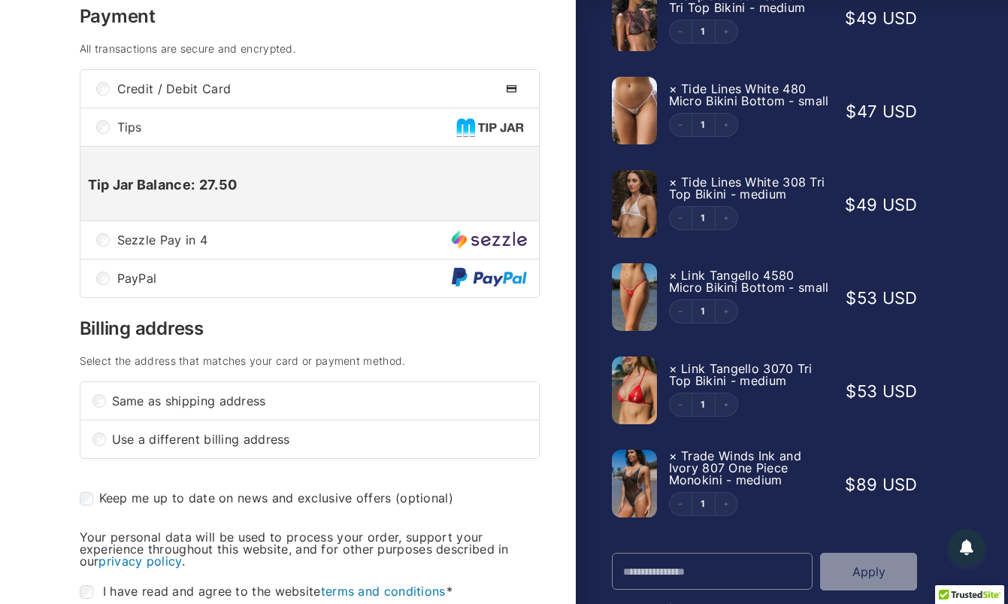
scroll to position [220, 0]
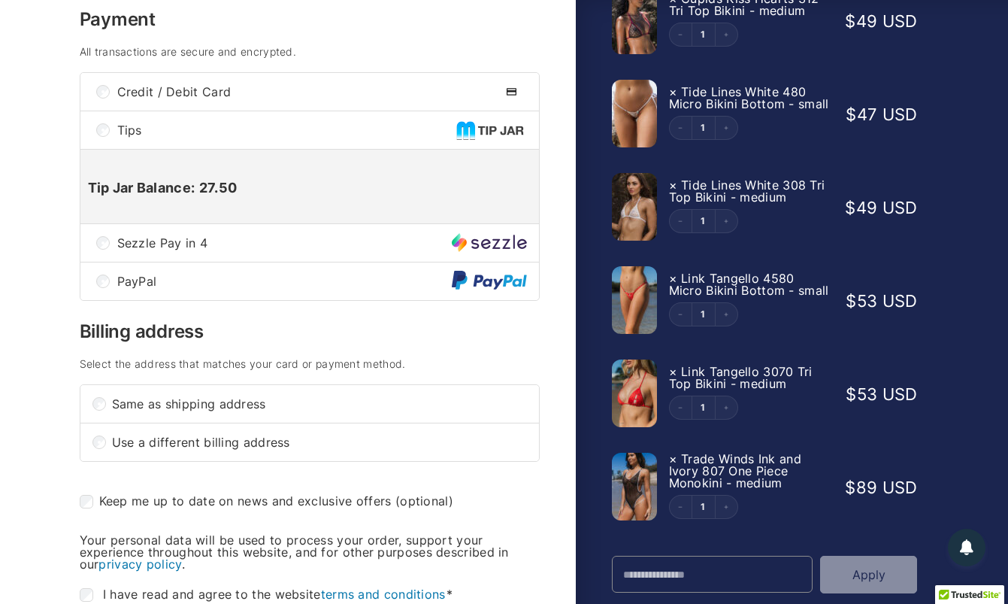
click at [202, 98] on span "Credit / Debit Card" at bounding box center [307, 92] width 380 height 12
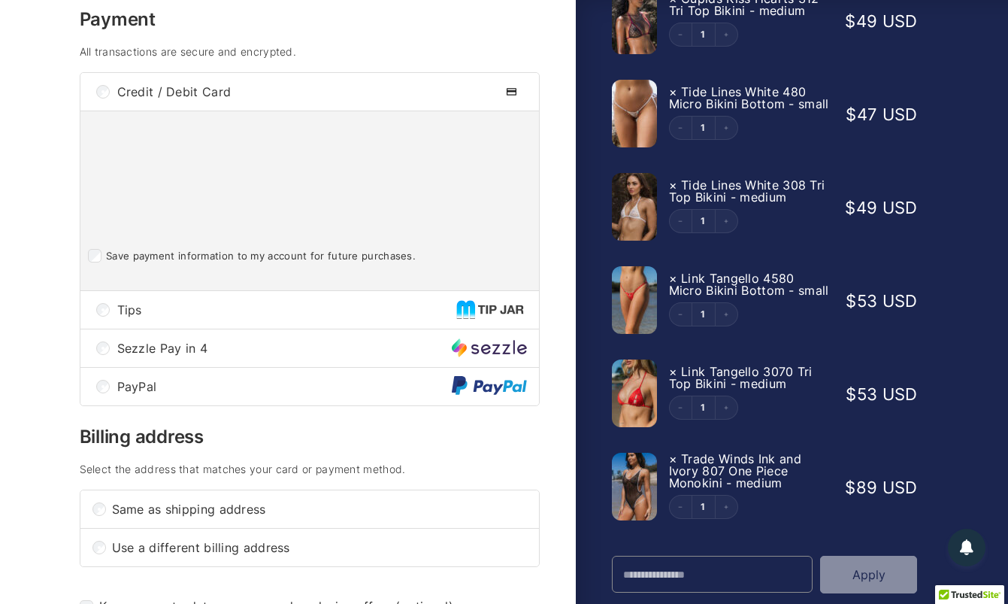
click at [188, 309] on div "Tips" at bounding box center [309, 310] width 459 height 38
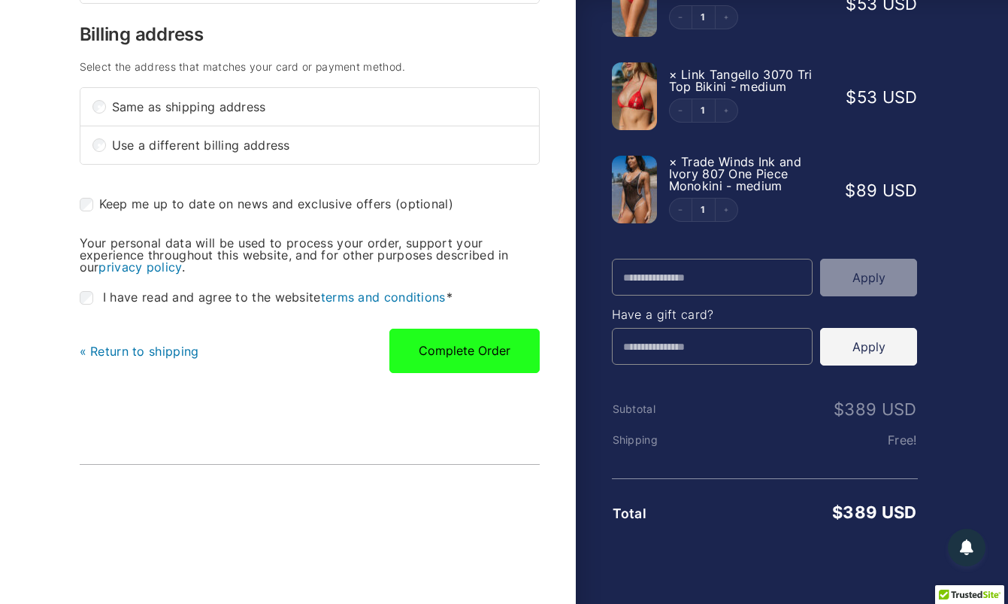
scroll to position [518, 0]
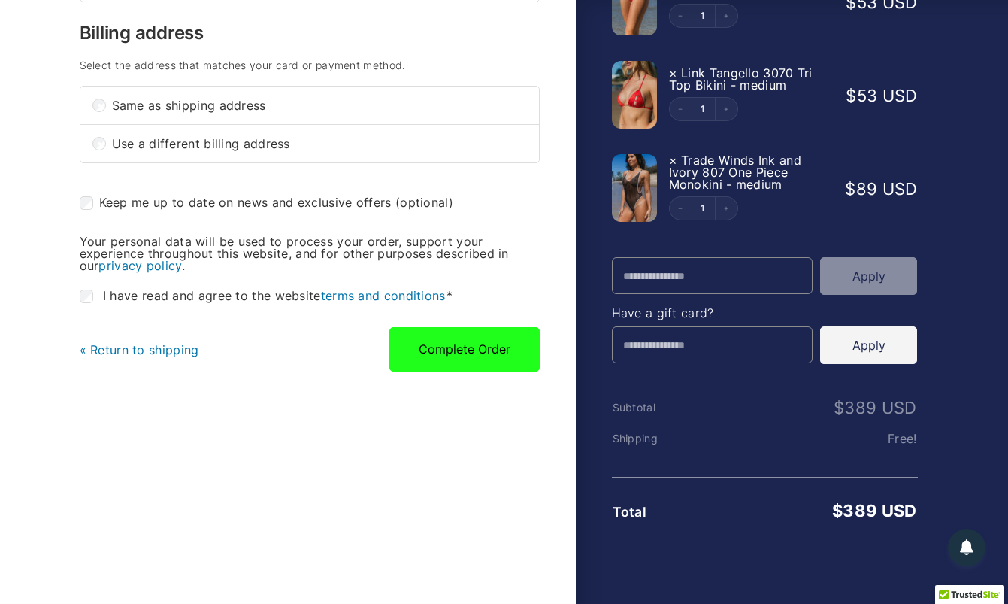
click at [467, 368] on button "Complete Order" at bounding box center [464, 349] width 150 height 44
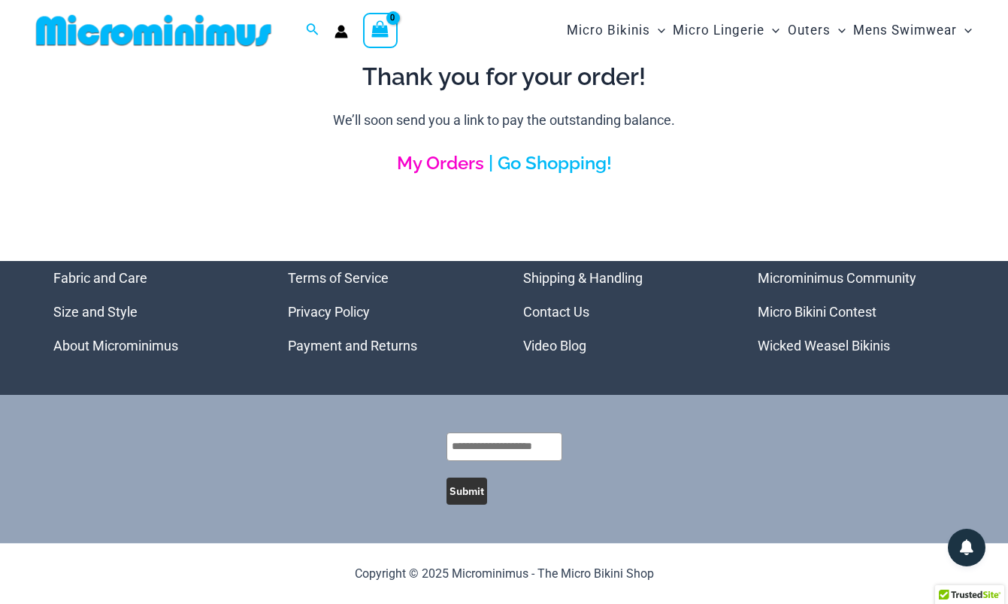
click at [471, 165] on link "My Orders" at bounding box center [440, 163] width 87 height 22
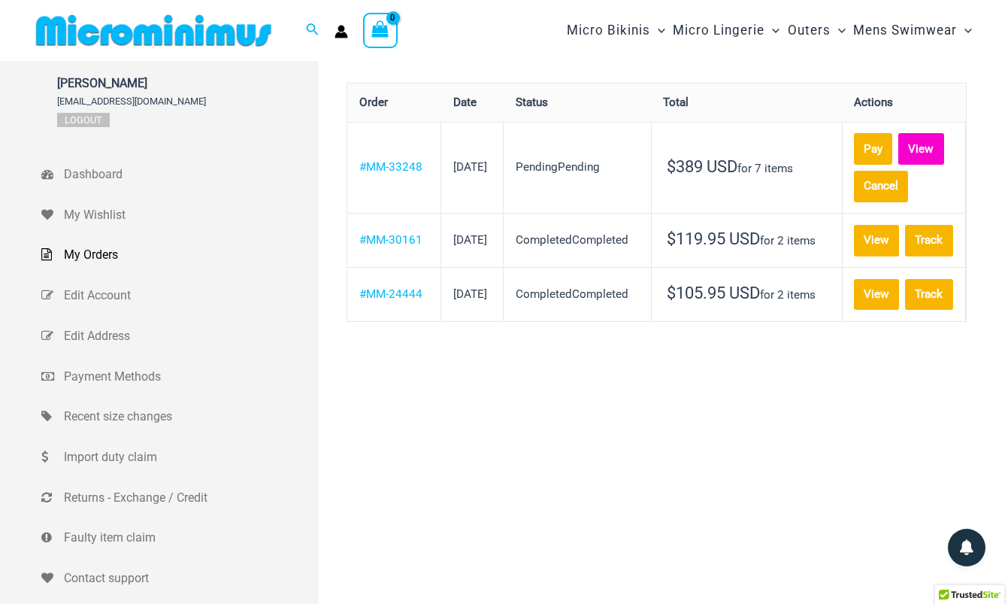
click at [904, 148] on link "View" at bounding box center [921, 149] width 46 height 32
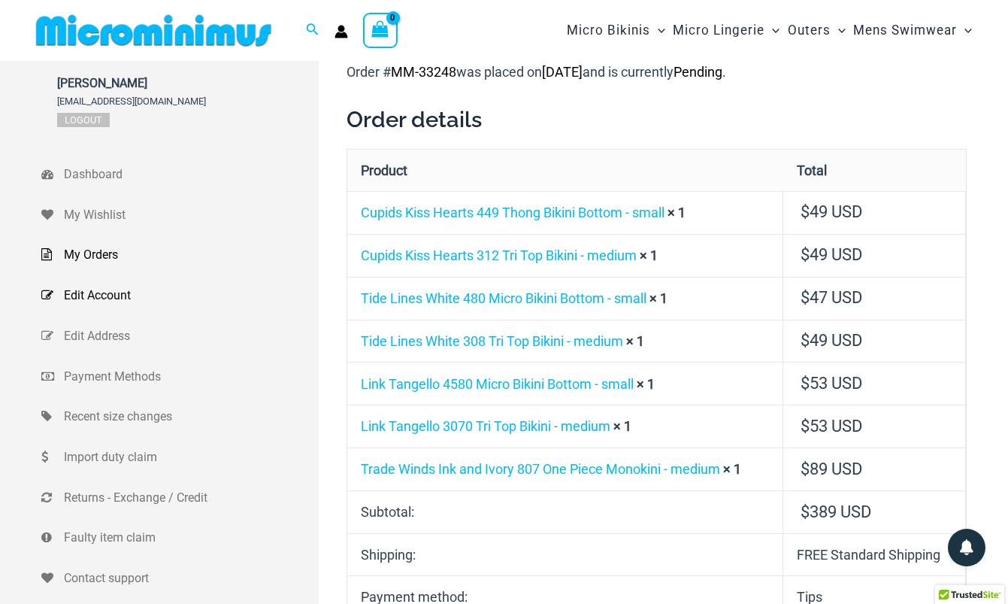
click at [110, 292] on span "Edit Account" at bounding box center [189, 295] width 251 height 23
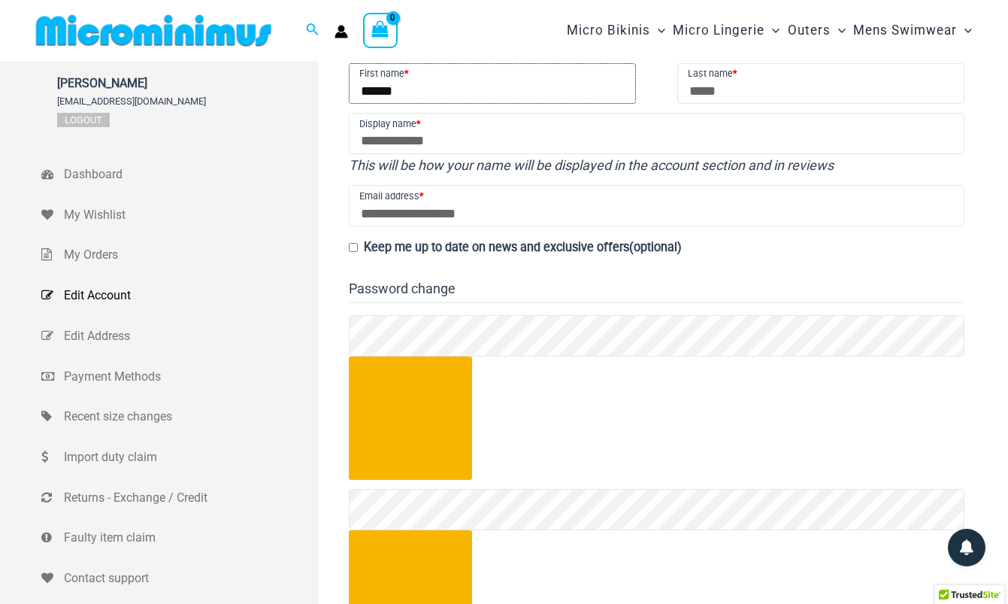
click at [395, 89] on input "******" at bounding box center [492, 83] width 287 height 41
click at [395, 88] on input "******" at bounding box center [492, 83] width 287 height 41
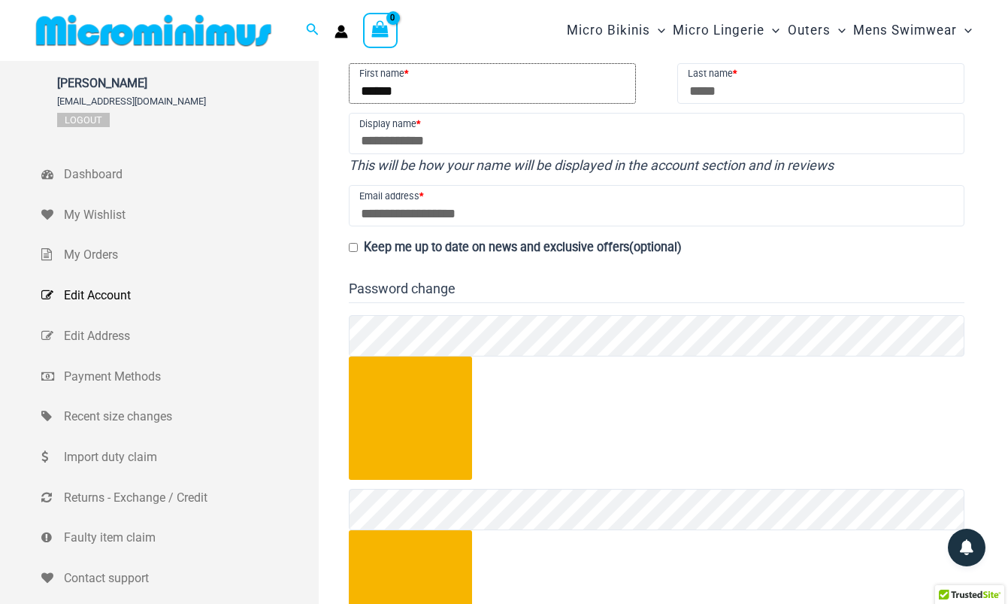
click at [395, 88] on input "******" at bounding box center [492, 83] width 287 height 41
type input "*"
type input "******"
